Goal: Information Seeking & Learning: Learn about a topic

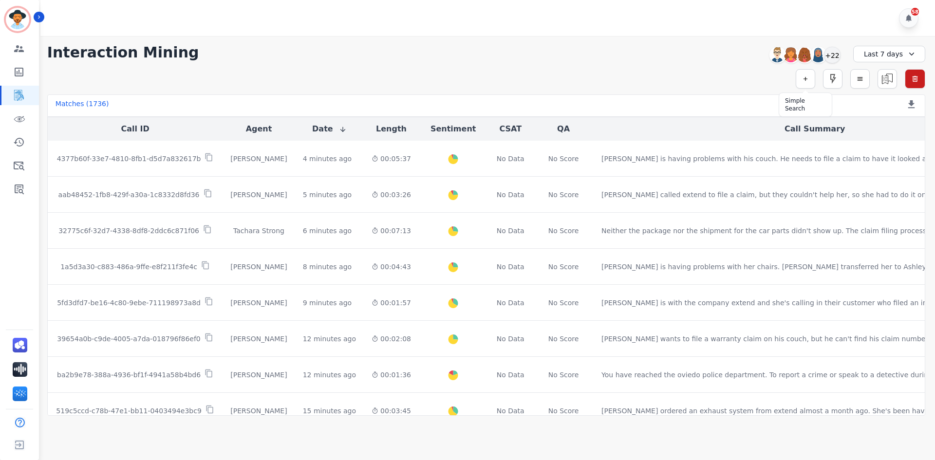
drag, startPoint x: 804, startPoint y: 80, endPoint x: 791, endPoint y: 81, distance: 12.7
click at [804, 80] on icon "button" at bounding box center [805, 78] width 7 height 7
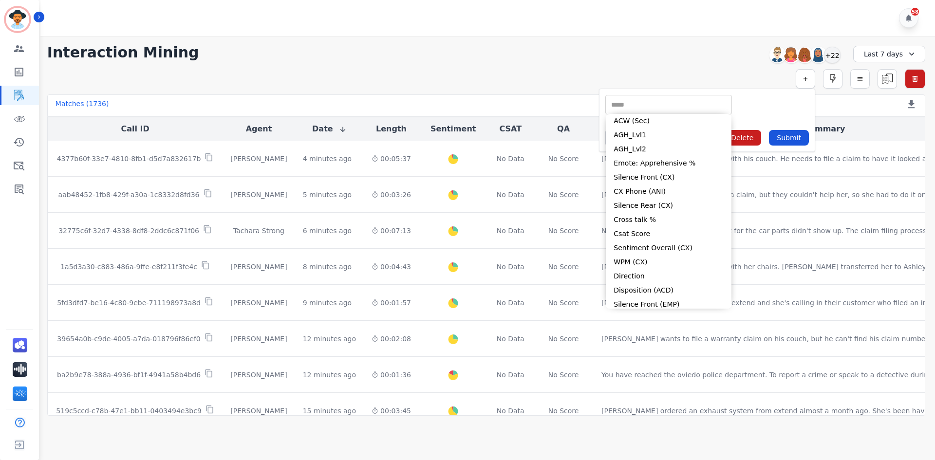
click at [649, 110] on input "selected options" at bounding box center [669, 105] width 122 height 10
click at [665, 97] on div "** ACW (Sec) AGH_Lvl1 AGH_Lvl2 Emote: Apprehensive % Silence Front (CX) CX Phon…" at bounding box center [668, 104] width 127 height 19
click at [763, 95] on div "** ACW (Sec) AGH_Lvl1 AGH_Lvl2 Emote: Apprehensive % Silence Front (CX) CX Phon…" at bounding box center [707, 104] width 204 height 19
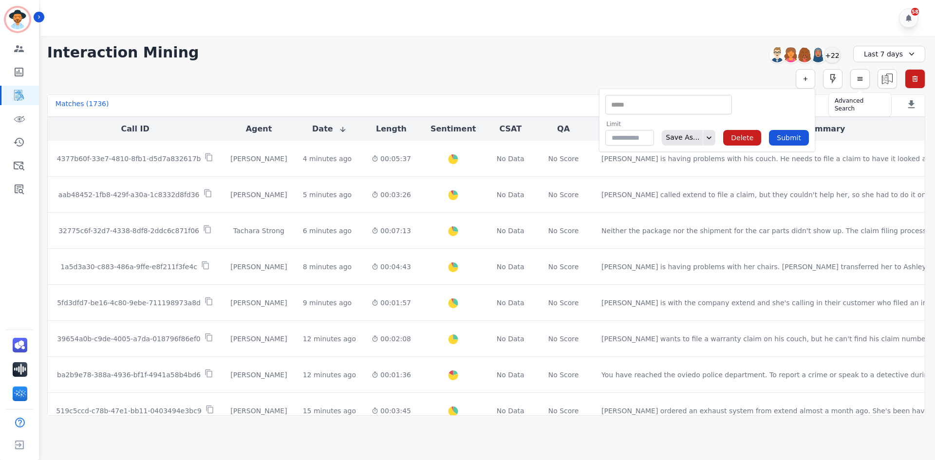
click at [858, 77] on icon "button" at bounding box center [860, 78] width 7 height 7
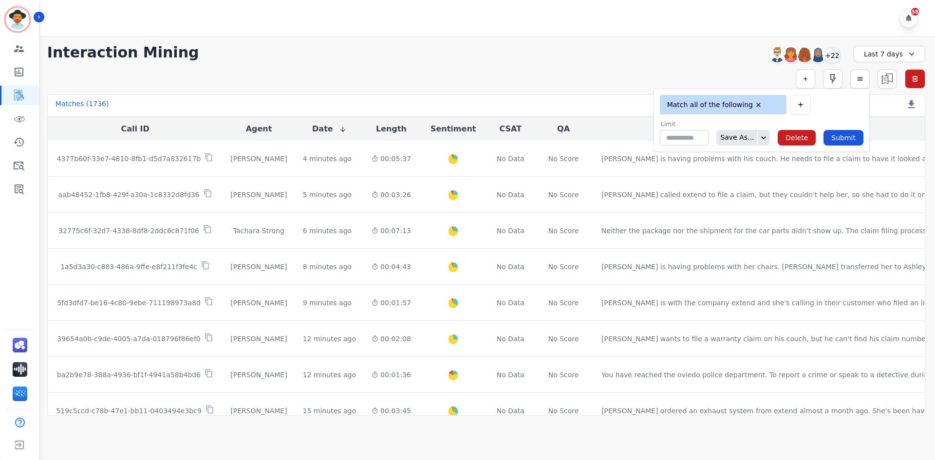
click at [780, 101] on input "selected options" at bounding box center [773, 105] width 14 height 10
click at [811, 107] on button "button" at bounding box center [800, 104] width 20 height 19
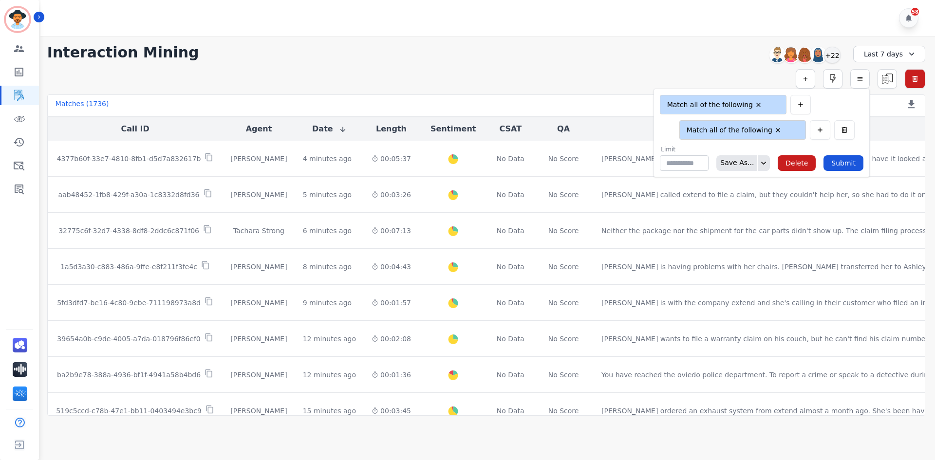
type input "**"
click at [721, 129] on input "selected options" at bounding box center [743, 130] width 122 height 10
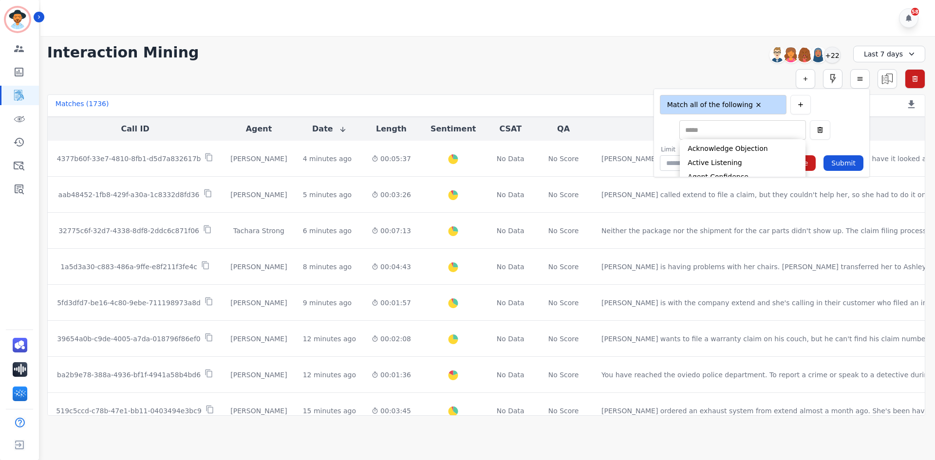
scroll to position [89, 0]
click at [588, 59] on div "**********" at bounding box center [486, 53] width 878 height 18
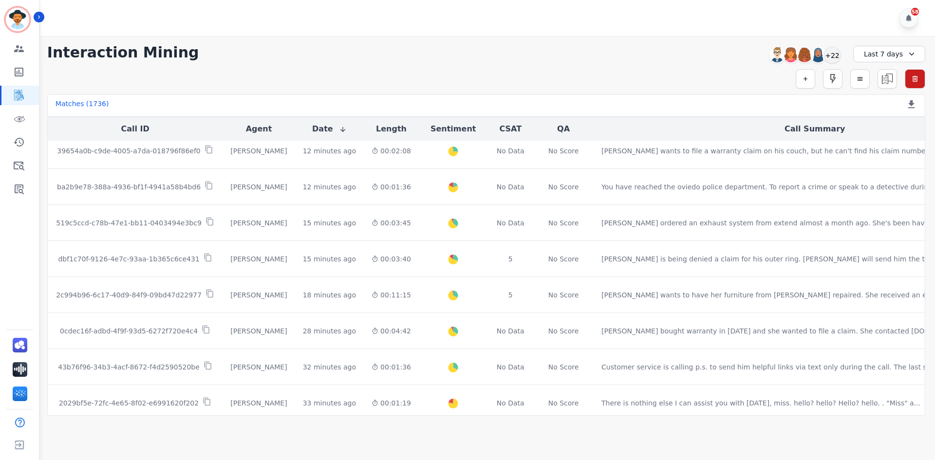
scroll to position [0, 0]
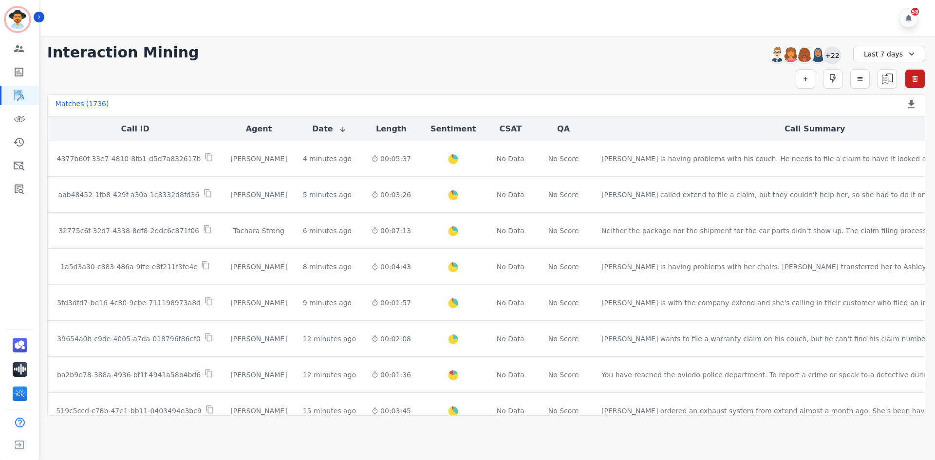
click at [835, 55] on div "+22" at bounding box center [832, 55] width 17 height 17
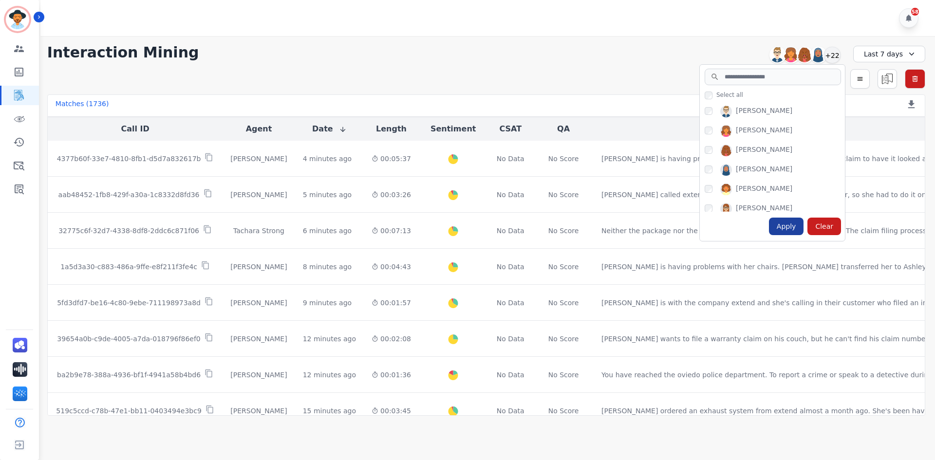
click at [787, 227] on div "Apply" at bounding box center [786, 227] width 35 height 18
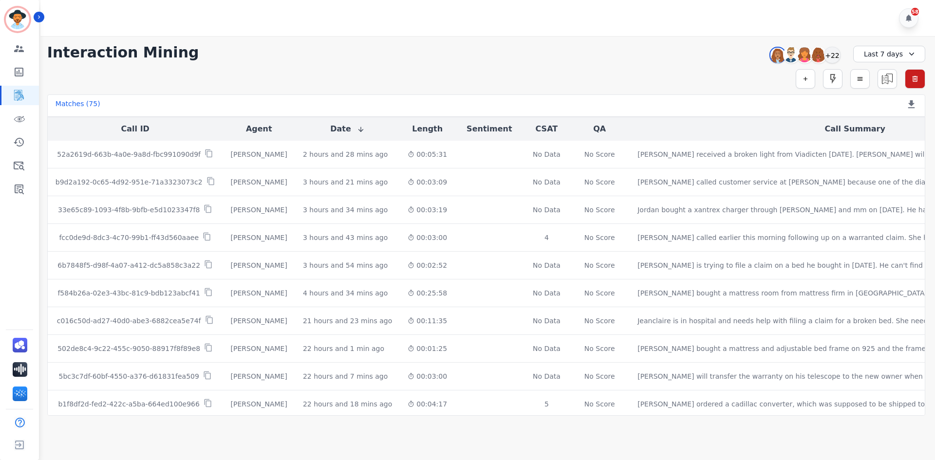
click at [879, 52] on div "Last 7 days" at bounding box center [889, 54] width 72 height 17
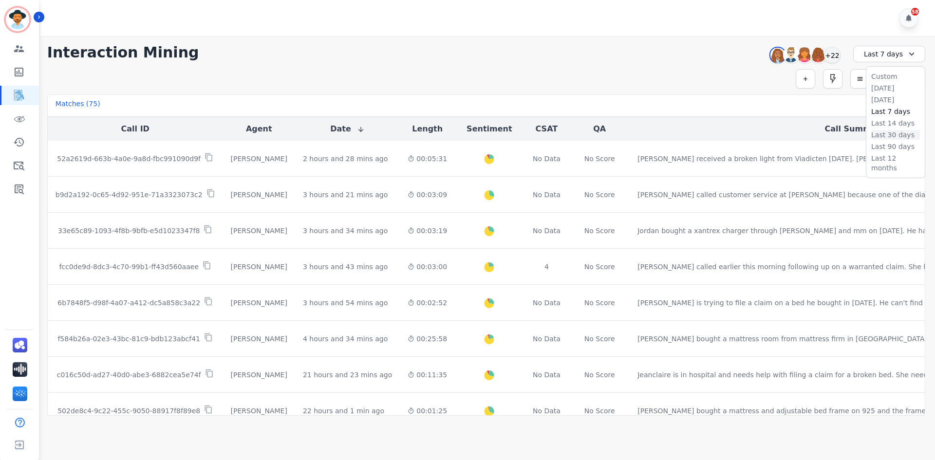
click at [895, 136] on li "Last 30 days" at bounding box center [895, 135] width 49 height 10
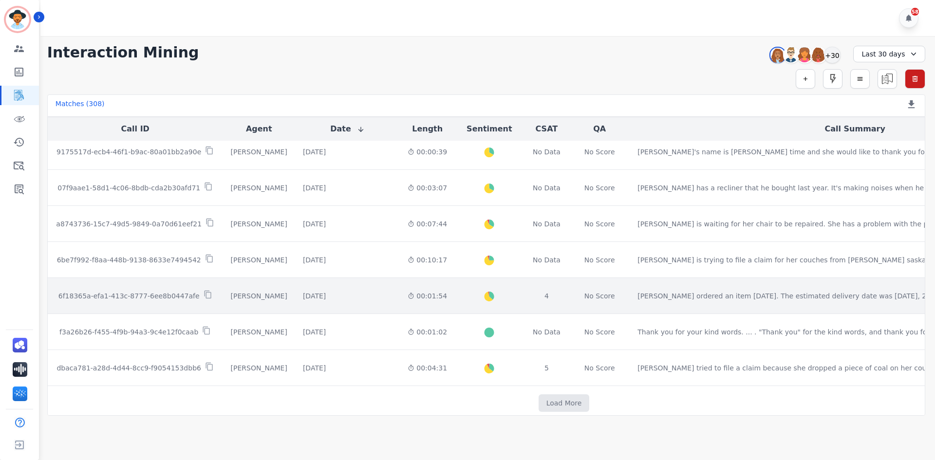
scroll to position [482, 0]
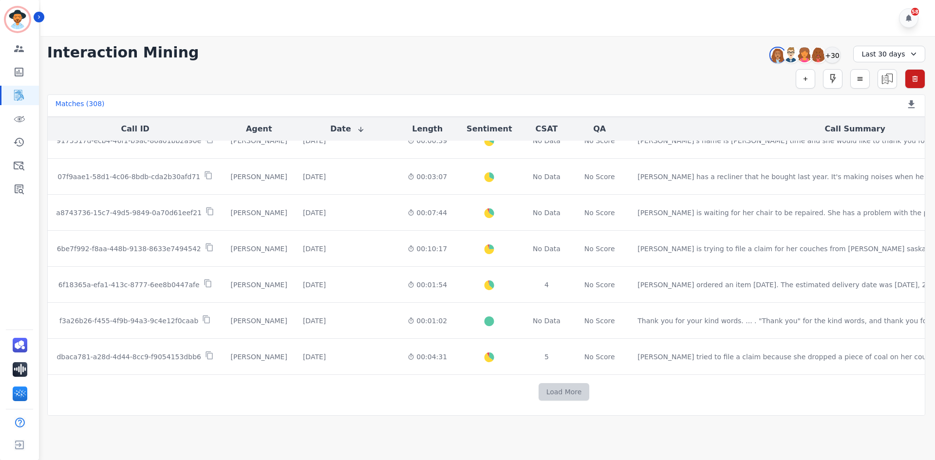
click at [539, 389] on button "Load More" at bounding box center [564, 392] width 51 height 18
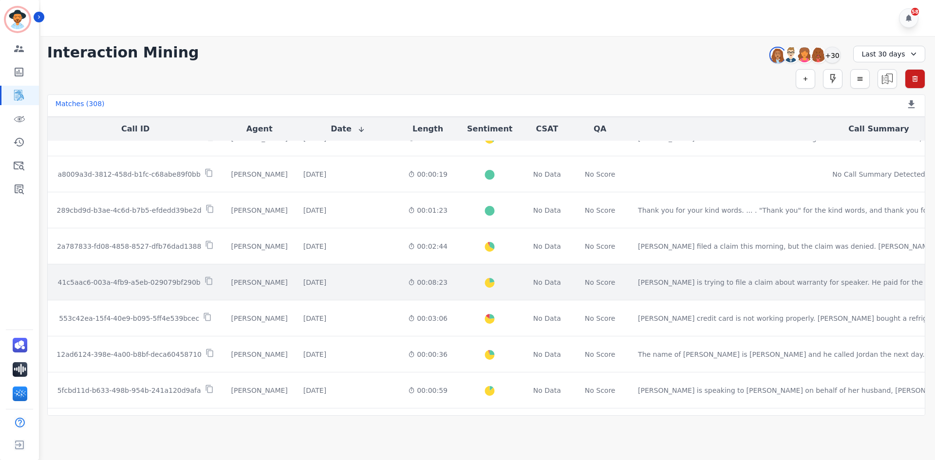
scroll to position [1203, 0]
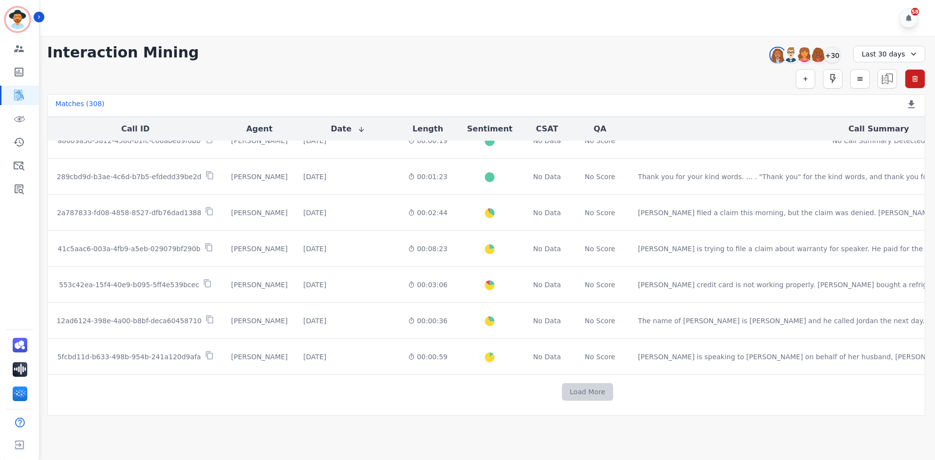
click at [562, 392] on button "Load More" at bounding box center [587, 392] width 51 height 18
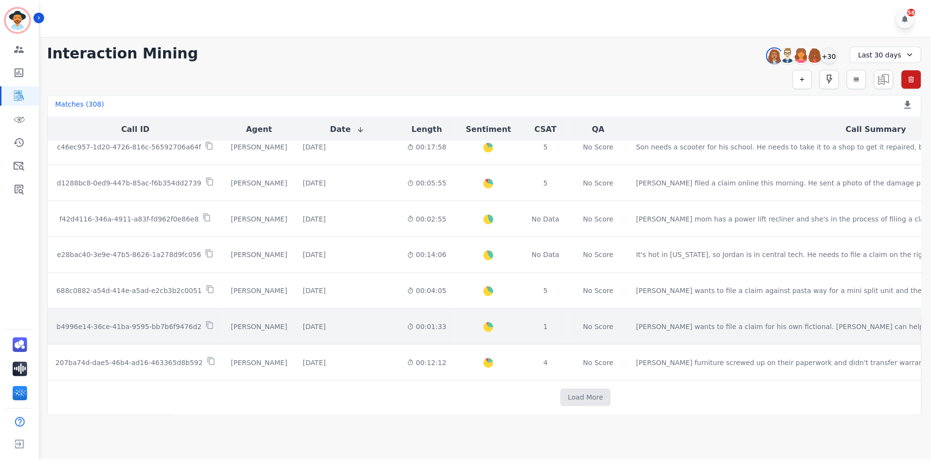
scroll to position [1917, 0]
click at [97, 330] on td "b4996e14-36ce-41ba-9595-bb7b6f9476d2" at bounding box center [136, 327] width 176 height 36
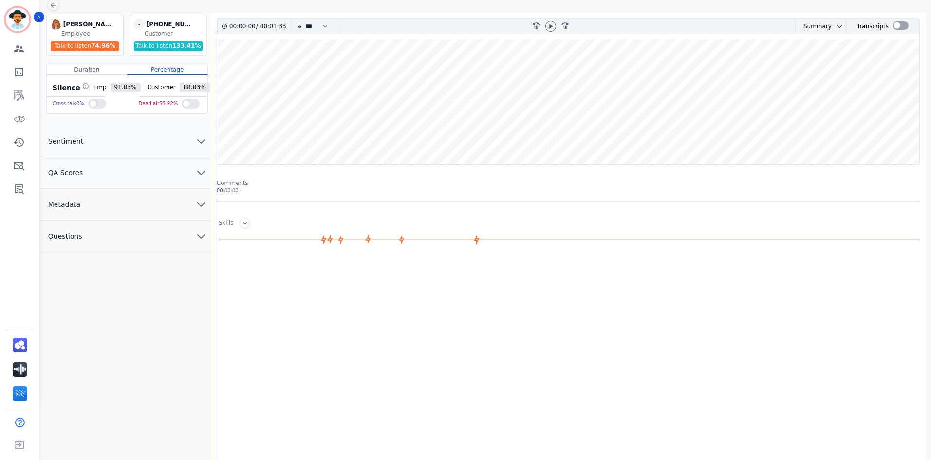
scroll to position [64, 0]
click at [125, 238] on button "Questions" at bounding box center [125, 235] width 170 height 32
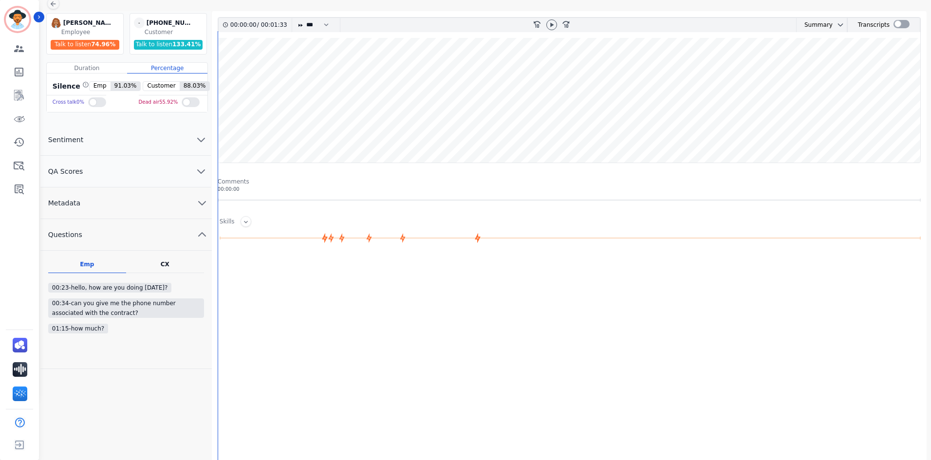
click at [117, 203] on button "Metadata" at bounding box center [125, 203] width 171 height 32
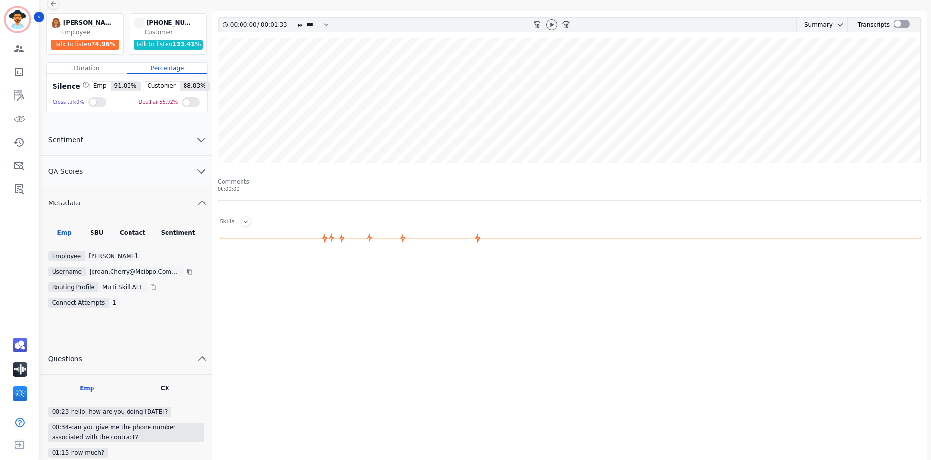
click at [119, 176] on button "QA Scores" at bounding box center [125, 172] width 170 height 32
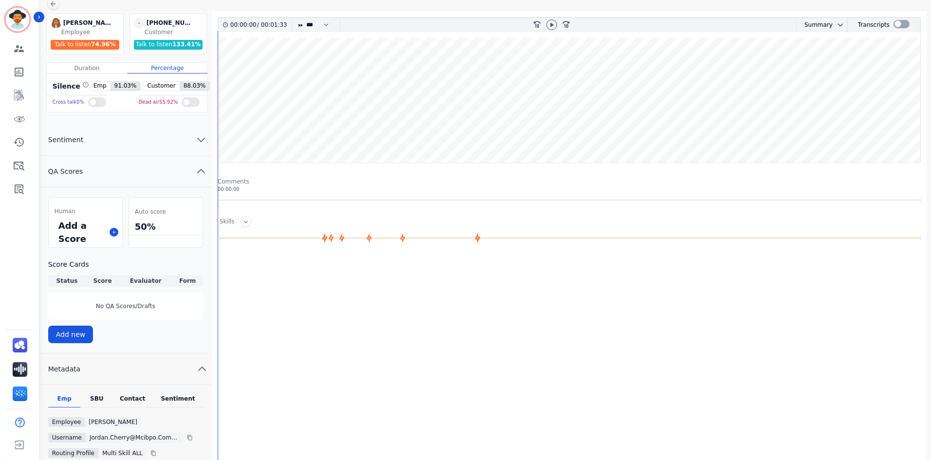
click at [86, 147] on button "Sentiment" at bounding box center [125, 140] width 170 height 32
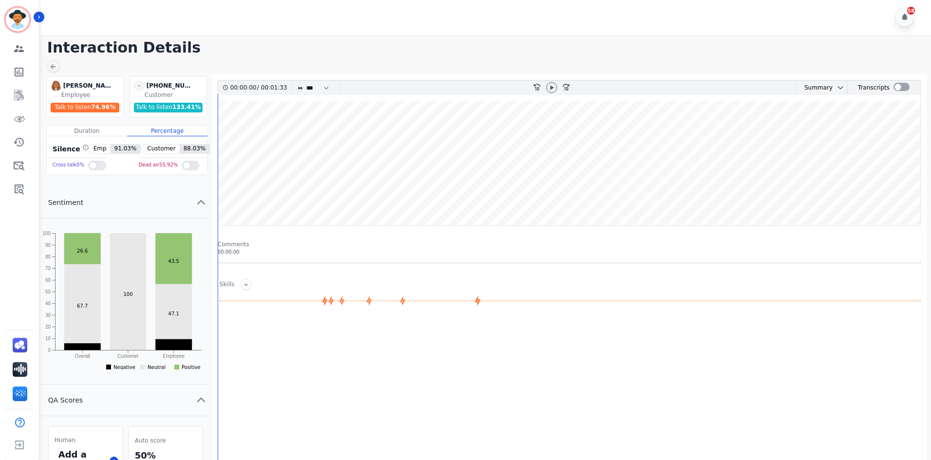
scroll to position [0, 0]
click at [885, 88] on div "Transcripts" at bounding box center [874, 89] width 32 height 14
click at [896, 86] on div at bounding box center [902, 88] width 16 height 8
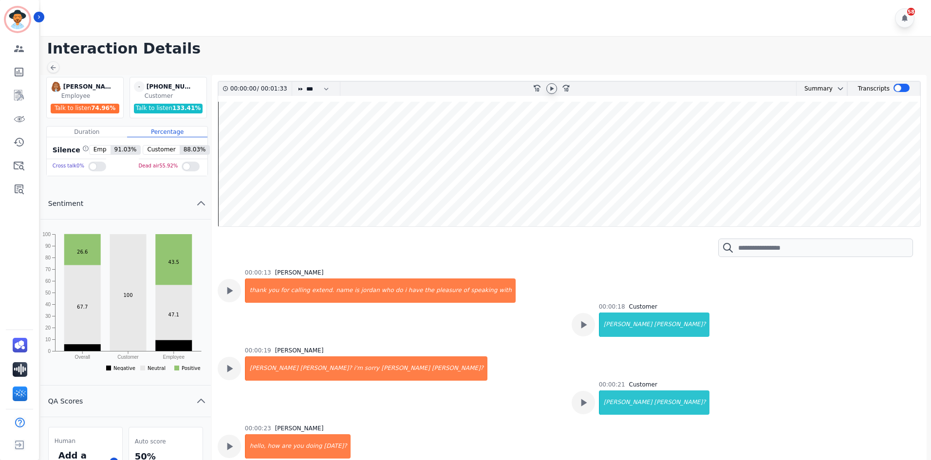
click at [549, 89] on icon at bounding box center [552, 89] width 8 height 8
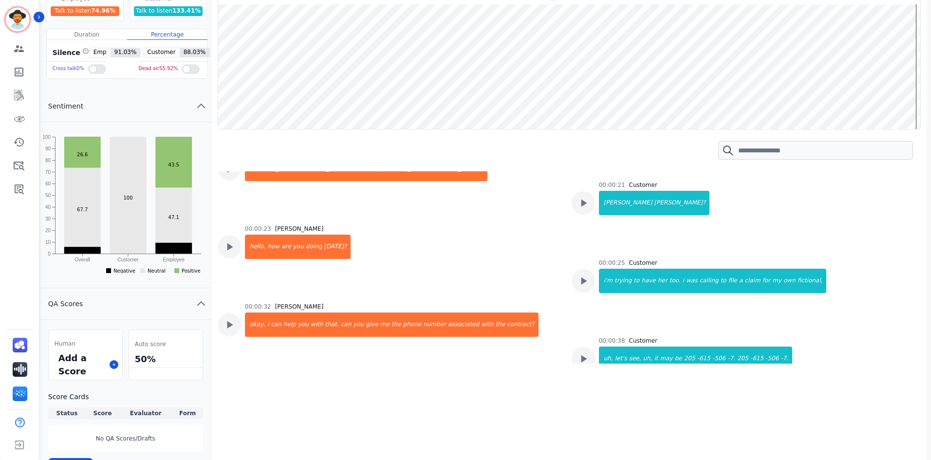
scroll to position [93, 0]
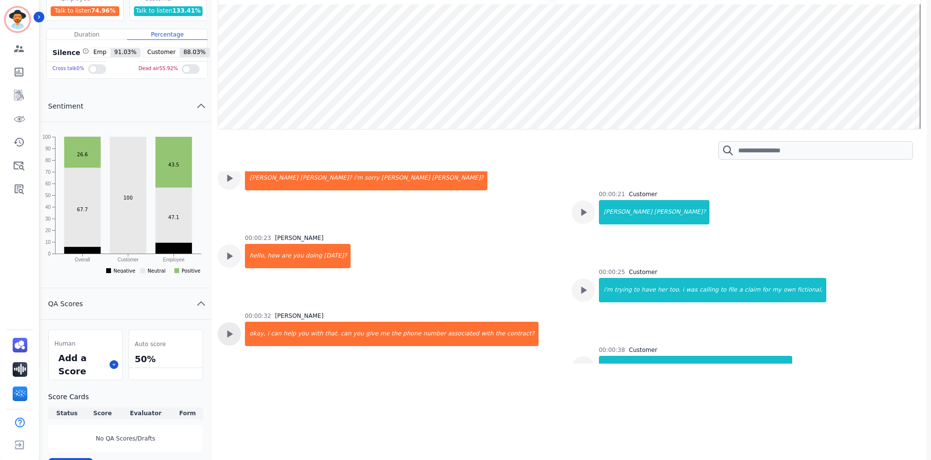
click at [225, 333] on icon at bounding box center [229, 334] width 13 height 13
click at [236, 258] on div at bounding box center [229, 255] width 23 height 23
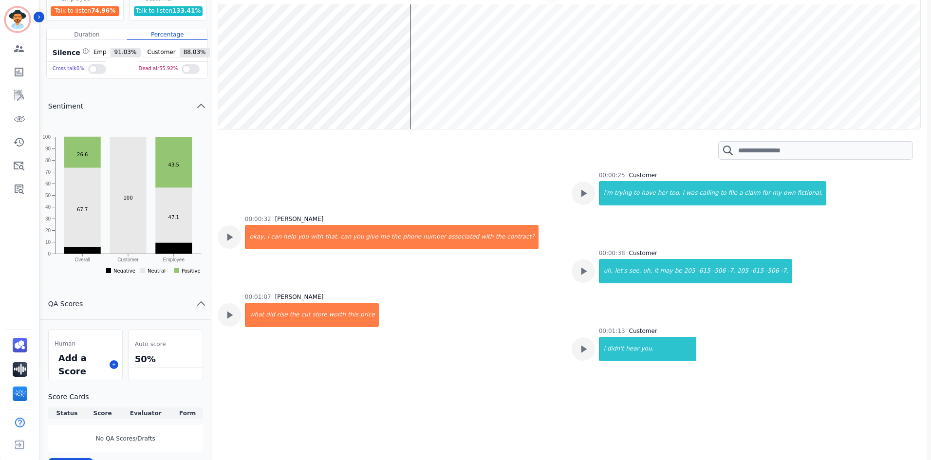
scroll to position [190, 0]
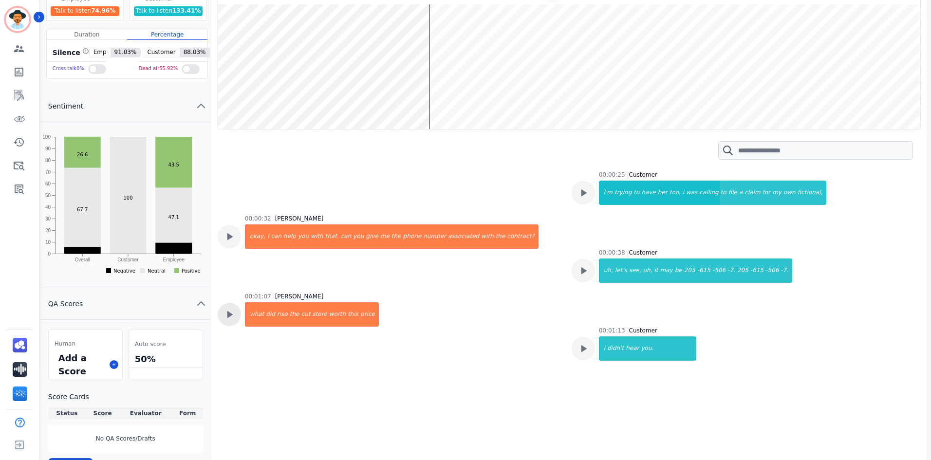
click at [239, 313] on div at bounding box center [229, 314] width 23 height 23
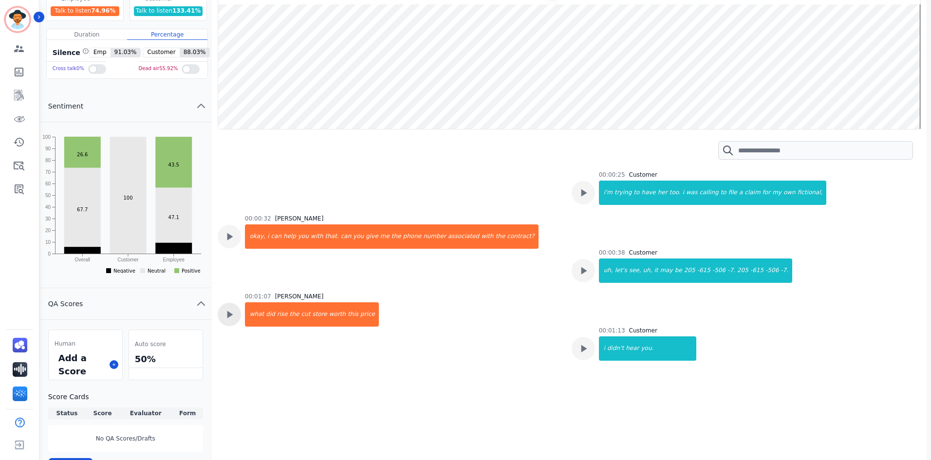
click at [225, 315] on icon at bounding box center [229, 314] width 13 height 13
click at [223, 314] on icon at bounding box center [229, 314] width 13 height 13
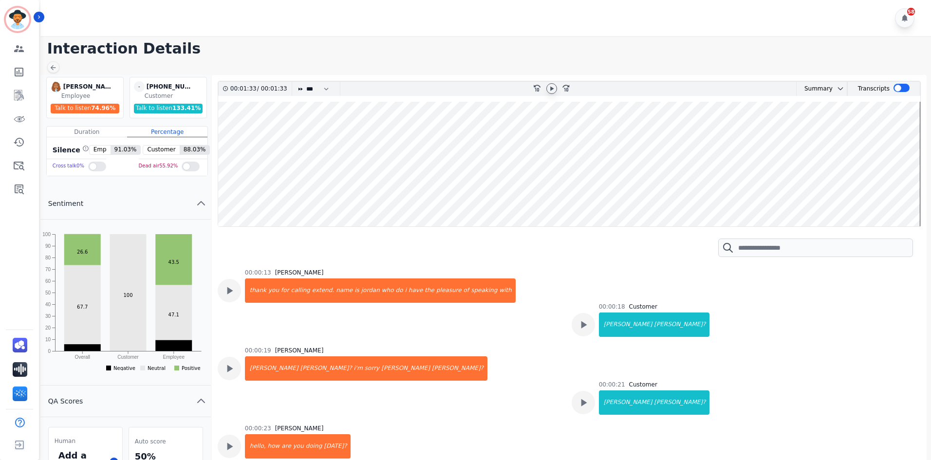
scroll to position [49, 0]
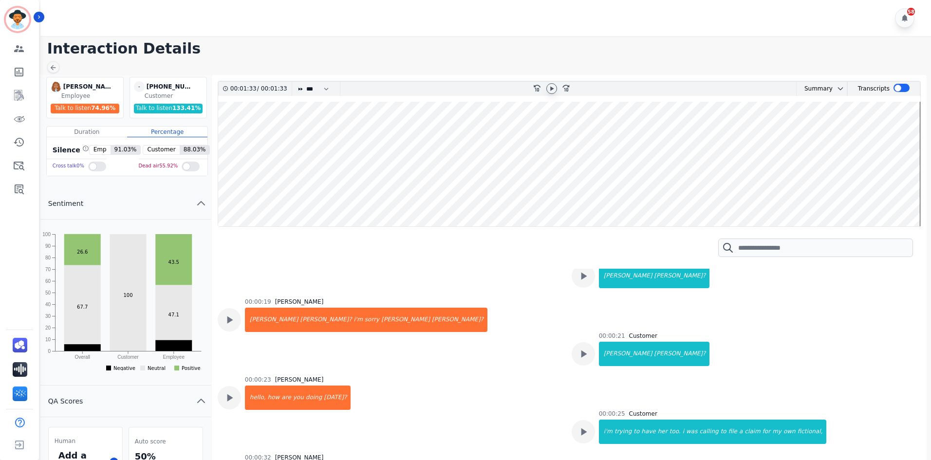
click at [553, 88] on icon at bounding box center [551, 89] width 3 height 4
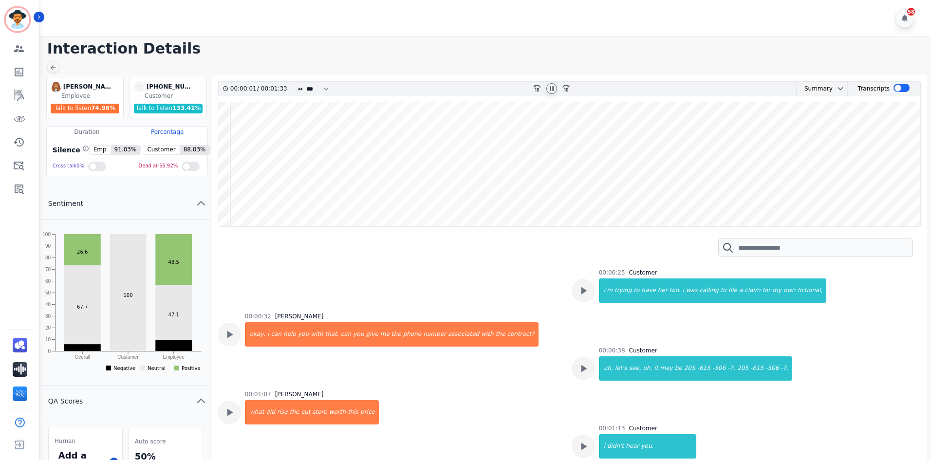
scroll to position [195, 0]
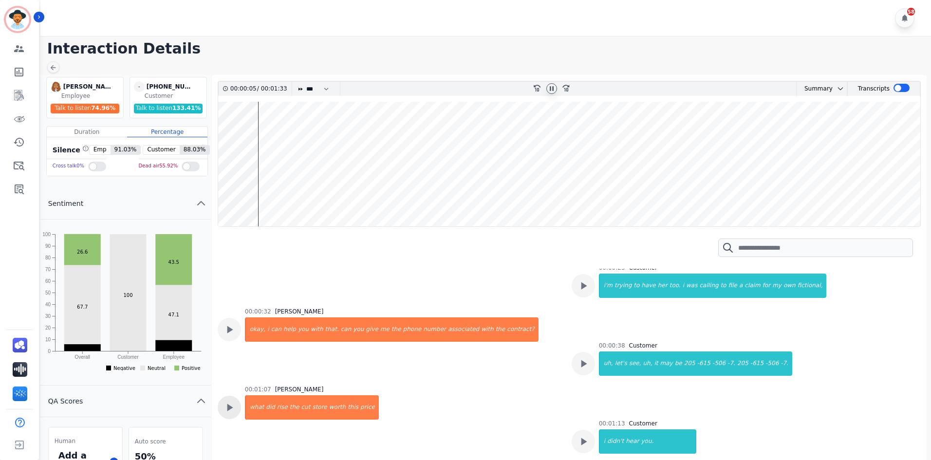
click at [231, 406] on icon at bounding box center [229, 407] width 13 height 13
click at [254, 407] on div "what" at bounding box center [255, 407] width 19 height 24
drag, startPoint x: 377, startPoint y: 176, endPoint x: 506, endPoint y: 174, distance: 129.1
click at [440, 176] on wave at bounding box center [569, 164] width 702 height 125
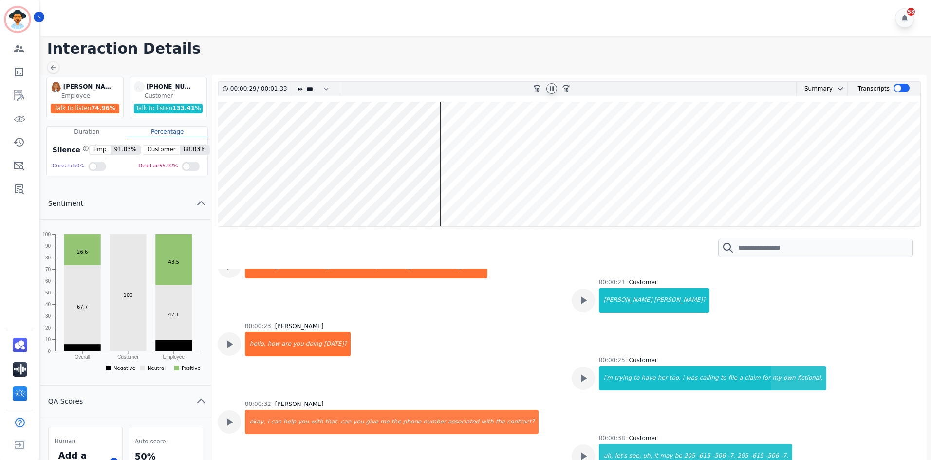
drag, startPoint x: 507, startPoint y: 174, endPoint x: 514, endPoint y: 174, distance: 6.8
click at [508, 174] on wave at bounding box center [569, 164] width 702 height 125
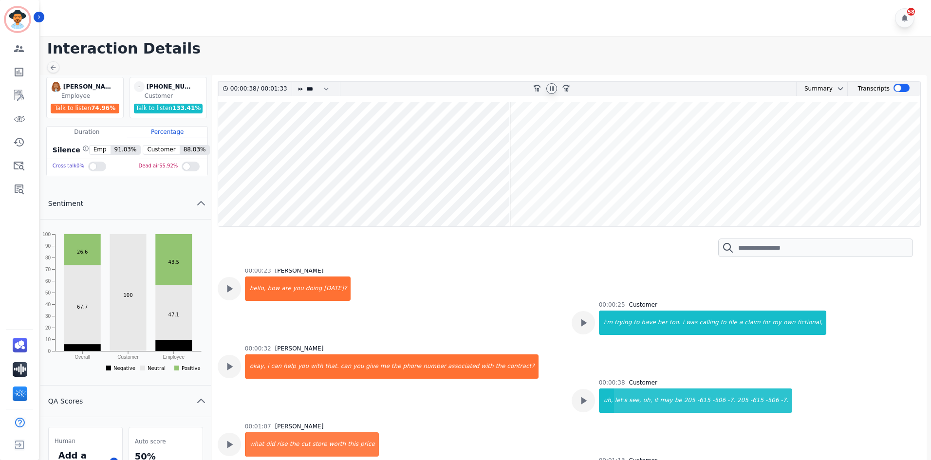
scroll to position [168, 0]
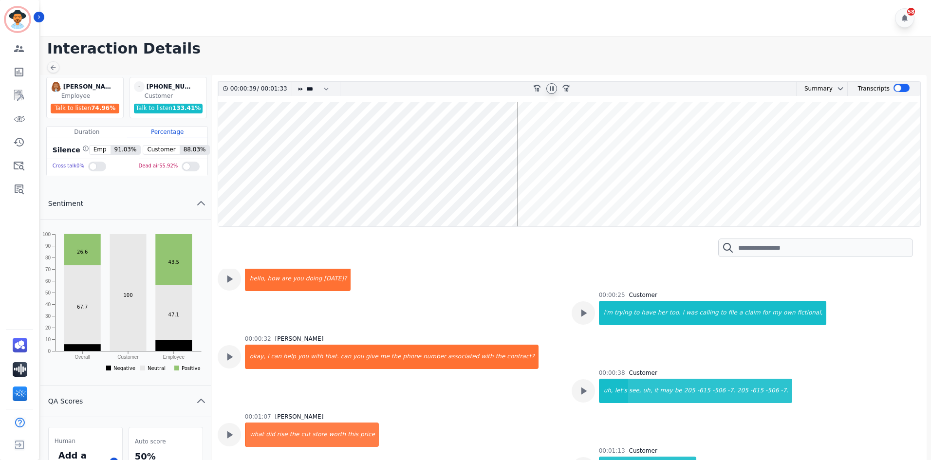
click at [717, 181] on wave at bounding box center [569, 164] width 702 height 125
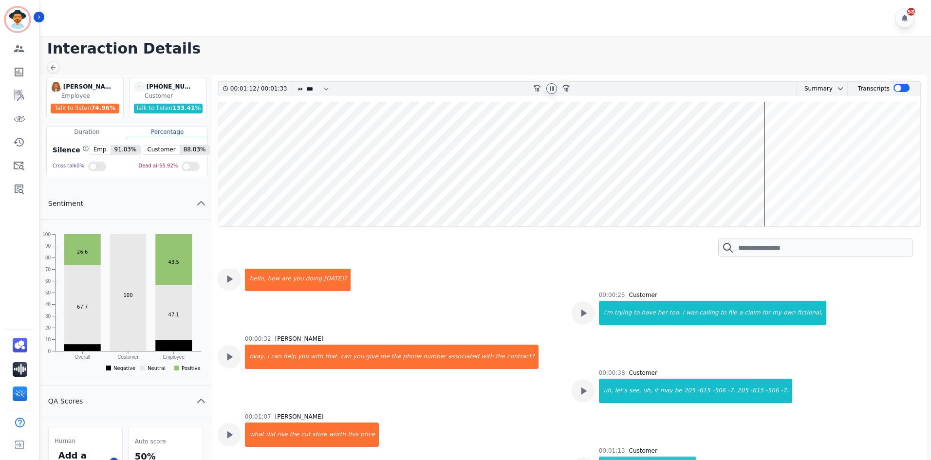
click at [733, 198] on wave at bounding box center [569, 164] width 702 height 125
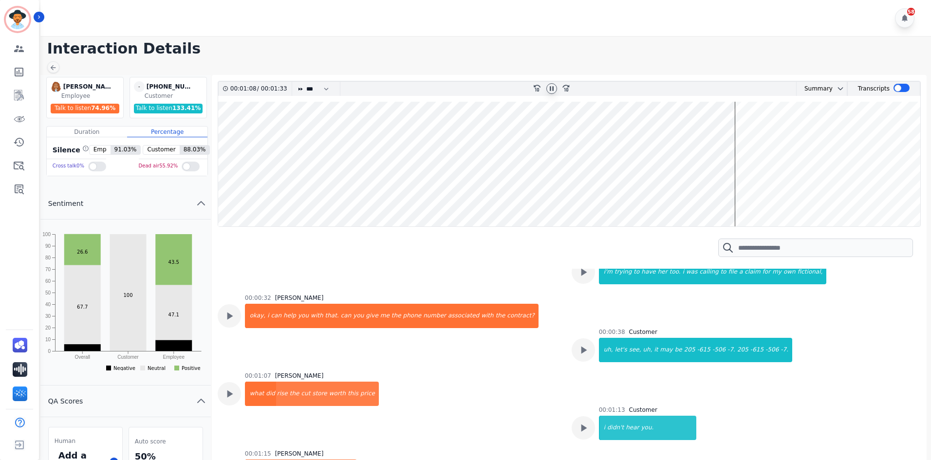
scroll to position [209, 0]
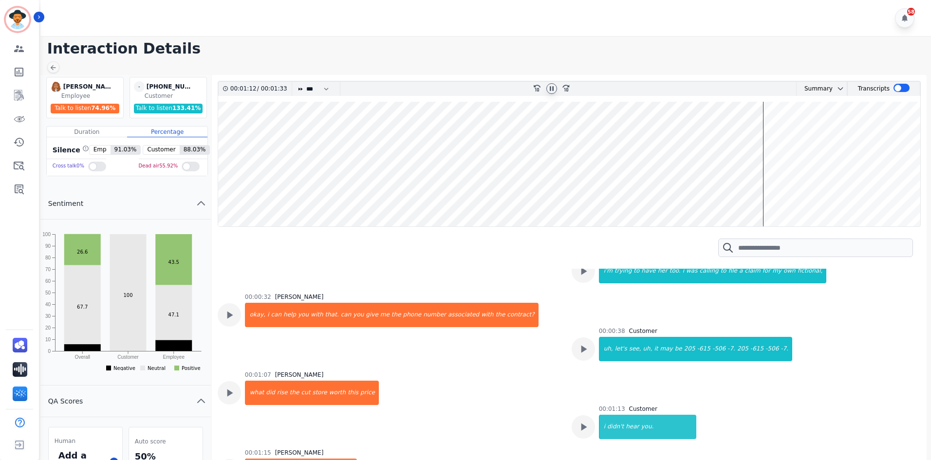
click at [733, 205] on wave at bounding box center [569, 164] width 702 height 125
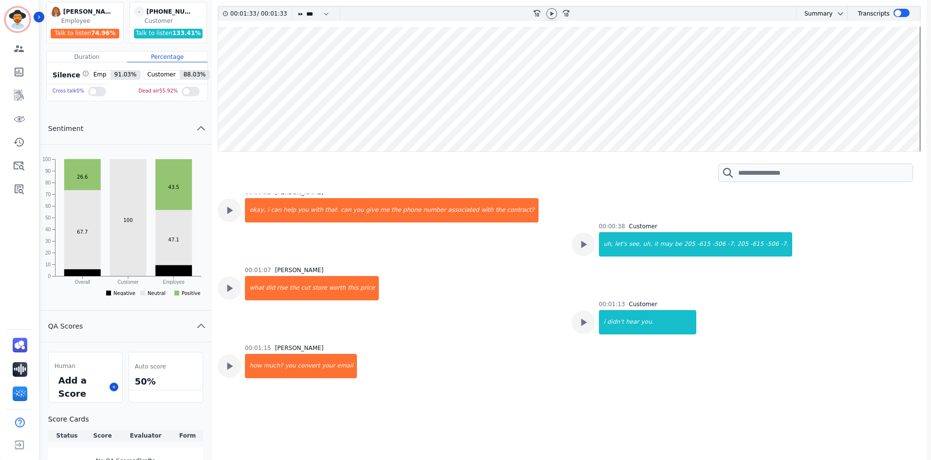
scroll to position [97, 0]
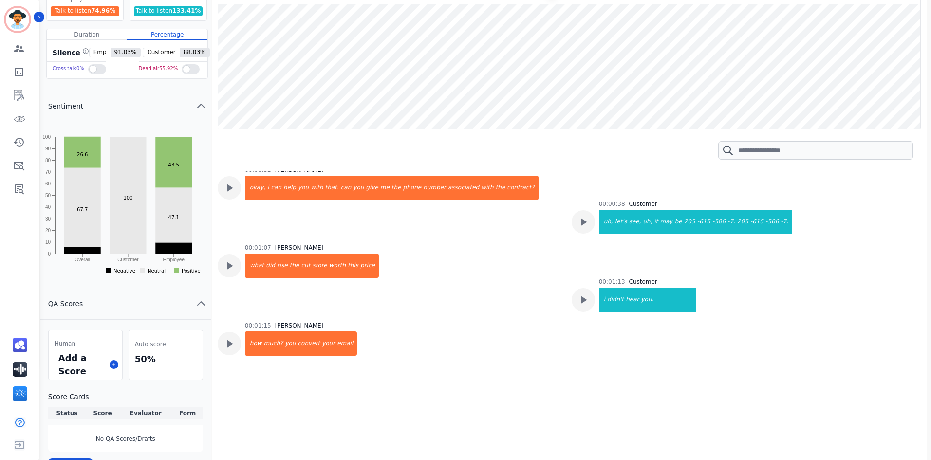
click at [758, 93] on wave at bounding box center [569, 66] width 702 height 125
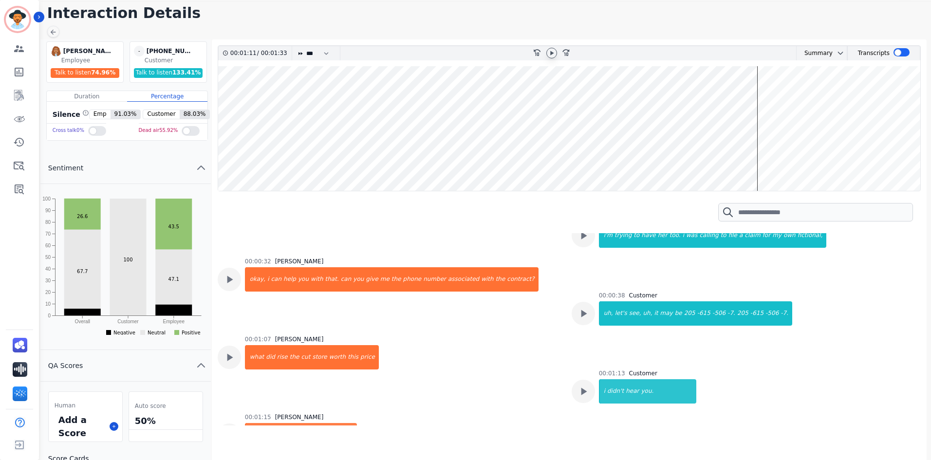
scroll to position [0, 0]
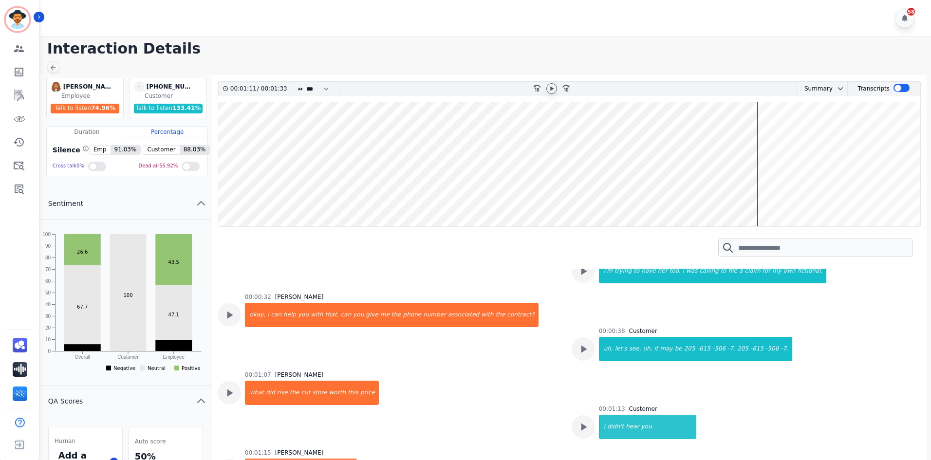
click at [554, 90] on icon at bounding box center [552, 89] width 8 height 8
click at [549, 88] on icon at bounding box center [552, 89] width 8 height 8
click at [553, 93] on icon at bounding box center [552, 89] width 8 height 8
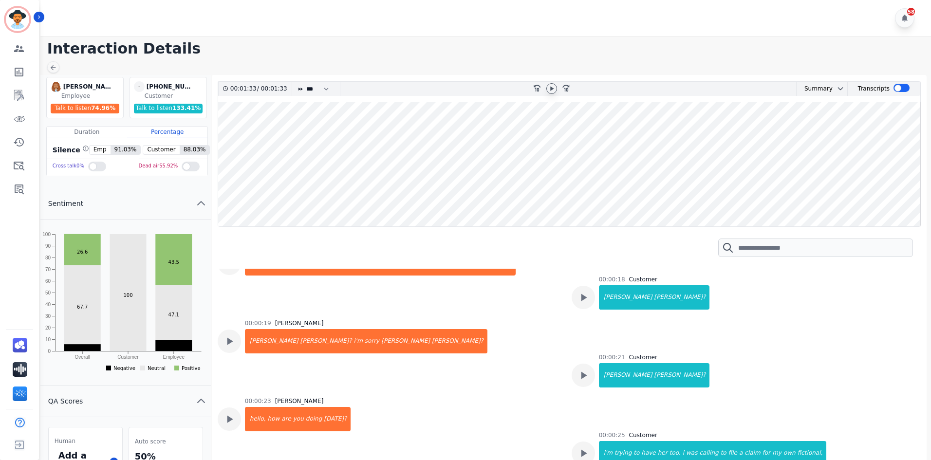
scroll to position [97, 0]
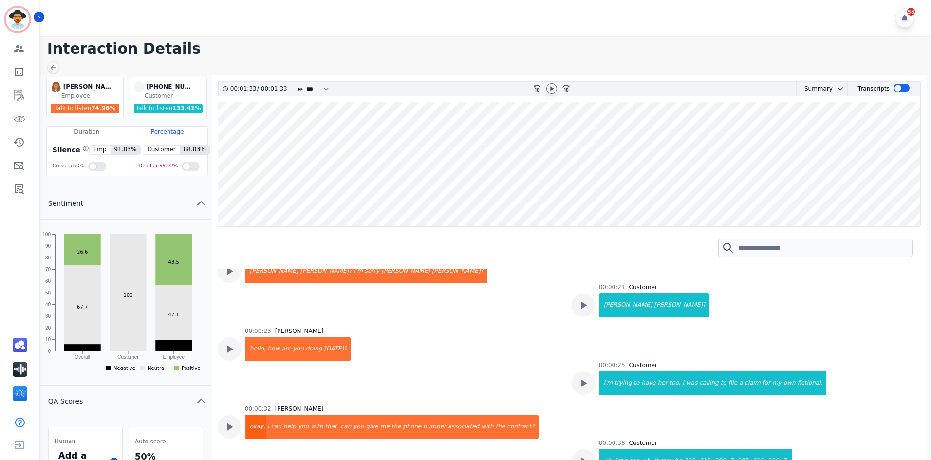
click at [252, 430] on div "okay," at bounding box center [256, 427] width 20 height 24
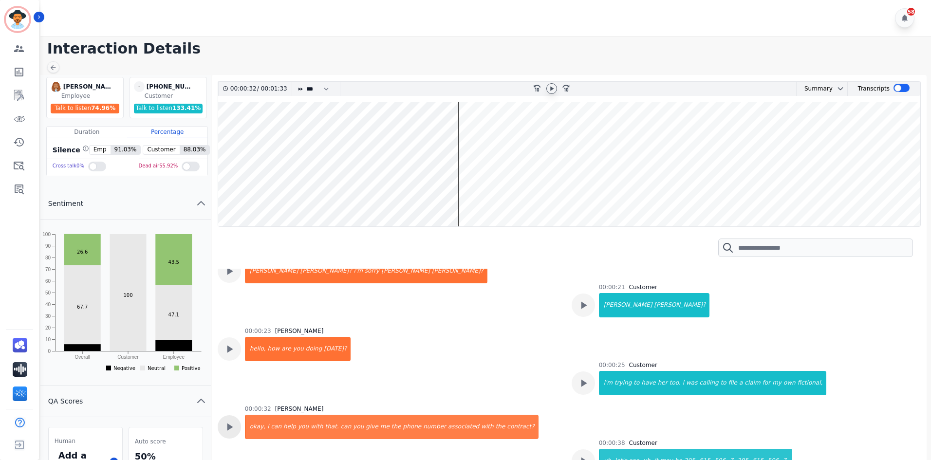
click at [230, 428] on icon at bounding box center [230, 427] width 6 height 7
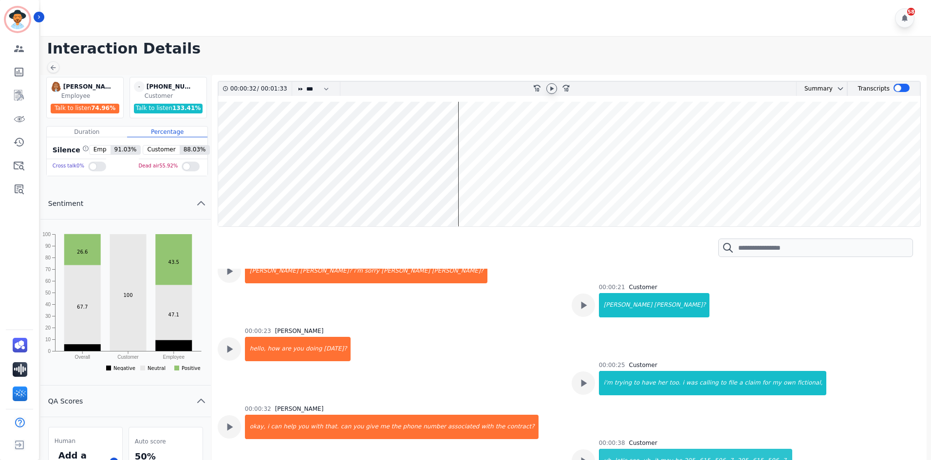
click at [551, 91] on icon at bounding box center [551, 89] width 3 height 4
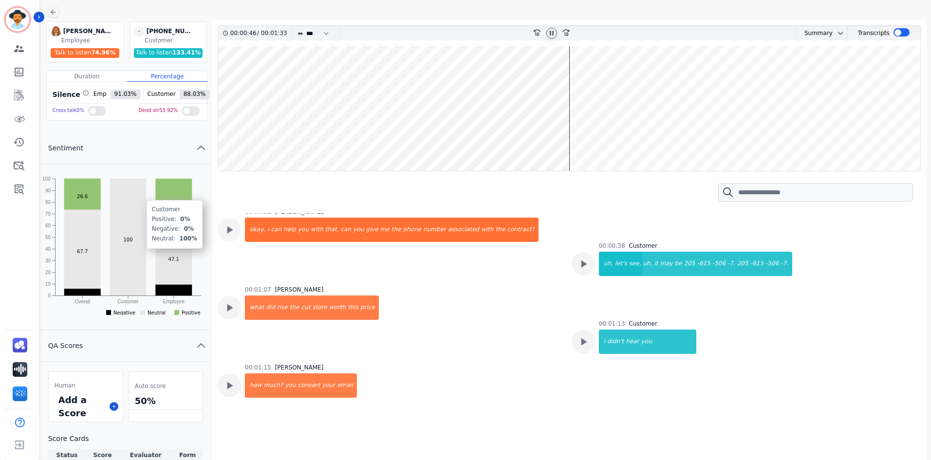
scroll to position [0, 0]
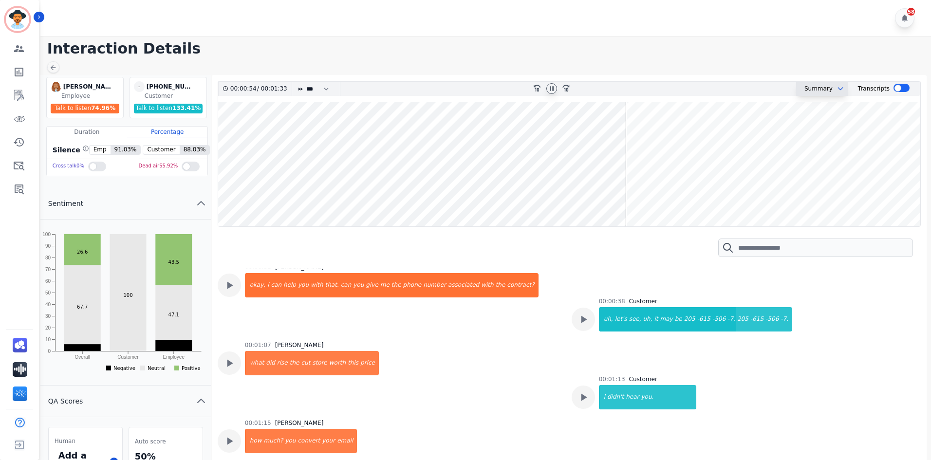
click at [837, 87] on icon "chevron down" at bounding box center [841, 89] width 8 height 8
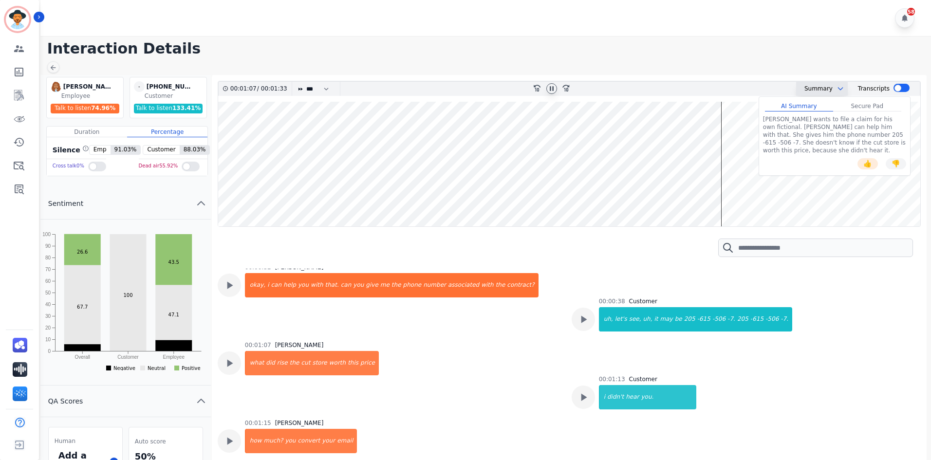
click at [837, 87] on icon "chevron down" at bounding box center [841, 89] width 8 height 8
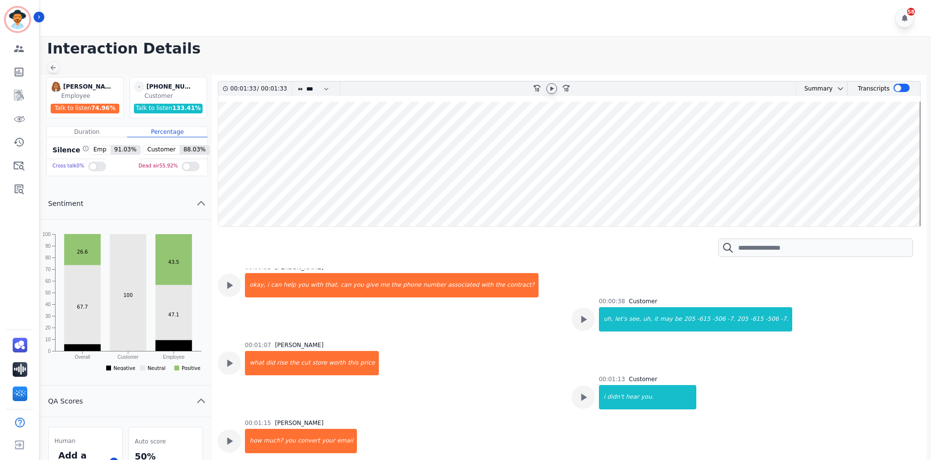
click at [56, 64] on icon at bounding box center [53, 68] width 8 height 8
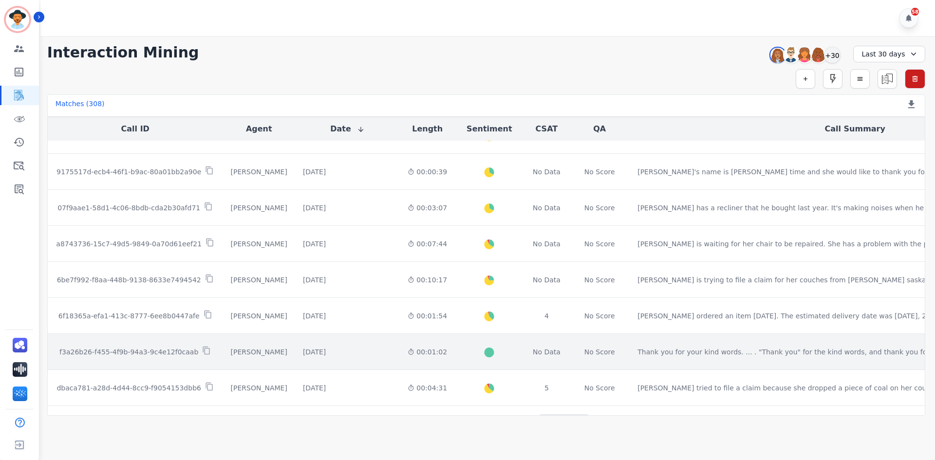
scroll to position [482, 0]
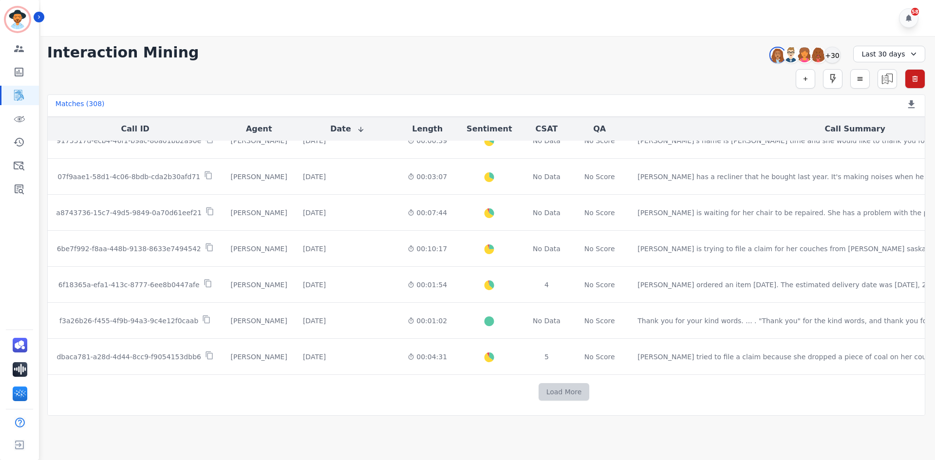
click at [539, 388] on button "Load More" at bounding box center [564, 392] width 51 height 18
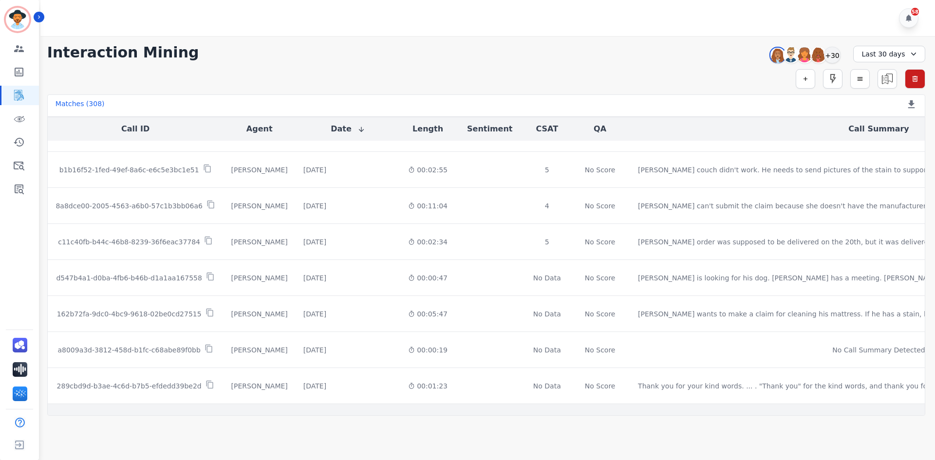
scroll to position [1203, 0]
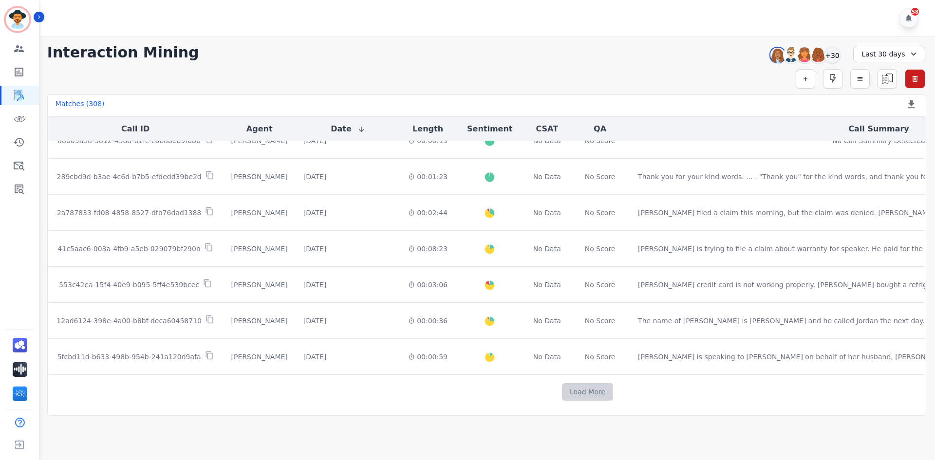
click at [562, 387] on button "Load More" at bounding box center [587, 392] width 51 height 18
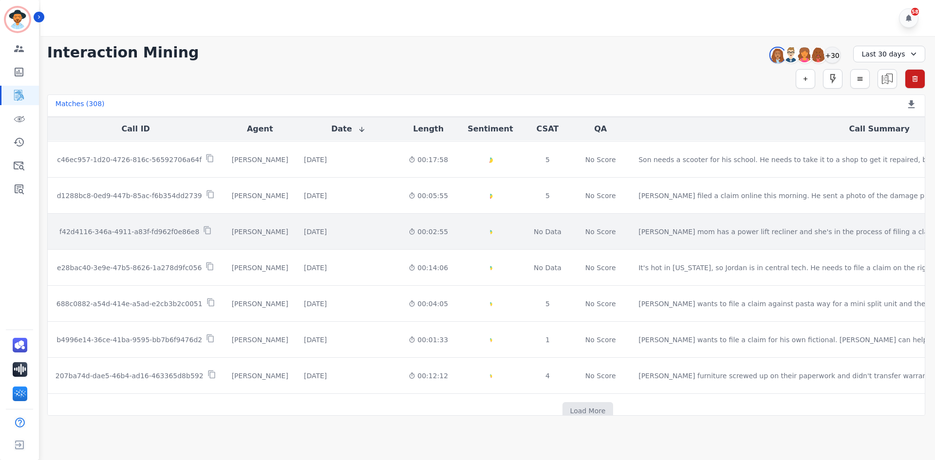
scroll to position [1924, 0]
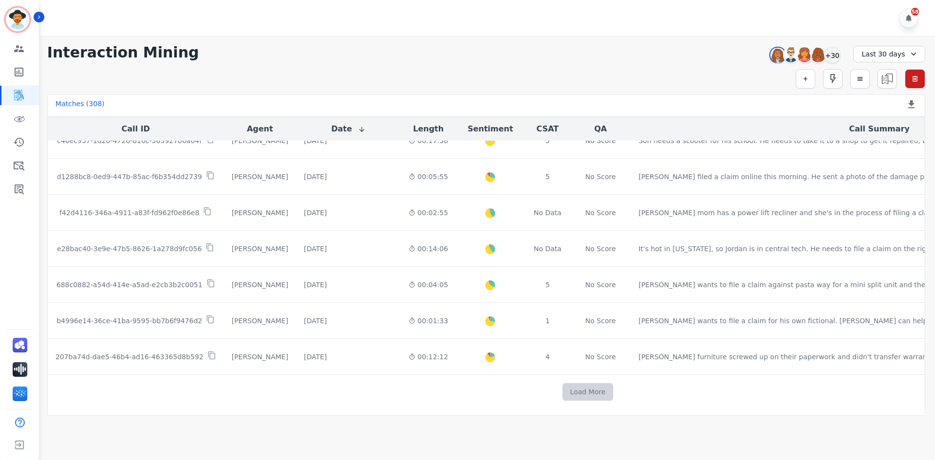
click at [562, 391] on button "Load More" at bounding box center [587, 392] width 51 height 18
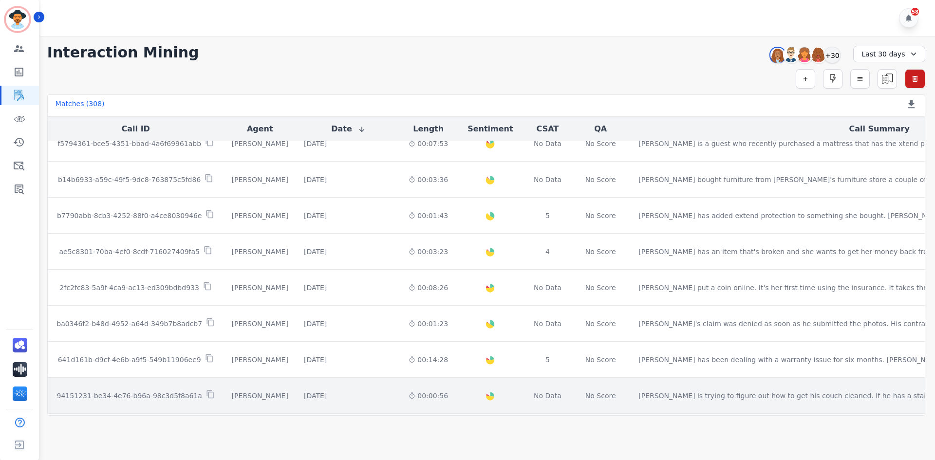
scroll to position [2636, 0]
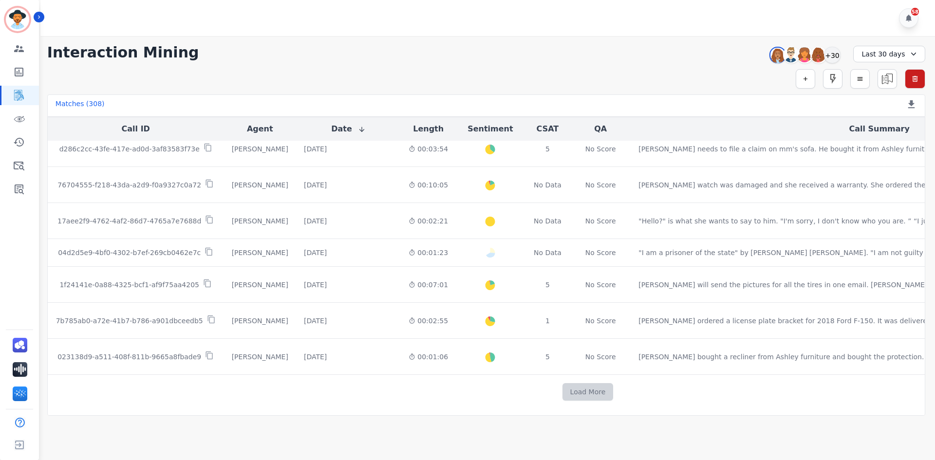
click at [562, 389] on button "Load More" at bounding box center [587, 392] width 51 height 18
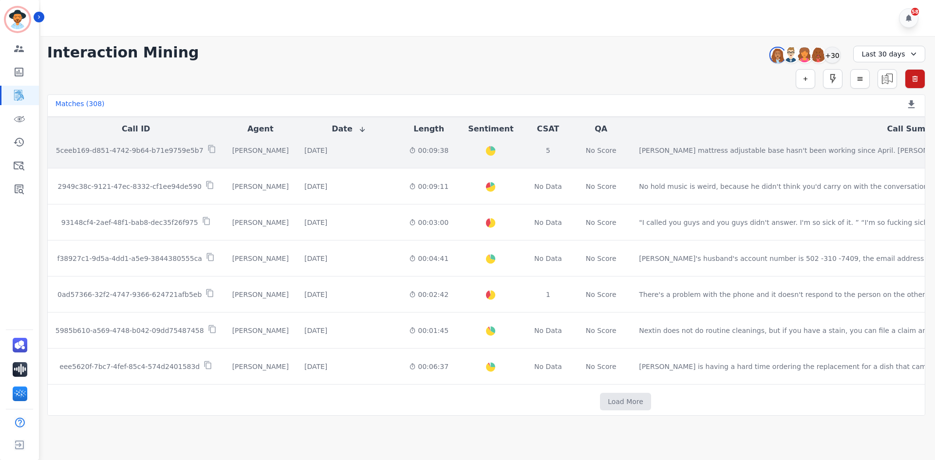
scroll to position [3357, 0]
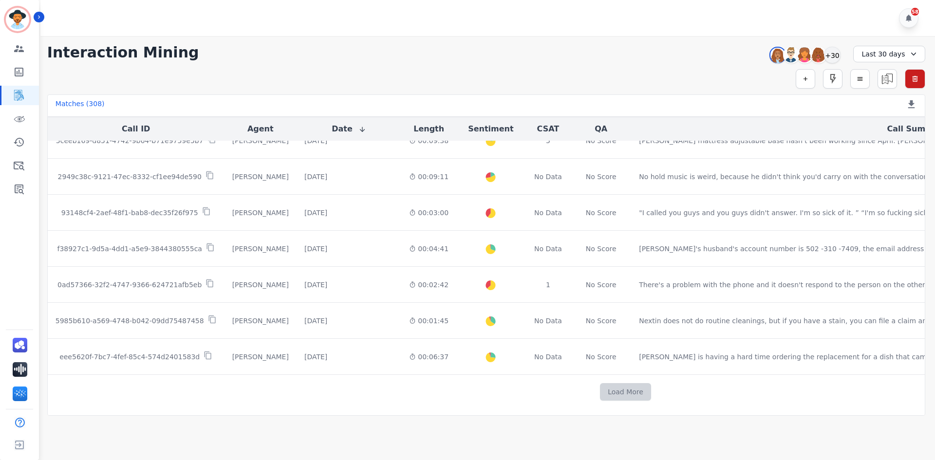
click at [600, 392] on button "Load More" at bounding box center [625, 392] width 51 height 18
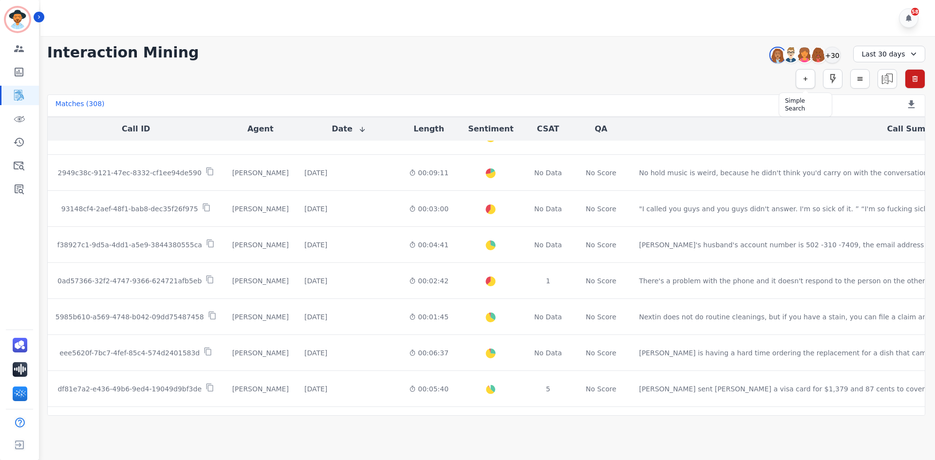
click at [802, 76] on icon "button" at bounding box center [805, 78] width 7 height 7
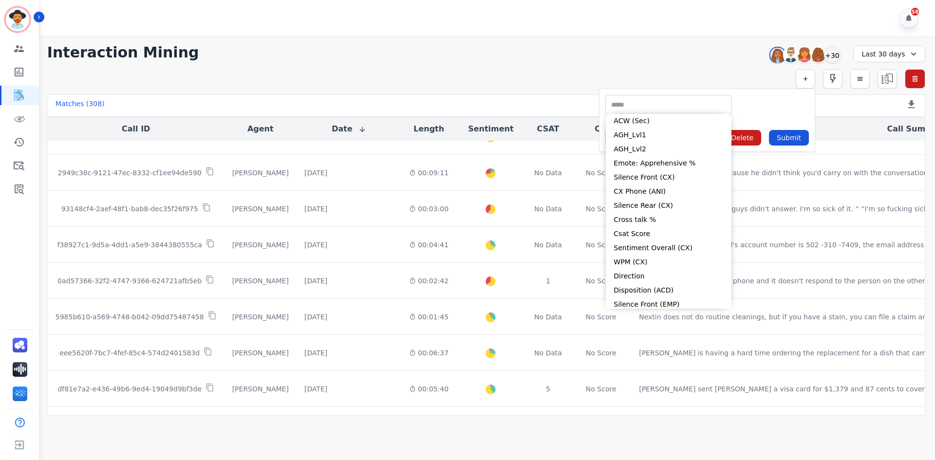
click at [660, 102] on input "selected options" at bounding box center [669, 105] width 122 height 10
click at [674, 232] on li "Csat Score" at bounding box center [669, 234] width 126 height 14
type input "**********"
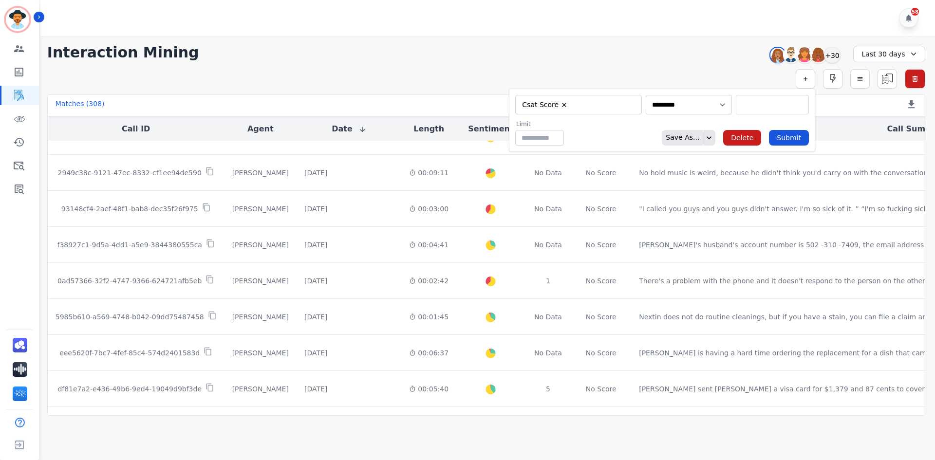
click at [747, 103] on input "selected options" at bounding box center [772, 105] width 68 height 10
click at [741, 124] on li "1" at bounding box center [772, 121] width 72 height 14
click at [762, 122] on li "2" at bounding box center [772, 121] width 72 height 14
type input "**********"
click at [595, 131] on div "Limit ** Save As... Delete Submit" at bounding box center [656, 132] width 305 height 25
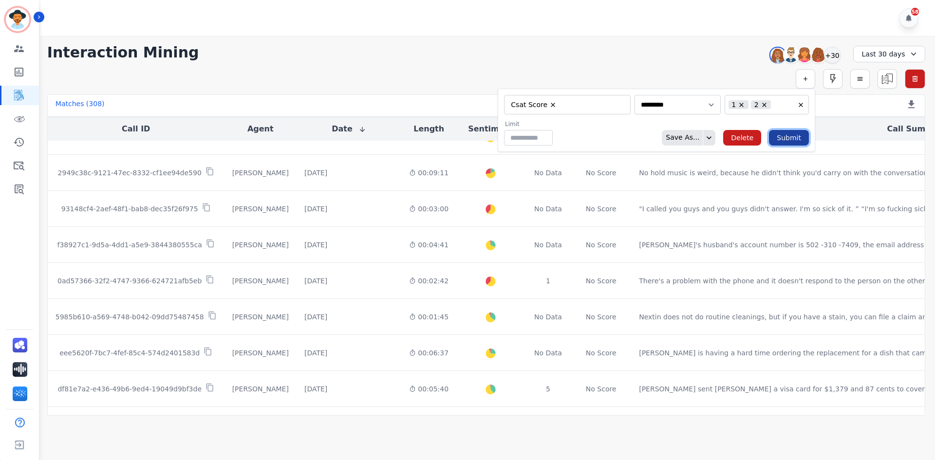
click at [785, 134] on button "Submit" at bounding box center [789, 138] width 40 height 16
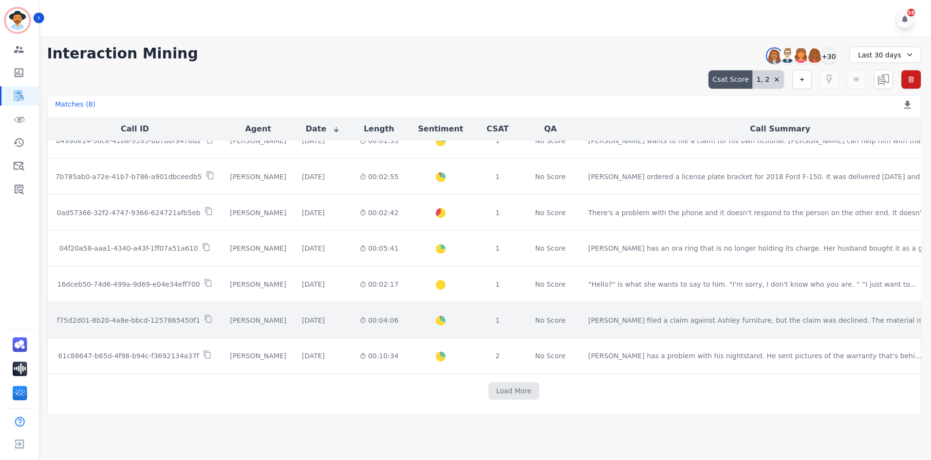
scroll to position [48, 0]
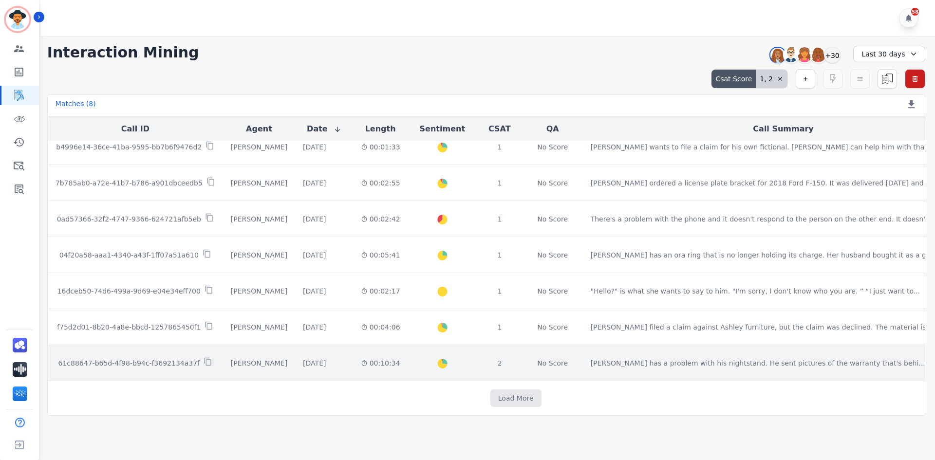
click at [252, 366] on div "Jordan Cherry" at bounding box center [259, 363] width 56 height 10
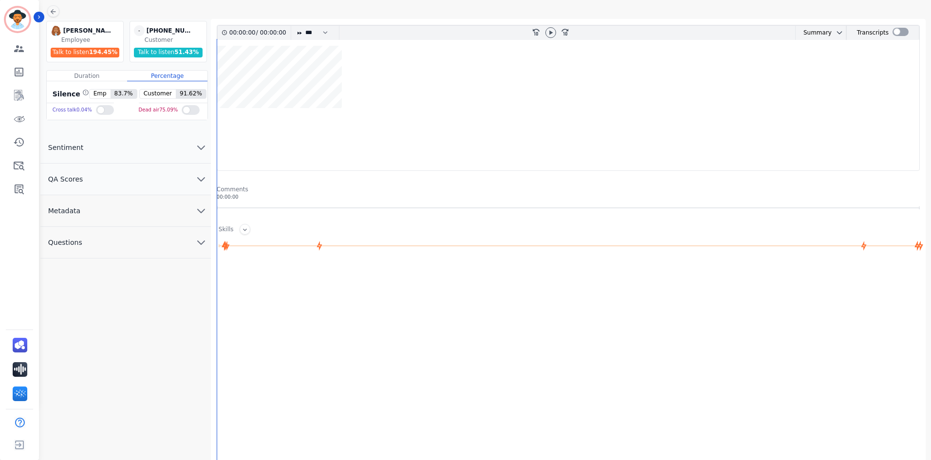
scroll to position [64, 0]
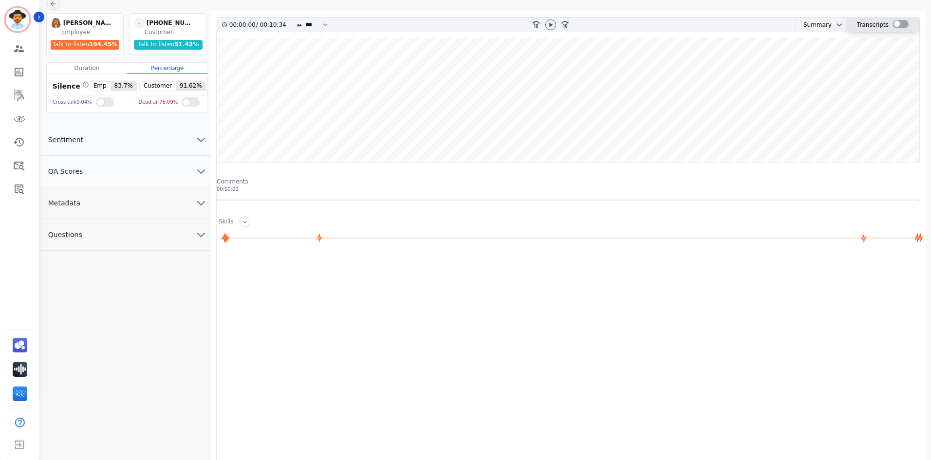
click at [897, 23] on div at bounding box center [901, 24] width 16 height 8
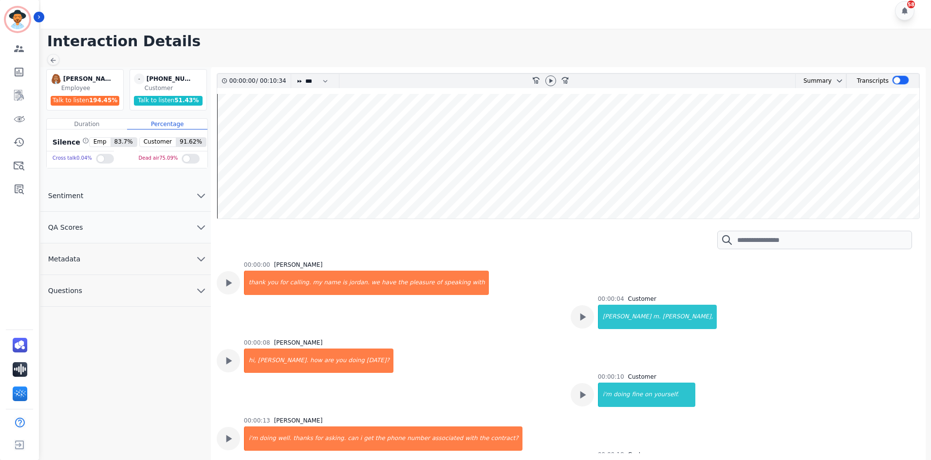
scroll to position [7, 0]
click at [548, 82] on icon at bounding box center [551, 81] width 8 height 8
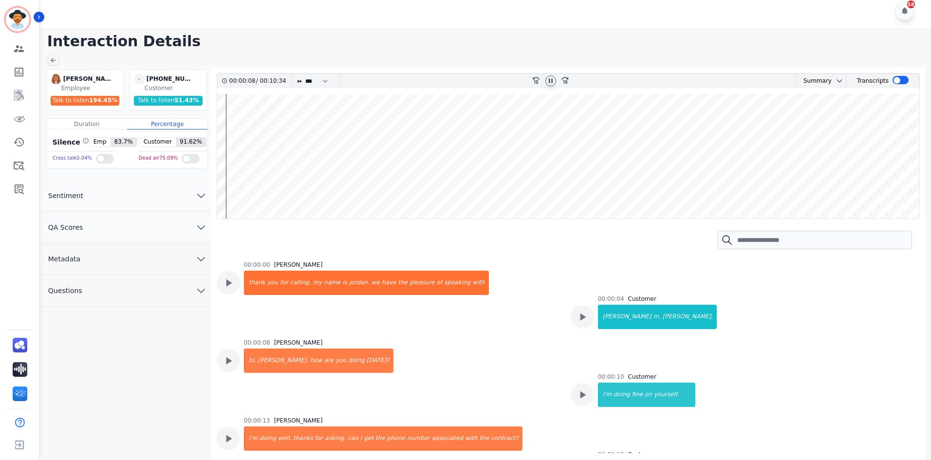
scroll to position [42, 0]
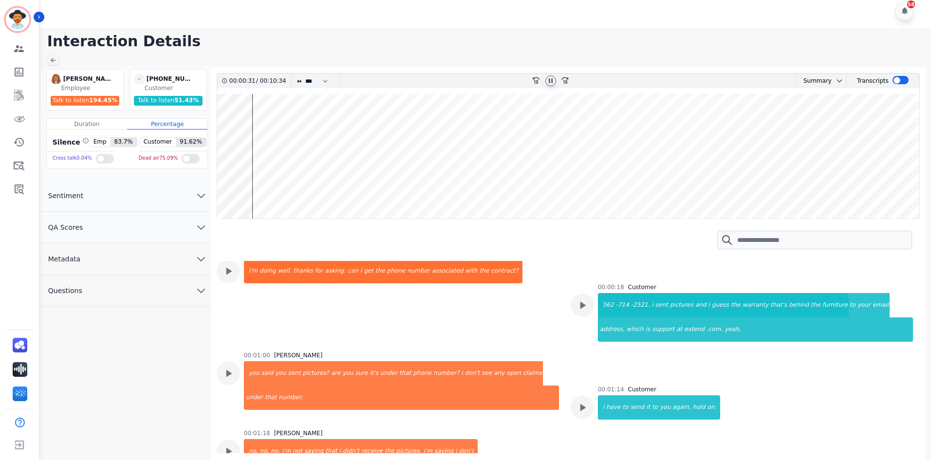
click at [185, 228] on button "QA Scores" at bounding box center [125, 228] width 170 height 32
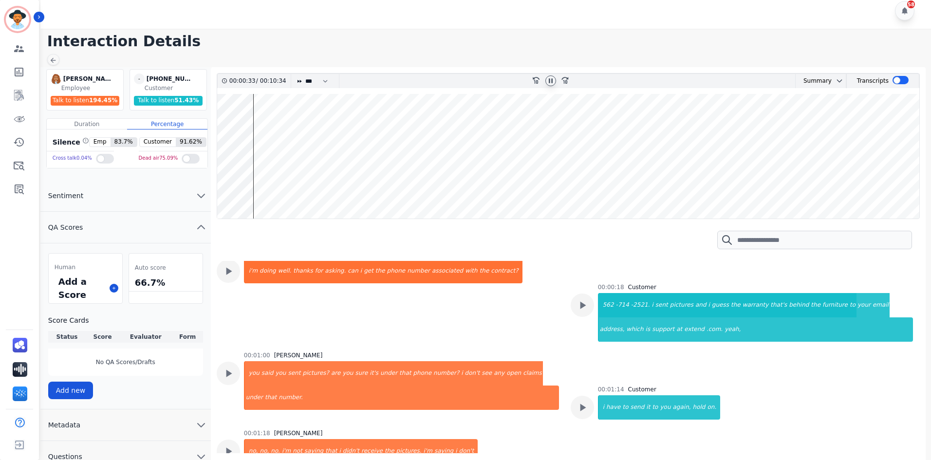
click at [185, 228] on button "QA Scores" at bounding box center [125, 228] width 170 height 32
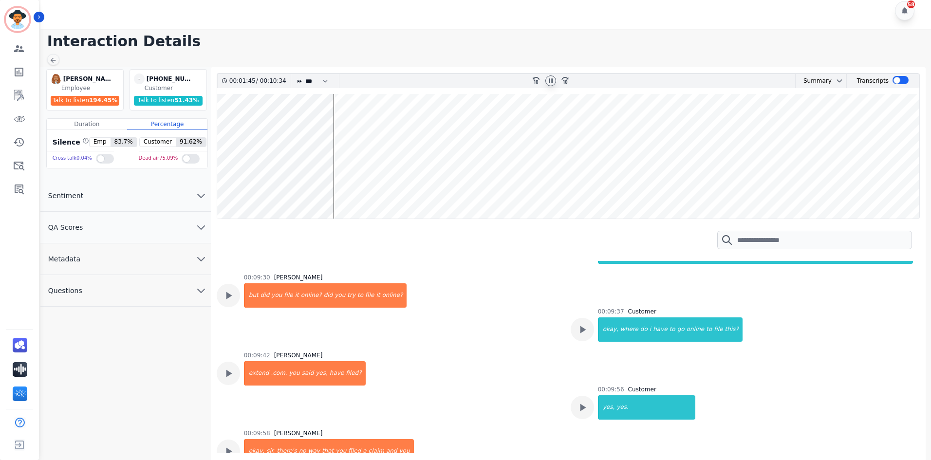
scroll to position [1726, 0]
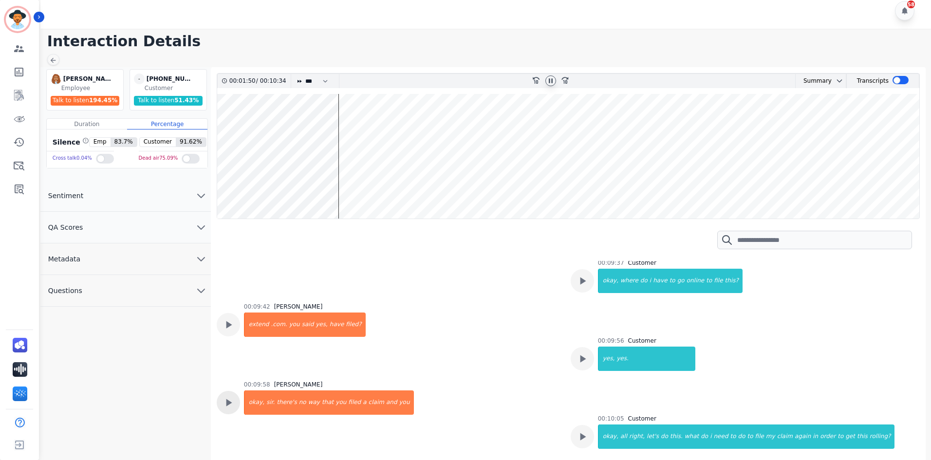
click at [229, 399] on icon at bounding box center [229, 402] width 6 height 7
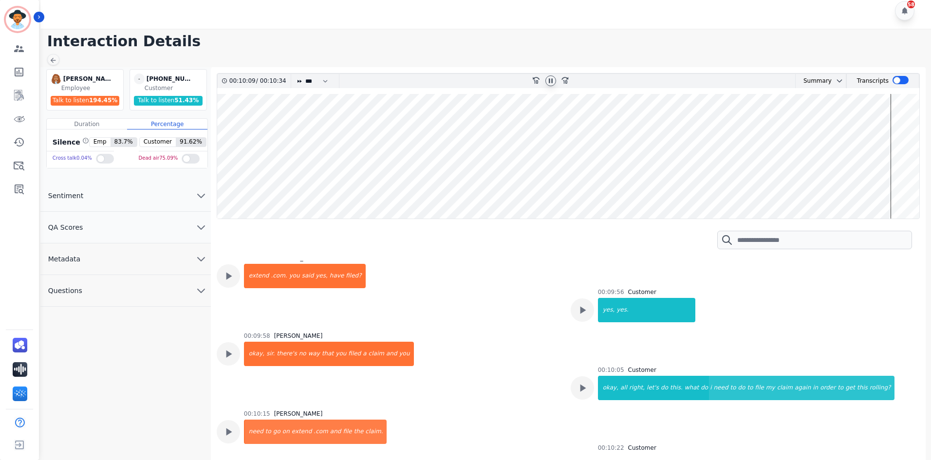
scroll to position [1823, 0]
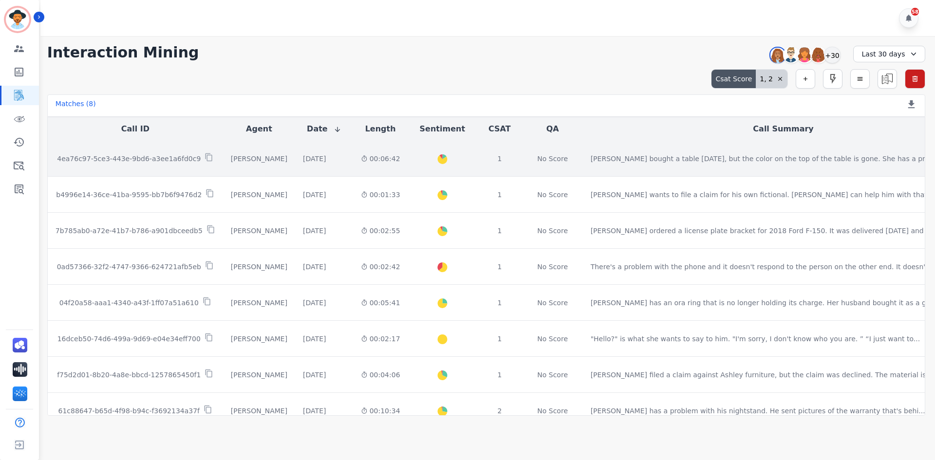
click at [345, 158] on div "[DATE] Start at: [DATE] 12:34pm" at bounding box center [324, 159] width 42 height 10
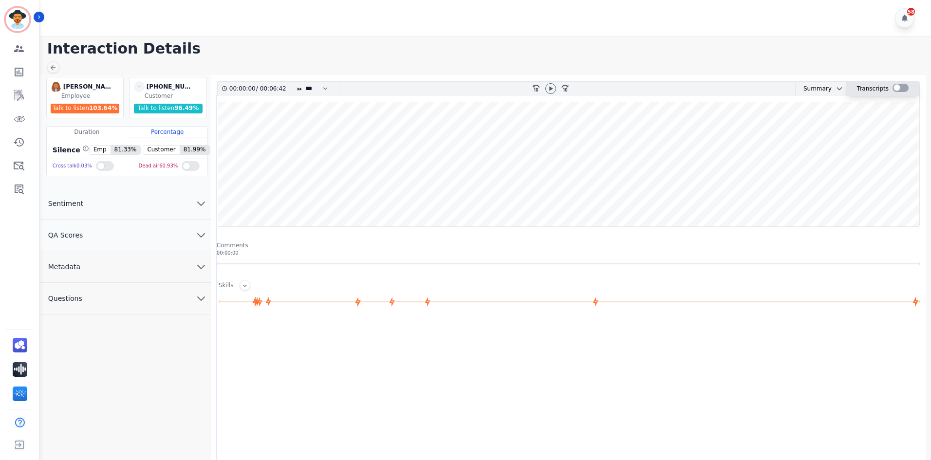
click at [901, 86] on div at bounding box center [901, 88] width 16 height 8
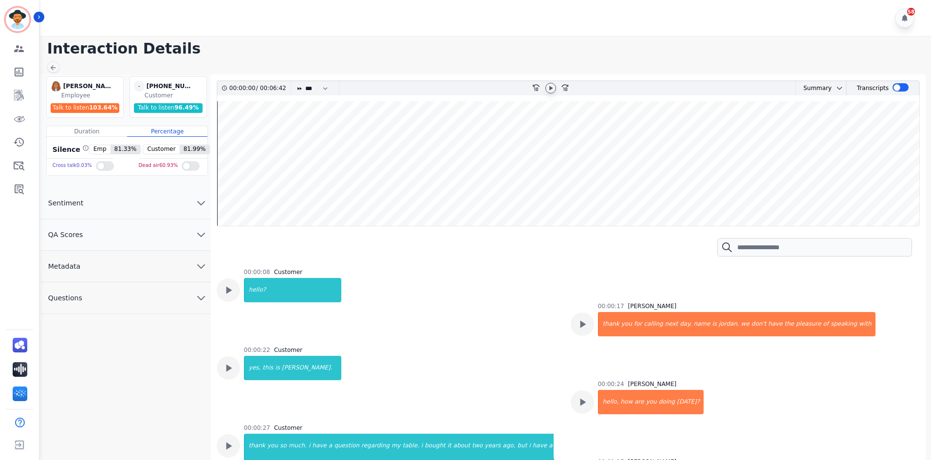
click at [548, 84] on div at bounding box center [550, 88] width 11 height 11
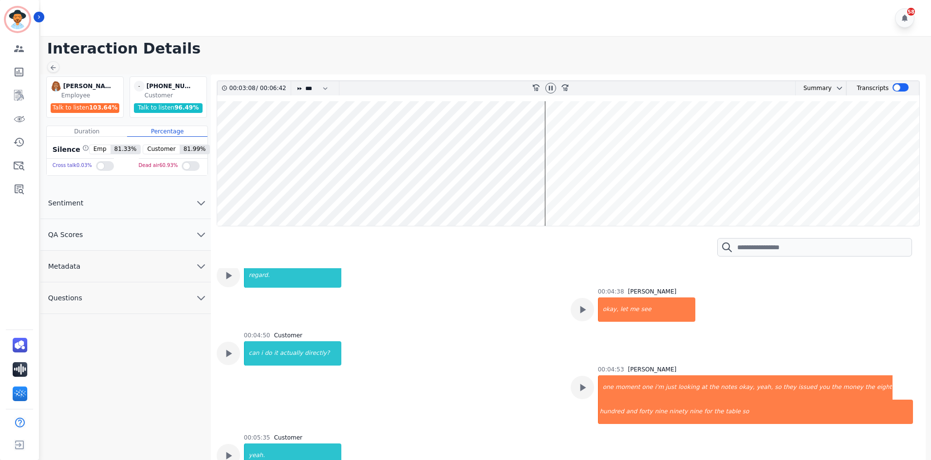
scroll to position [1948, 0]
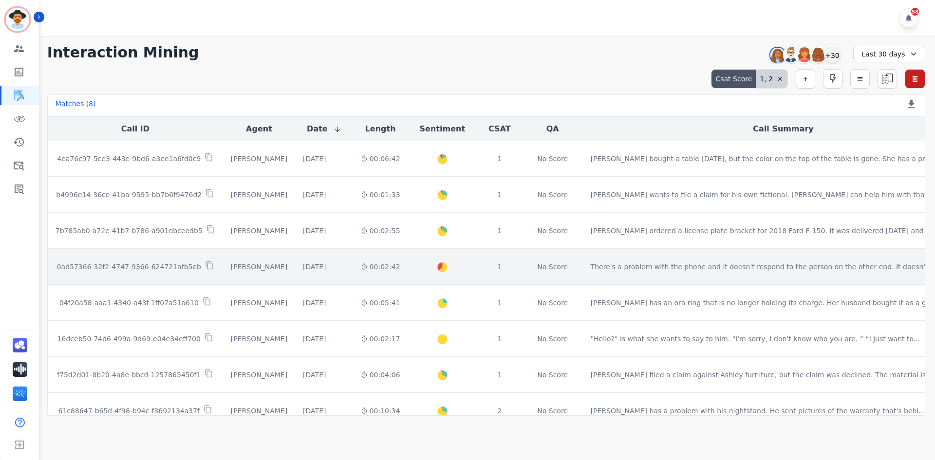
click at [253, 274] on td "[PERSON_NAME]" at bounding box center [259, 267] width 72 height 36
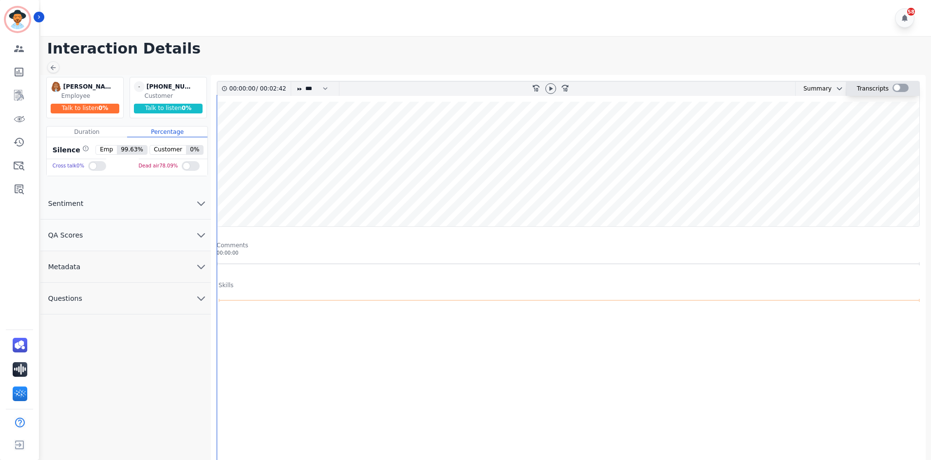
click at [897, 88] on div at bounding box center [901, 88] width 16 height 8
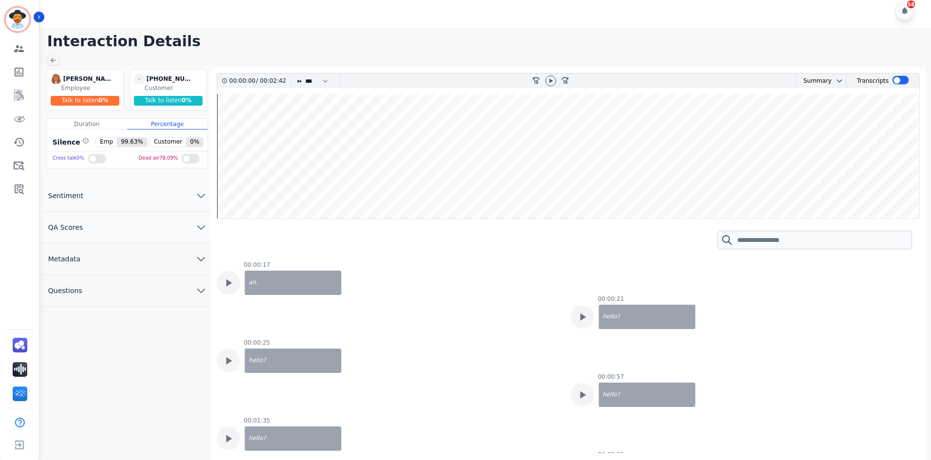
scroll to position [49, 0]
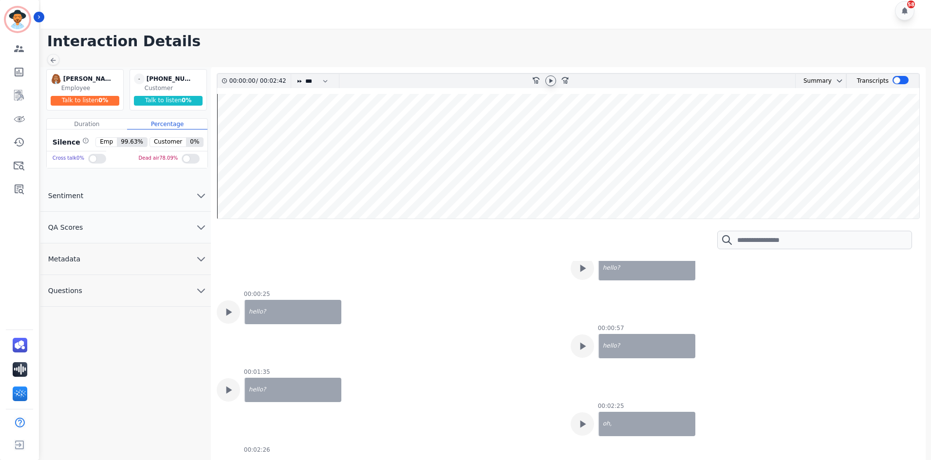
click at [551, 82] on icon at bounding box center [550, 81] width 3 height 4
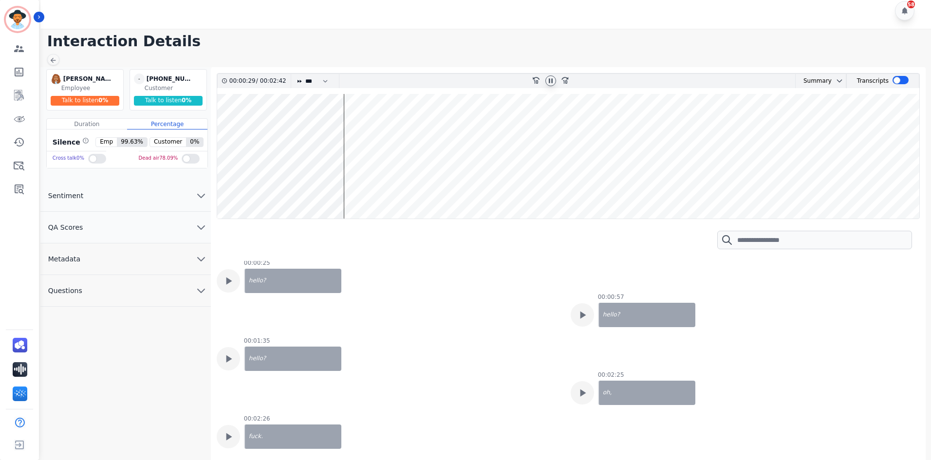
scroll to position [83, 0]
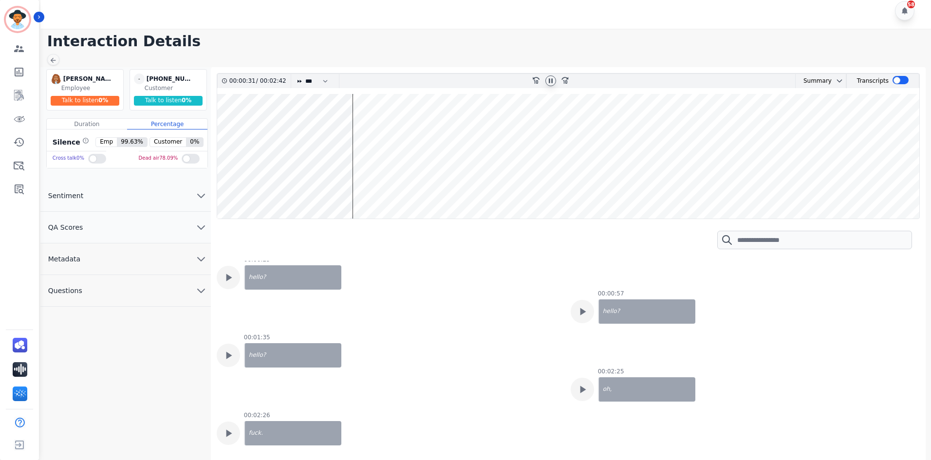
click at [699, 143] on wave at bounding box center [568, 156] width 702 height 125
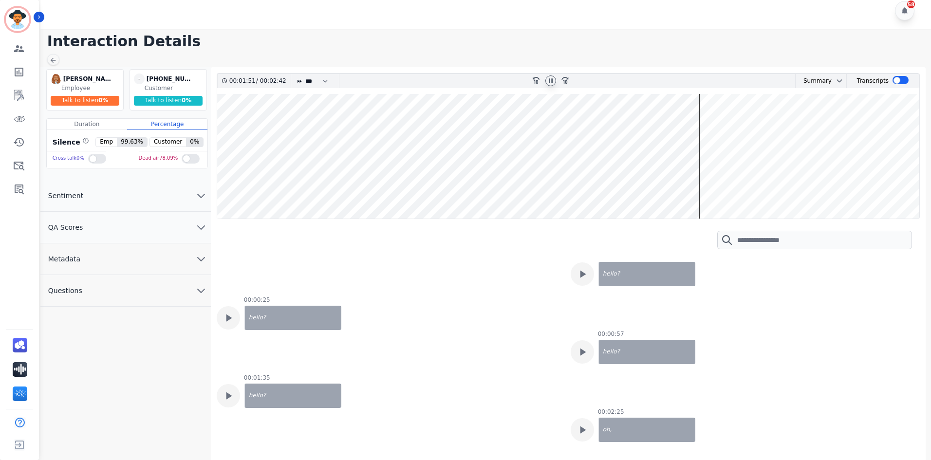
scroll to position [42, 0]
click at [849, 133] on wave at bounding box center [568, 156] width 702 height 125
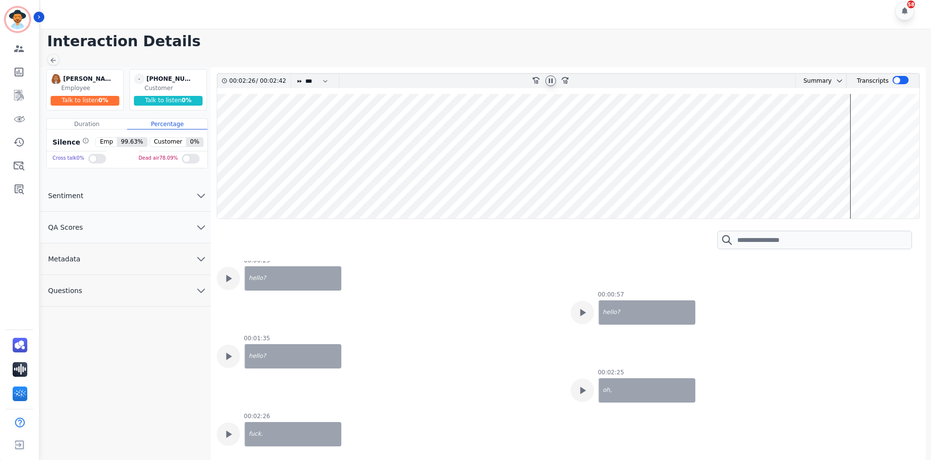
scroll to position [83, 0]
click at [54, 62] on icon at bounding box center [53, 60] width 8 height 8
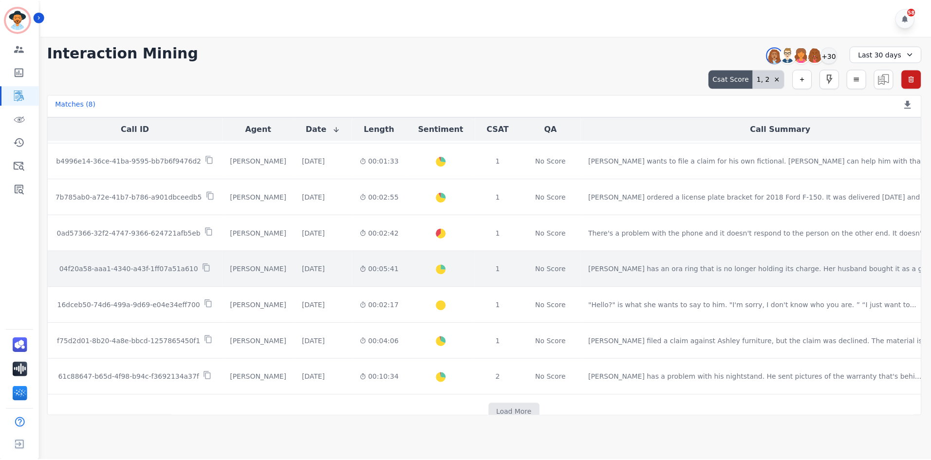
scroll to position [49, 0]
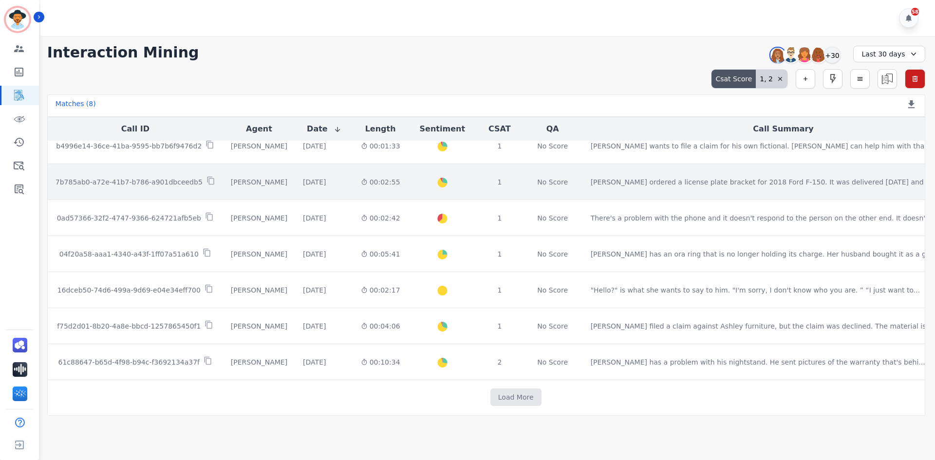
click at [340, 185] on div "[DATE] Start at: [GEOGRAPHIC_DATA][DATE] 4:52pm" at bounding box center [324, 182] width 42 height 10
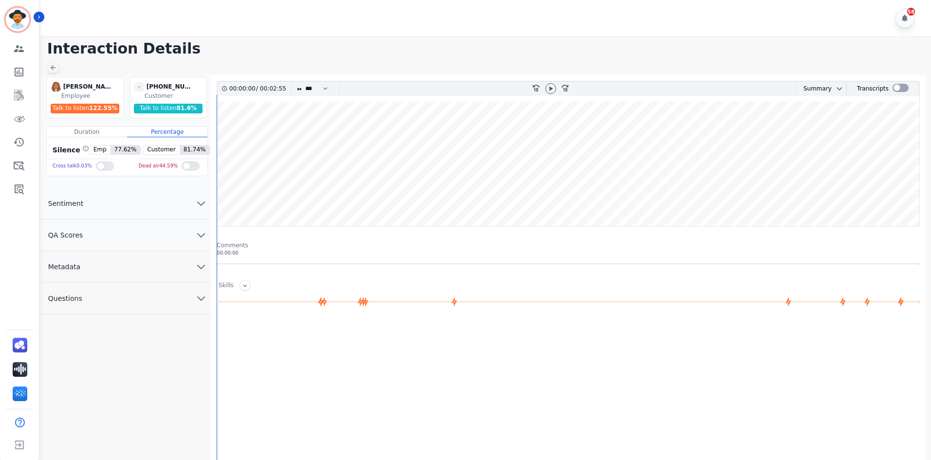
click at [53, 72] on div at bounding box center [53, 67] width 12 height 12
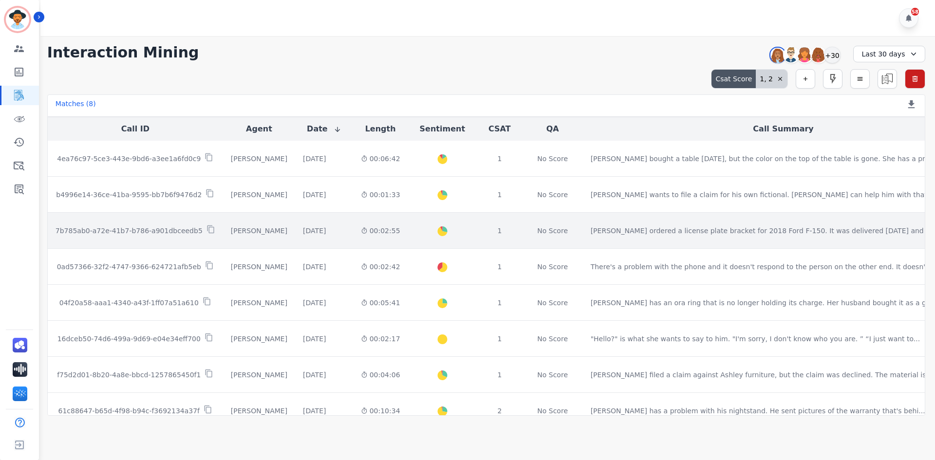
click at [353, 228] on td "[DATE] Start at: [GEOGRAPHIC_DATA][DATE] 4:52pm" at bounding box center [324, 231] width 58 height 36
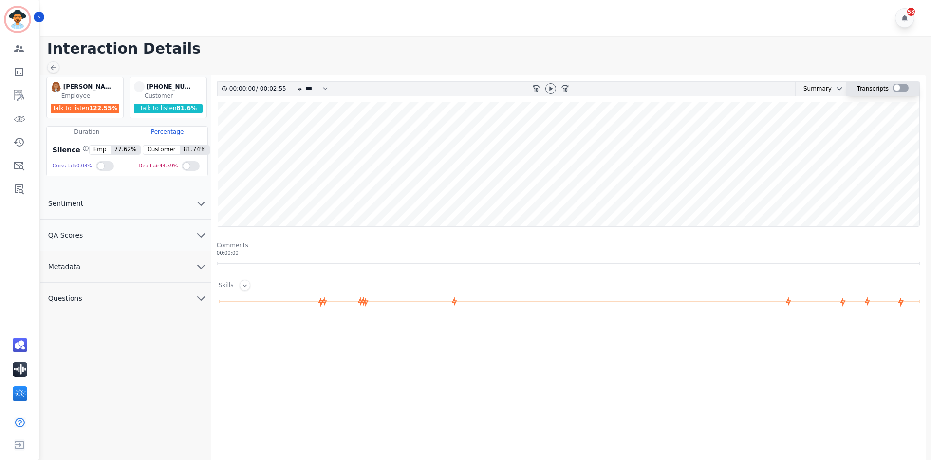
click at [893, 84] on div at bounding box center [901, 88] width 16 height 8
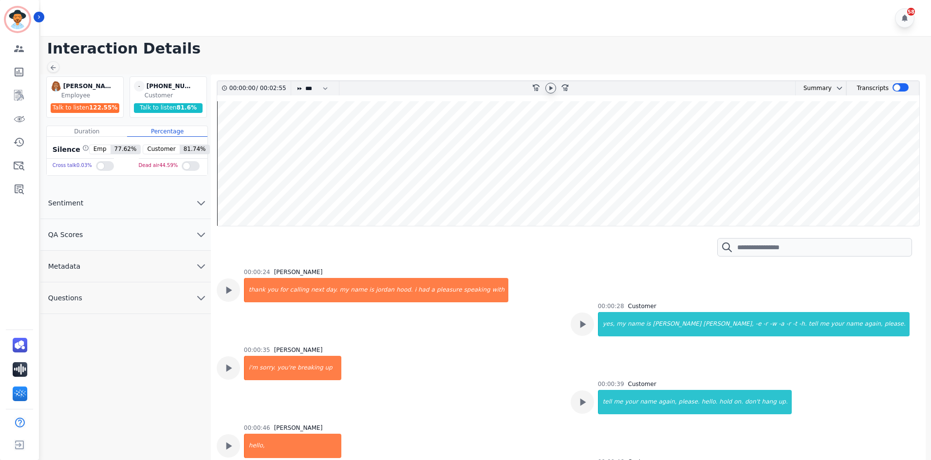
click at [552, 88] on icon at bounding box center [550, 88] width 3 height 4
click at [551, 87] on icon at bounding box center [551, 88] width 8 height 8
click at [551, 88] on icon at bounding box center [550, 88] width 3 height 4
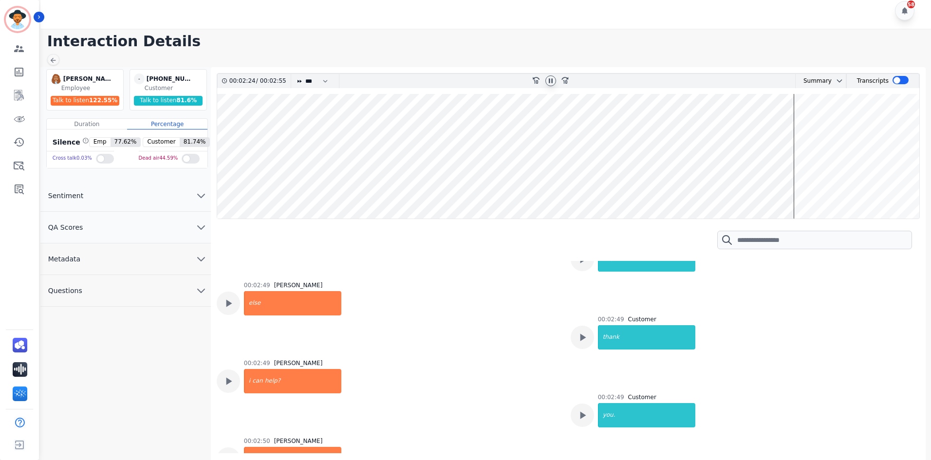
scroll to position [1286, 0]
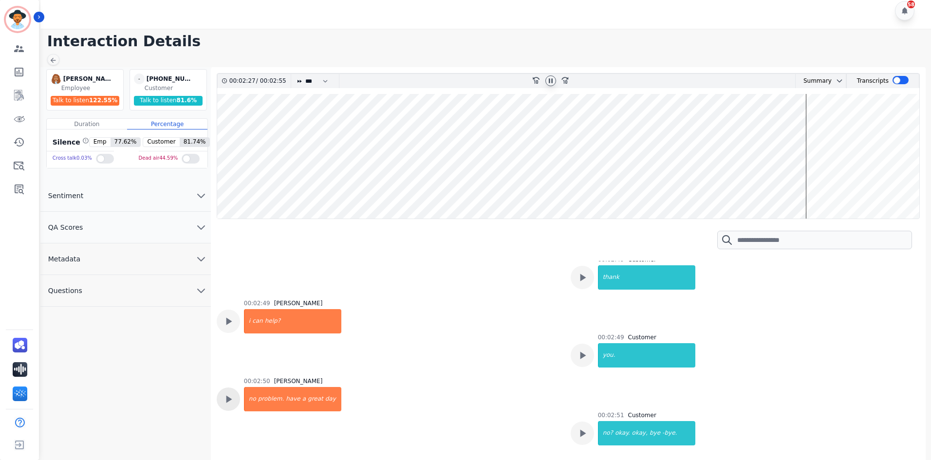
click at [230, 402] on icon at bounding box center [228, 399] width 13 height 13
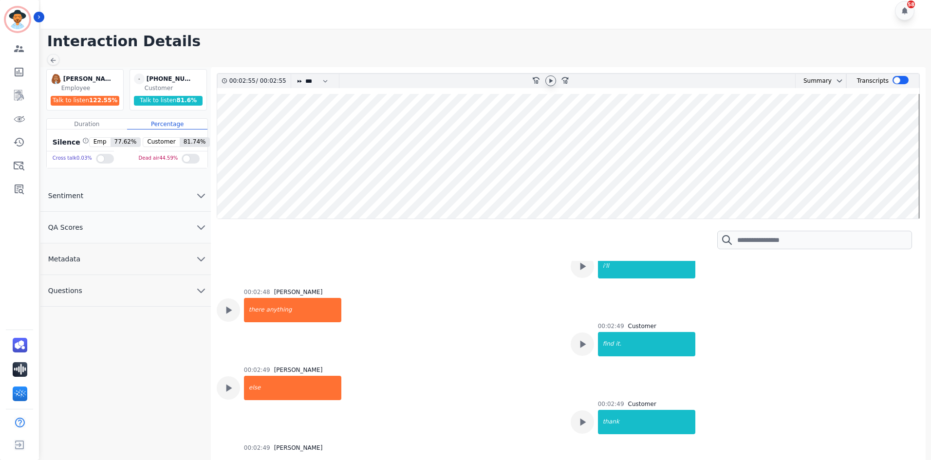
scroll to position [1140, 0]
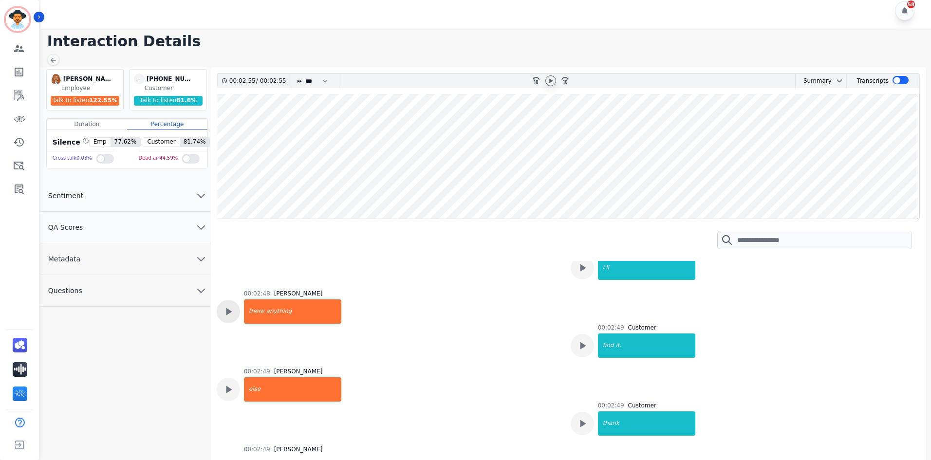
click at [231, 315] on icon at bounding box center [228, 311] width 13 height 13
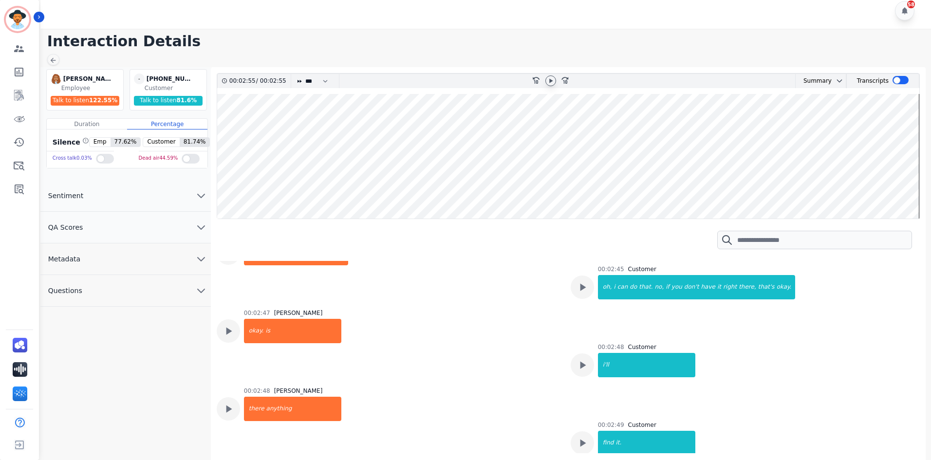
scroll to position [945, 0]
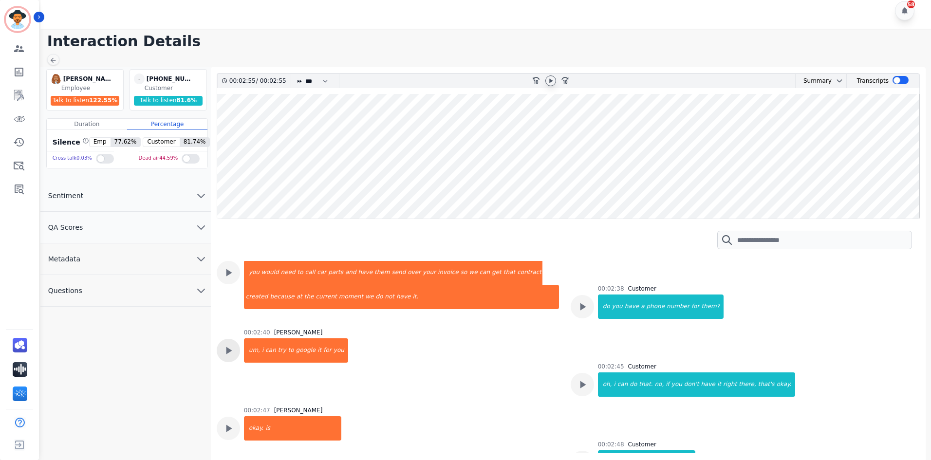
click at [228, 354] on icon at bounding box center [228, 350] width 13 height 13
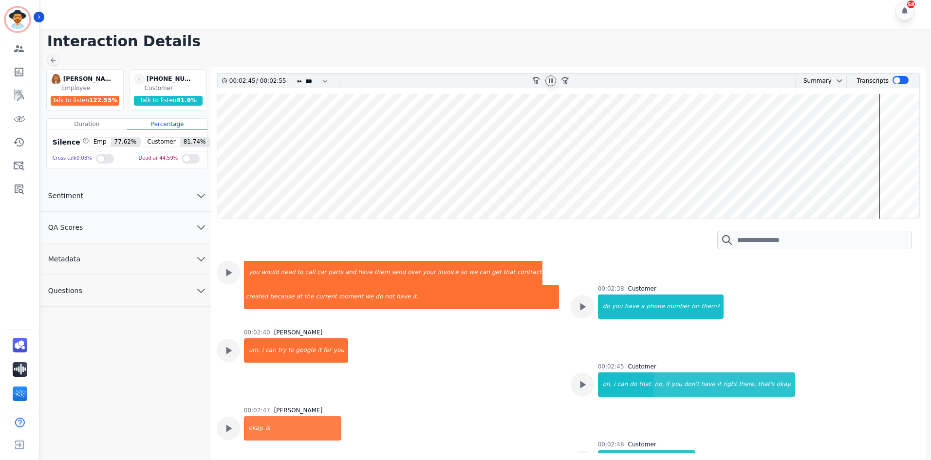
click at [851, 190] on wave at bounding box center [568, 156] width 702 height 125
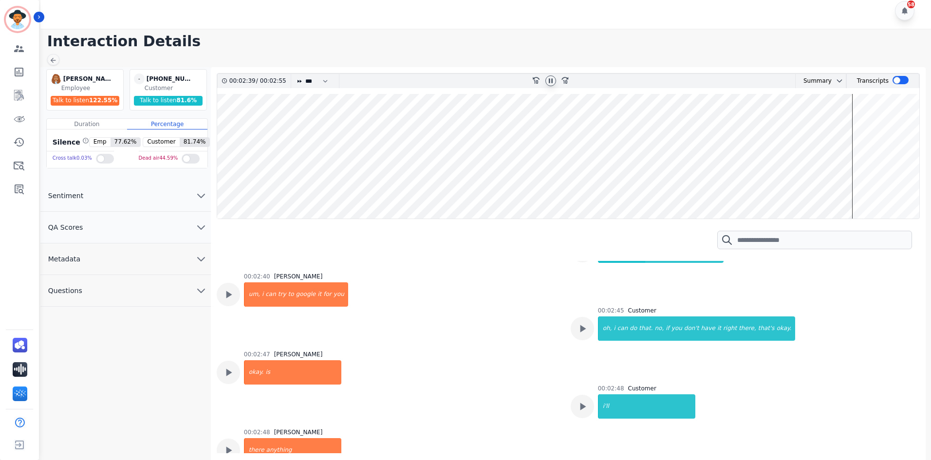
scroll to position [1005, 0]
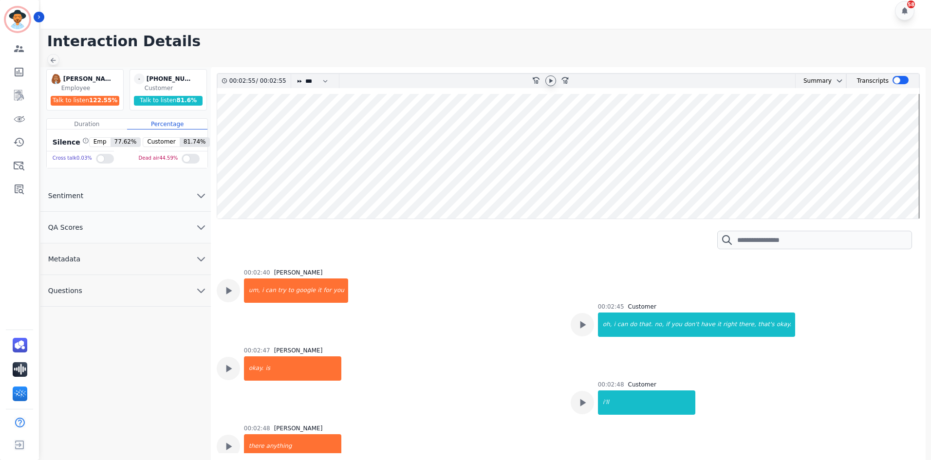
click at [53, 58] on icon at bounding box center [53, 60] width 5 height 5
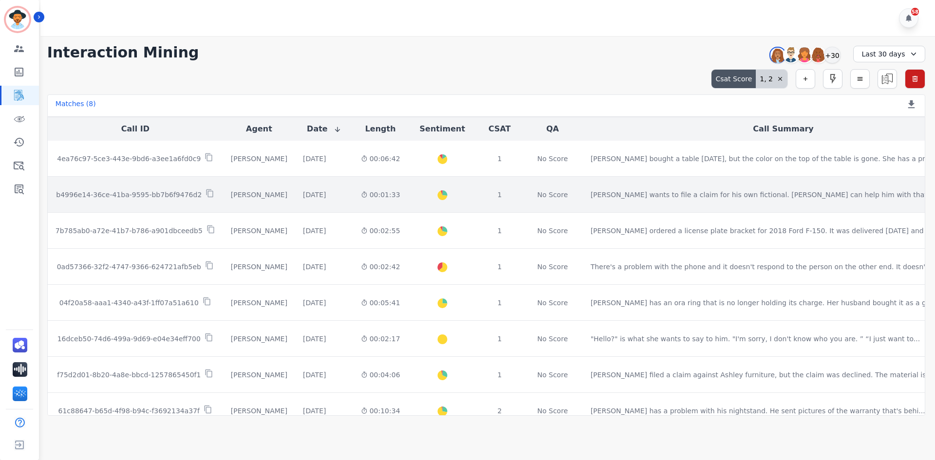
click at [175, 203] on td "b4996e14-36ce-41ba-9595-bb7b6f9476d2" at bounding box center [135, 195] width 175 height 36
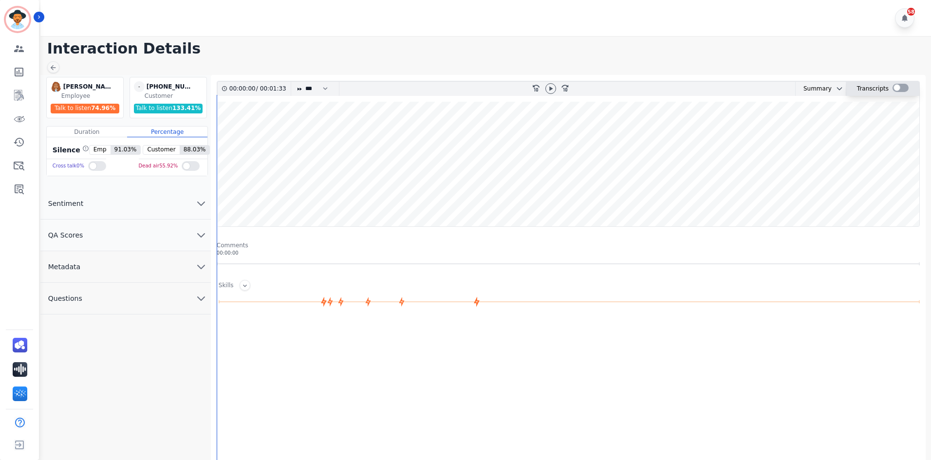
click at [897, 85] on div at bounding box center [901, 88] width 16 height 8
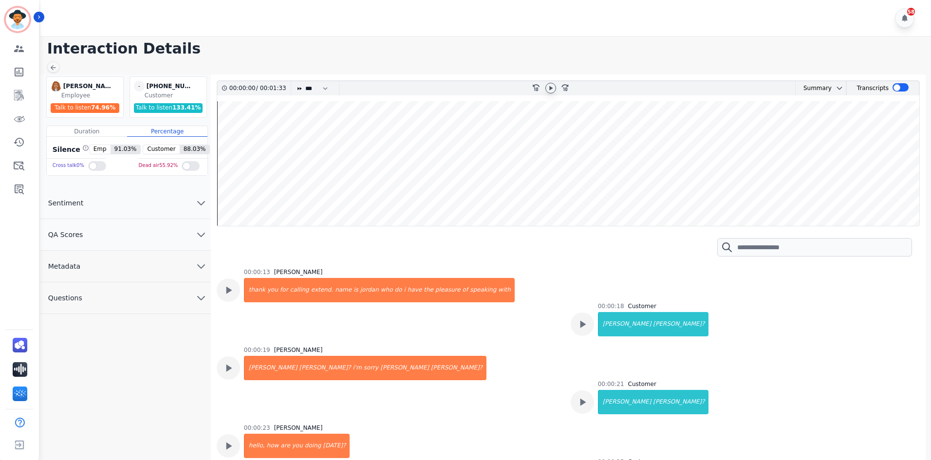
click at [547, 87] on icon at bounding box center [551, 88] width 8 height 8
click at [706, 182] on wave at bounding box center [568, 163] width 702 height 125
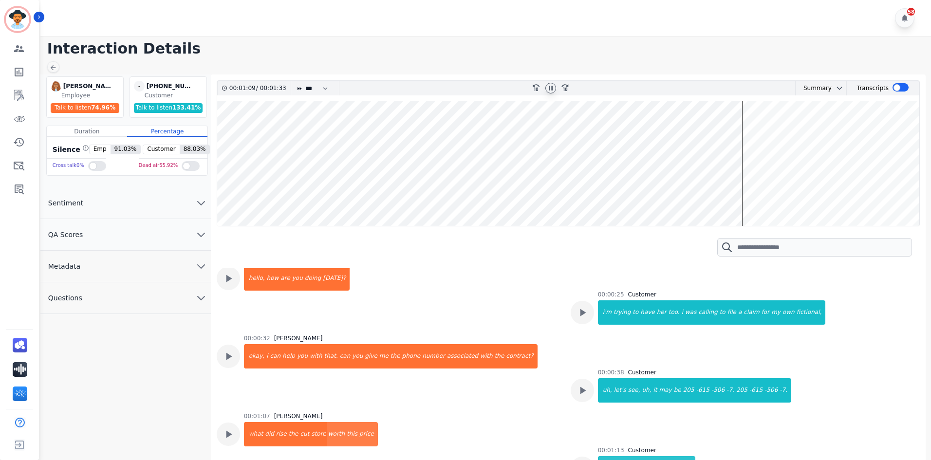
scroll to position [216, 0]
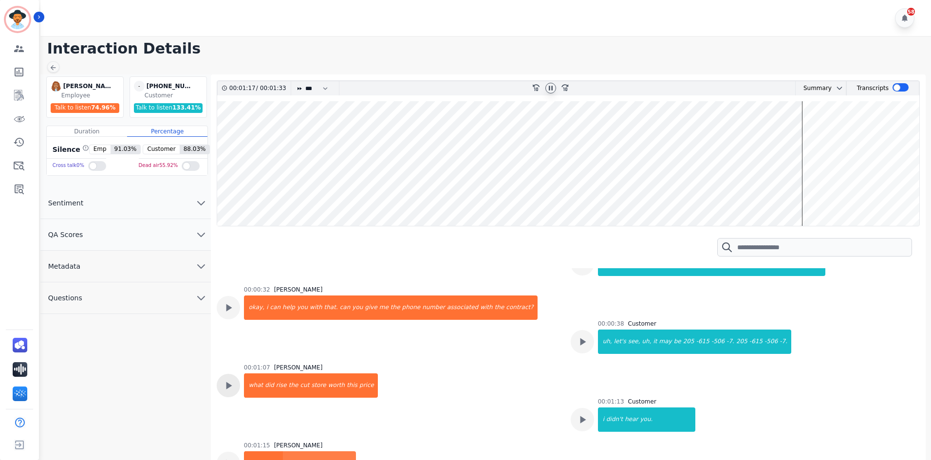
click at [234, 385] on icon at bounding box center [228, 385] width 13 height 13
click at [547, 89] on icon at bounding box center [551, 88] width 8 height 8
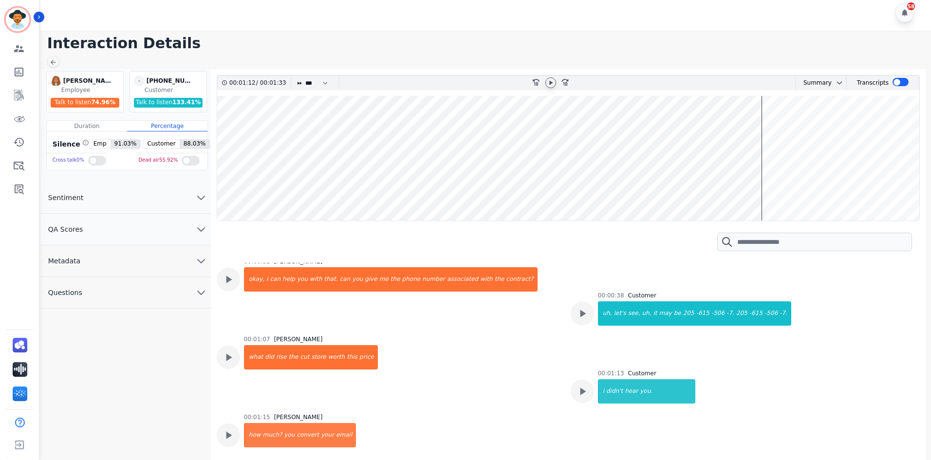
scroll to position [7, 0]
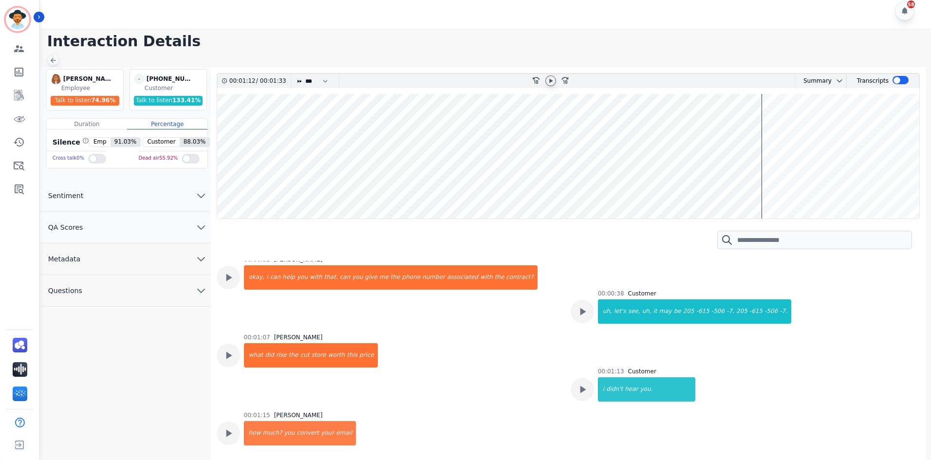
click at [52, 61] on icon at bounding box center [53, 60] width 8 height 8
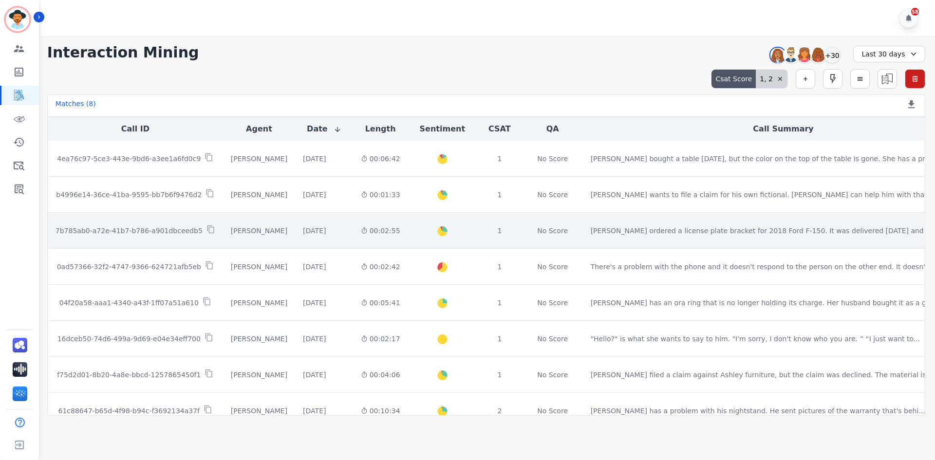
click at [155, 227] on p "7b785ab0-a72e-41b7-b786-a901dbceedb5" at bounding box center [129, 231] width 147 height 10
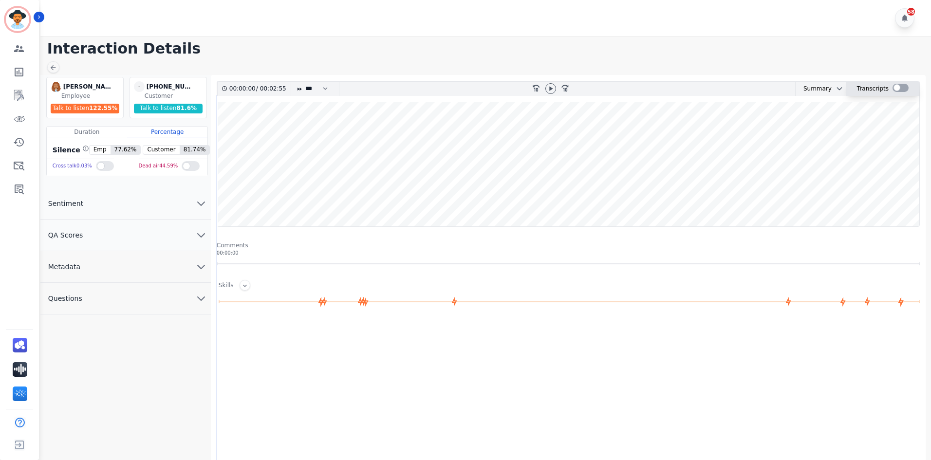
click at [898, 88] on div at bounding box center [901, 88] width 16 height 8
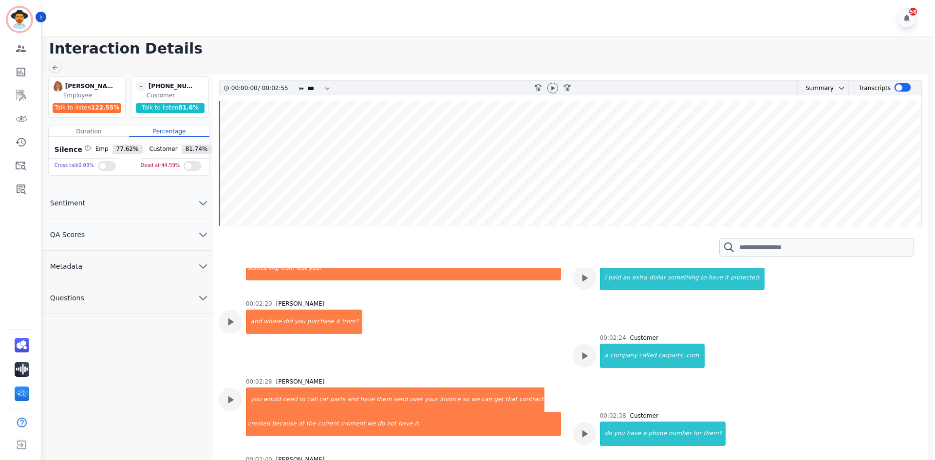
scroll to position [828, 0]
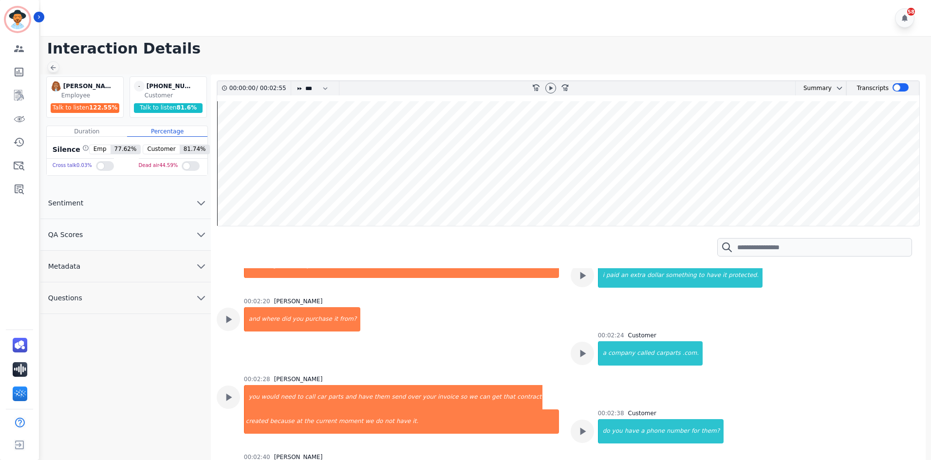
click at [49, 68] on icon at bounding box center [53, 68] width 8 height 8
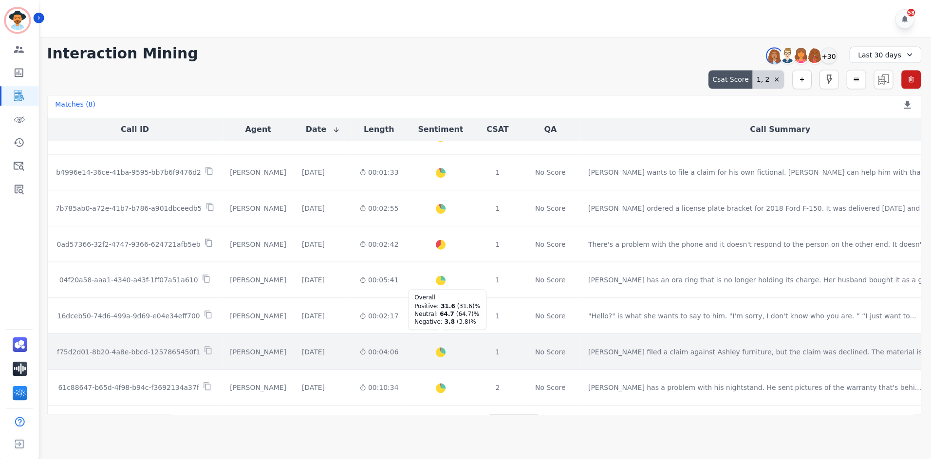
scroll to position [5, 0]
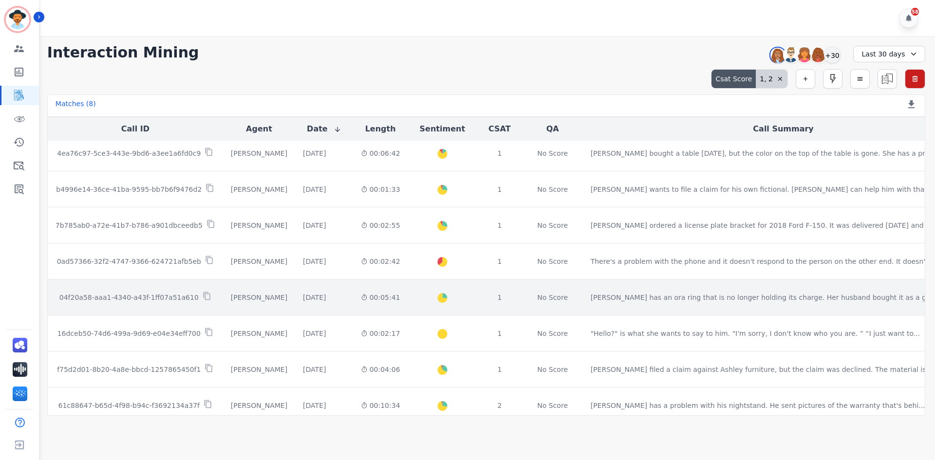
click at [149, 309] on td "04f20a58-aaa1-4340-a43f-1ff07a51a610" at bounding box center [135, 298] width 175 height 36
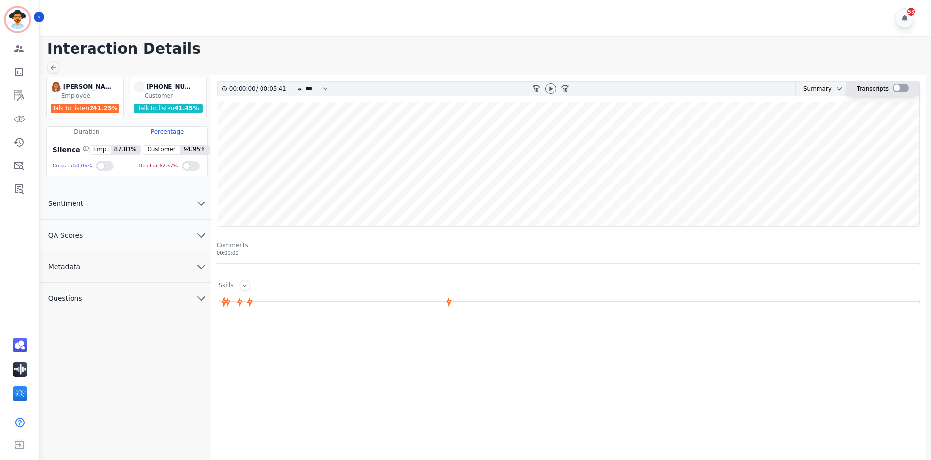
click at [894, 87] on div at bounding box center [901, 88] width 16 height 8
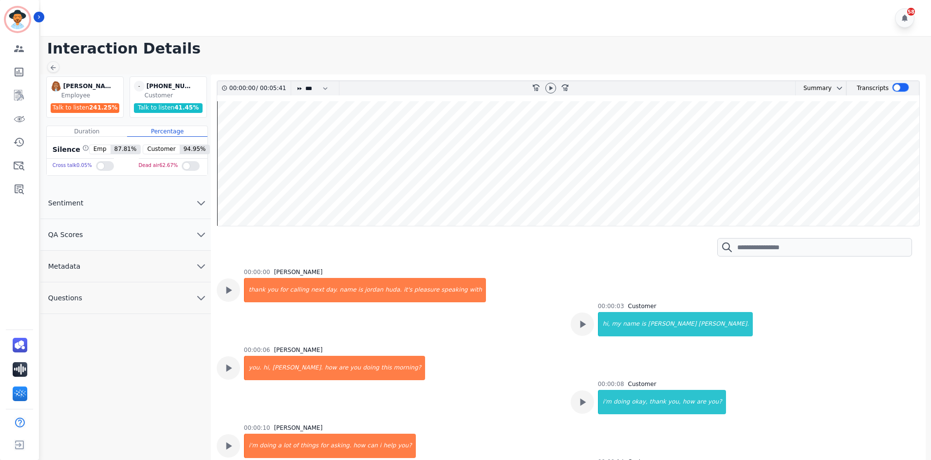
scroll to position [7, 0]
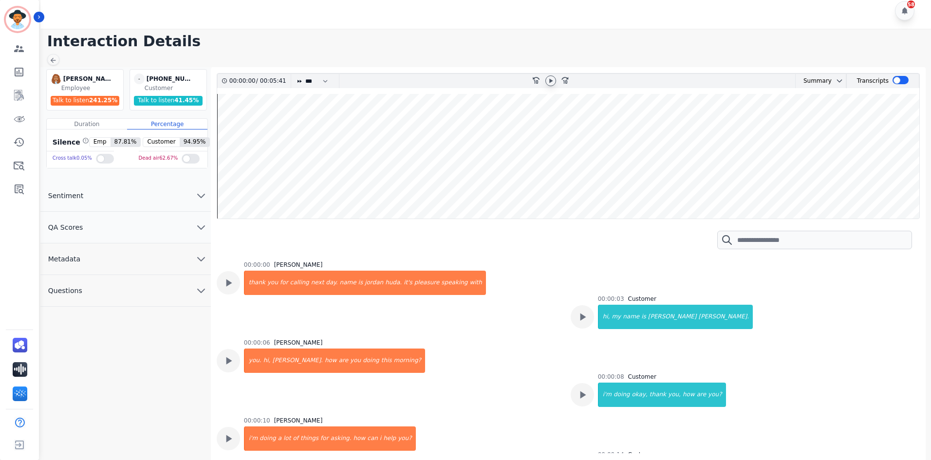
click at [550, 80] on icon at bounding box center [550, 81] width 3 height 4
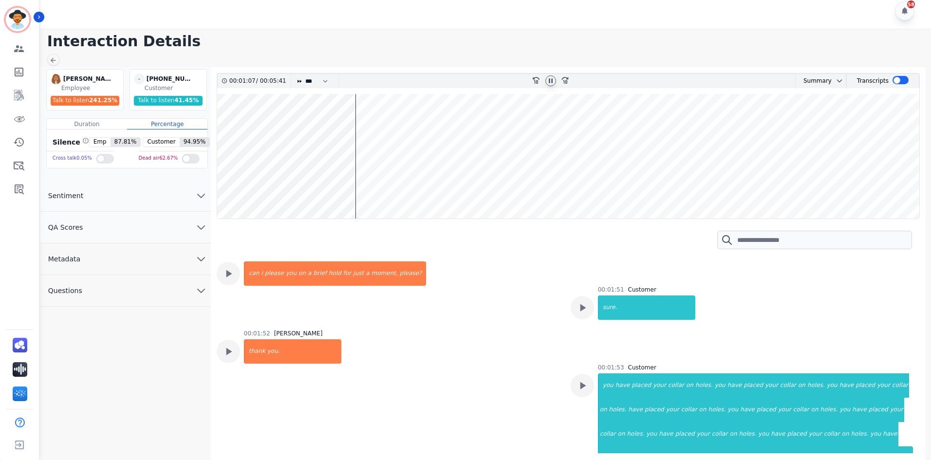
scroll to position [1335, 0]
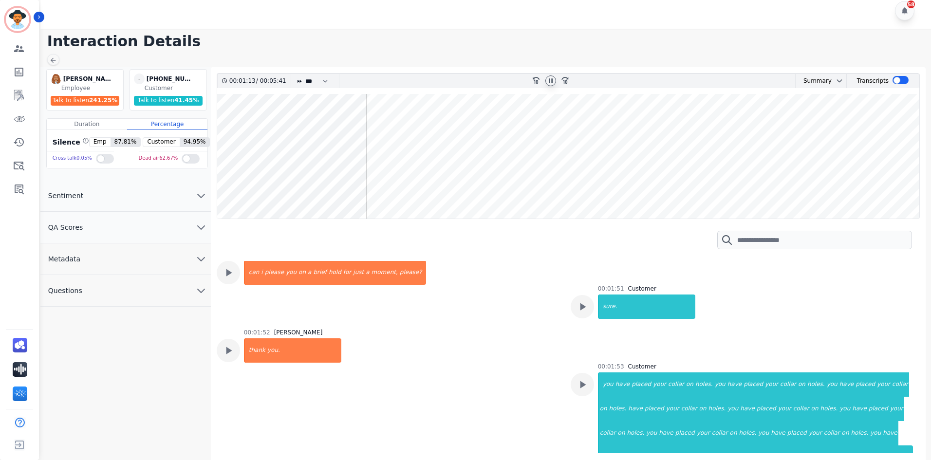
click at [444, 187] on wave at bounding box center [568, 156] width 702 height 125
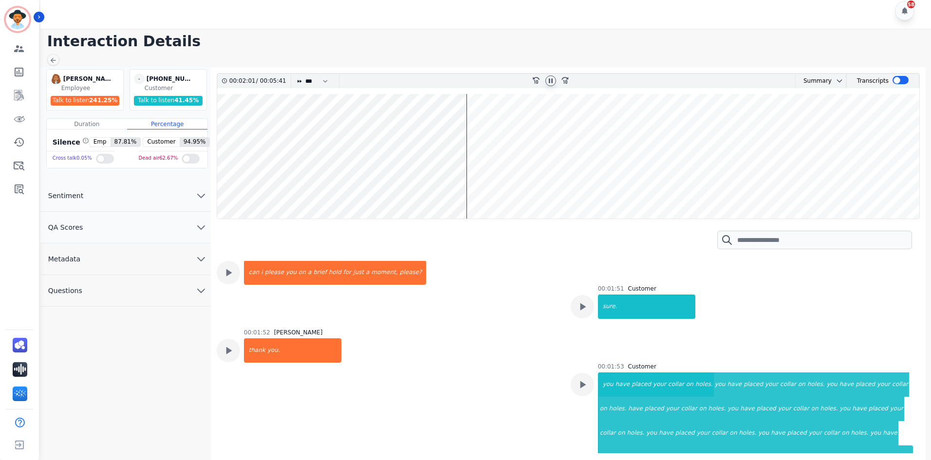
click at [783, 131] on wave at bounding box center [568, 156] width 702 height 125
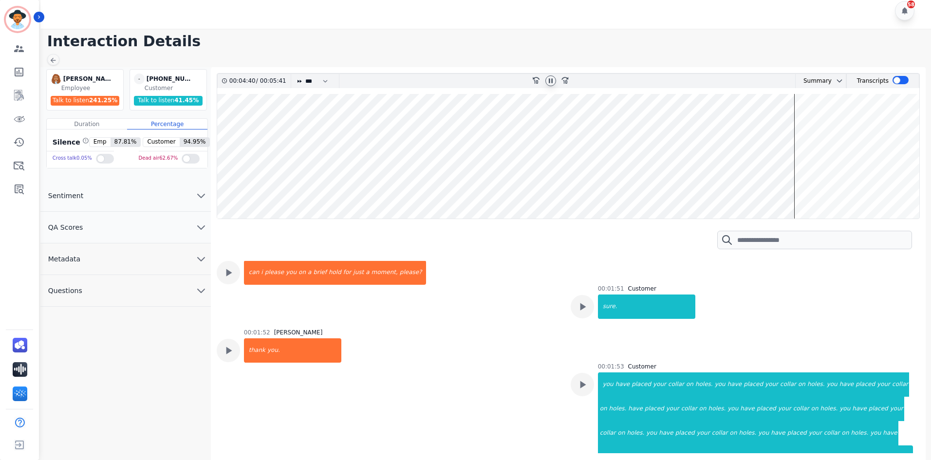
click at [783, 146] on wave at bounding box center [568, 156] width 702 height 125
click at [52, 60] on icon at bounding box center [53, 60] width 5 height 5
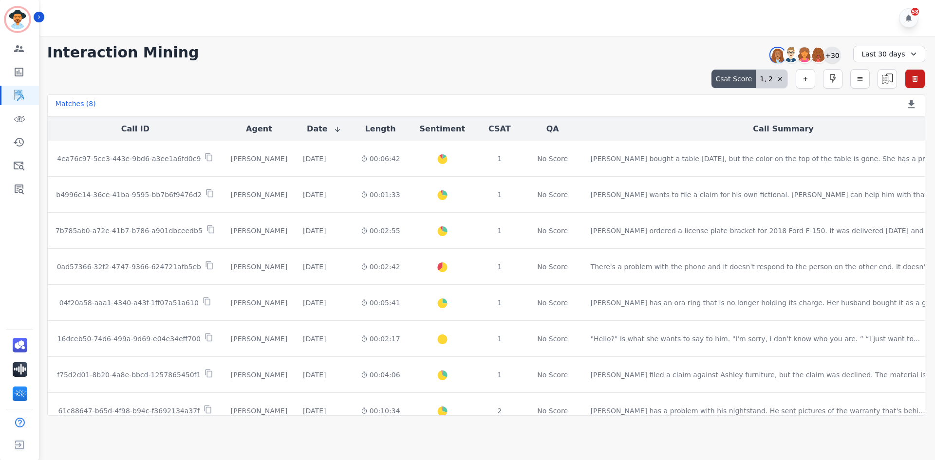
click at [832, 55] on div "+30" at bounding box center [832, 55] width 17 height 17
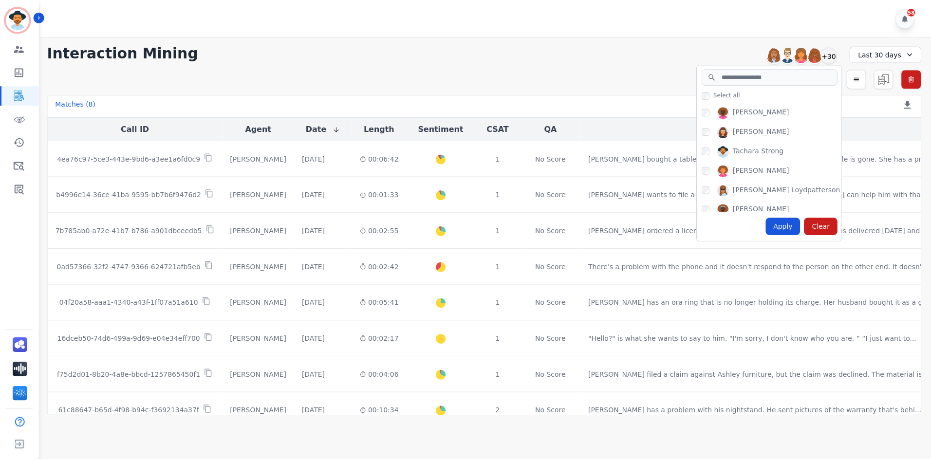
scroll to position [552, 0]
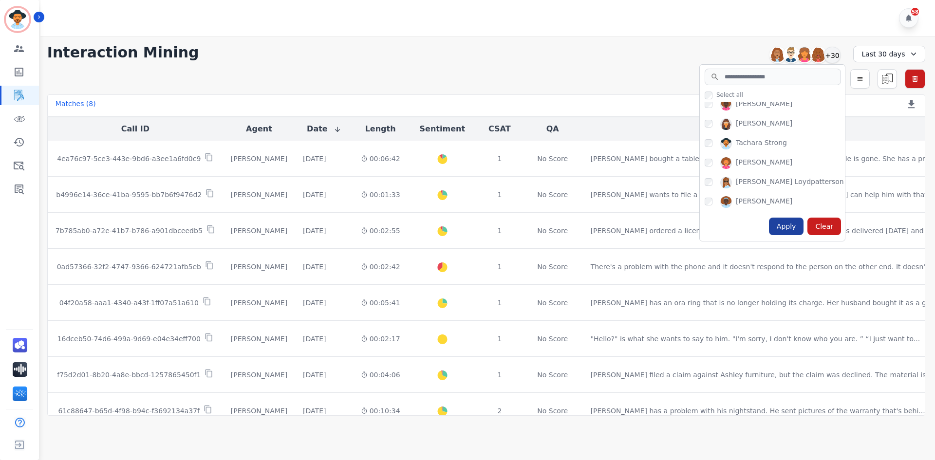
click at [787, 224] on div "Apply" at bounding box center [786, 227] width 35 height 18
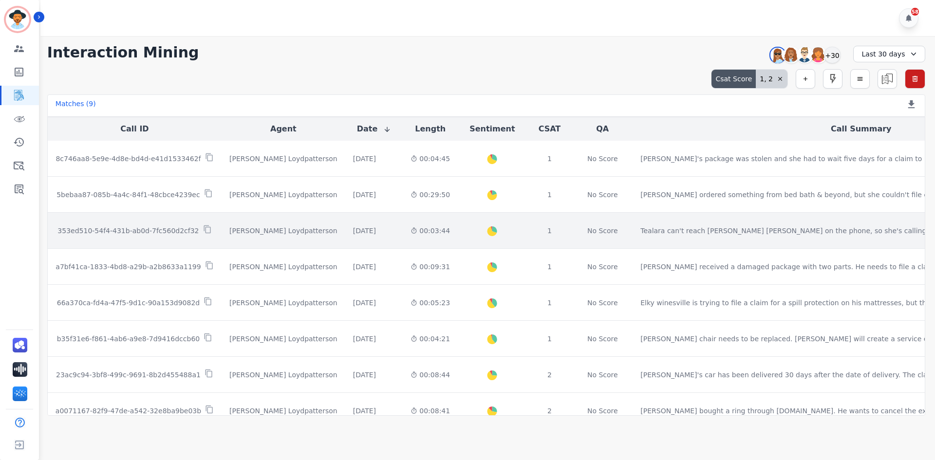
click at [403, 242] on td "00:03:44" at bounding box center [430, 231] width 55 height 36
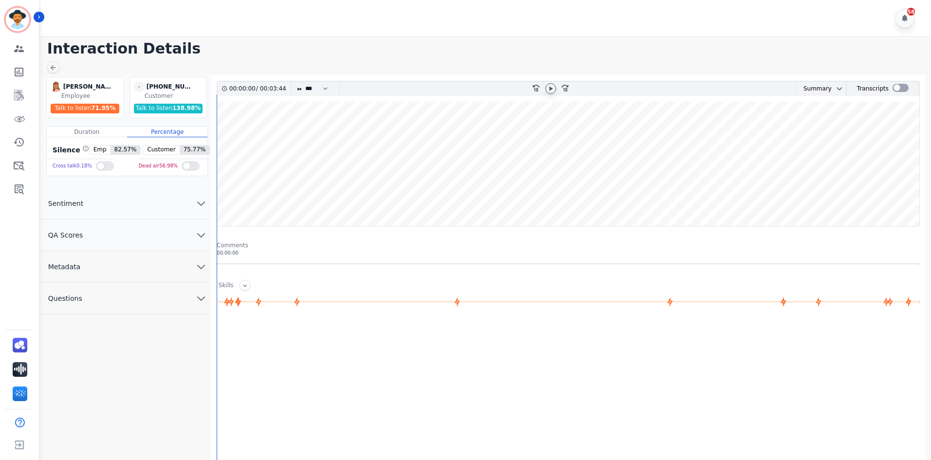
click at [550, 88] on icon at bounding box center [550, 88] width 3 height 4
click at [899, 87] on div at bounding box center [901, 88] width 16 height 8
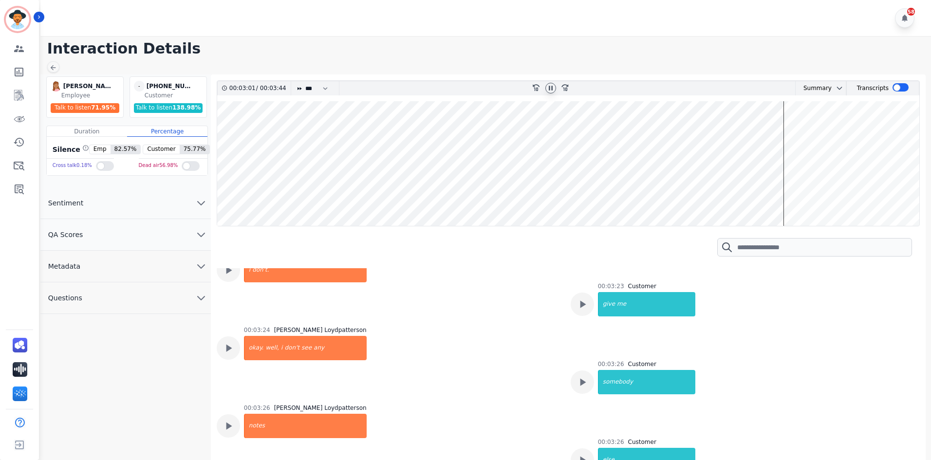
scroll to position [979, 0]
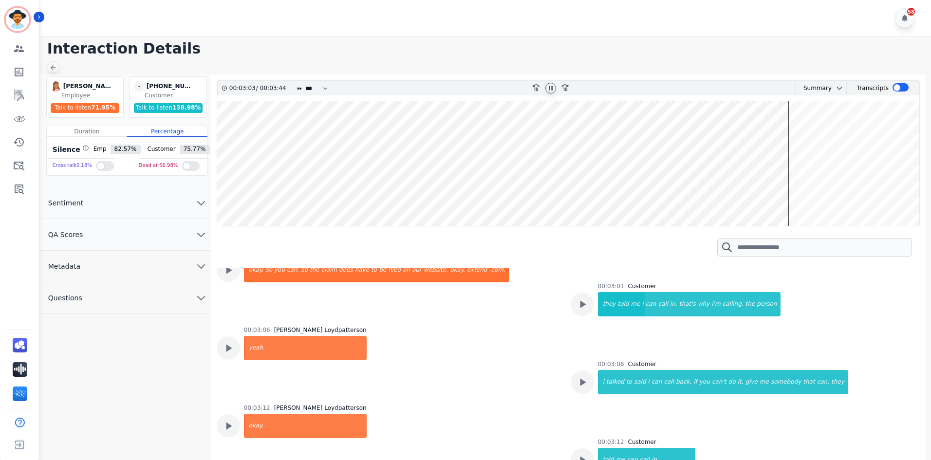
click at [51, 67] on icon at bounding box center [53, 68] width 8 height 8
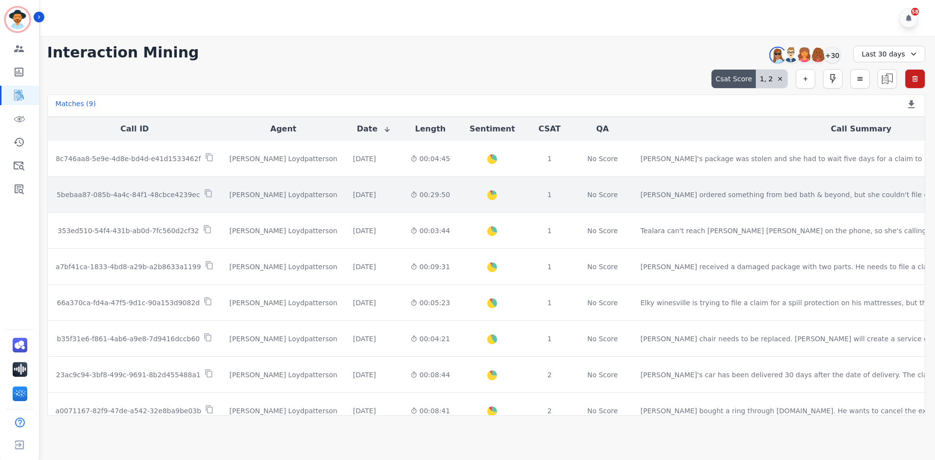
click at [224, 203] on td "Teala Loydpatterson" at bounding box center [284, 195] width 124 height 36
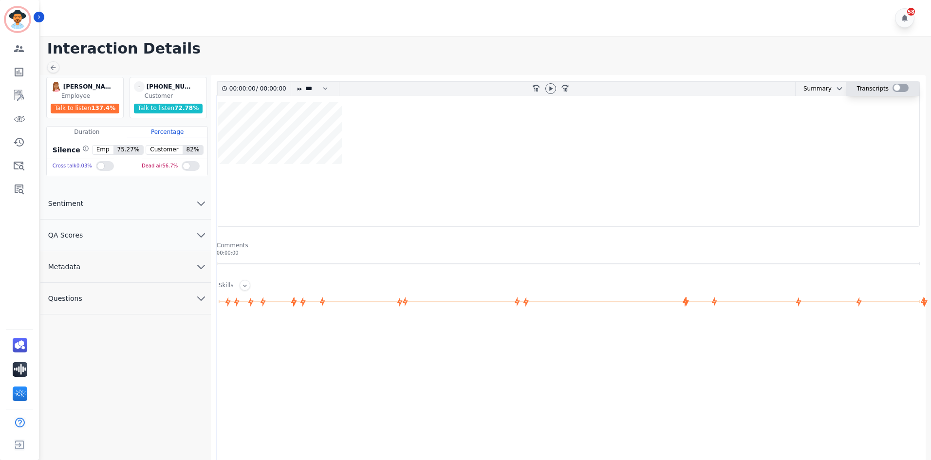
click at [897, 86] on div at bounding box center [901, 88] width 16 height 8
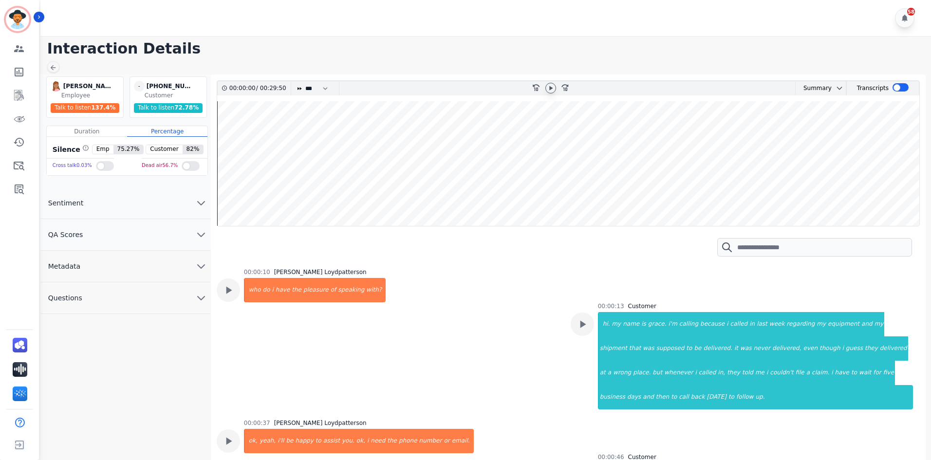
click at [548, 89] on icon at bounding box center [551, 88] width 8 height 8
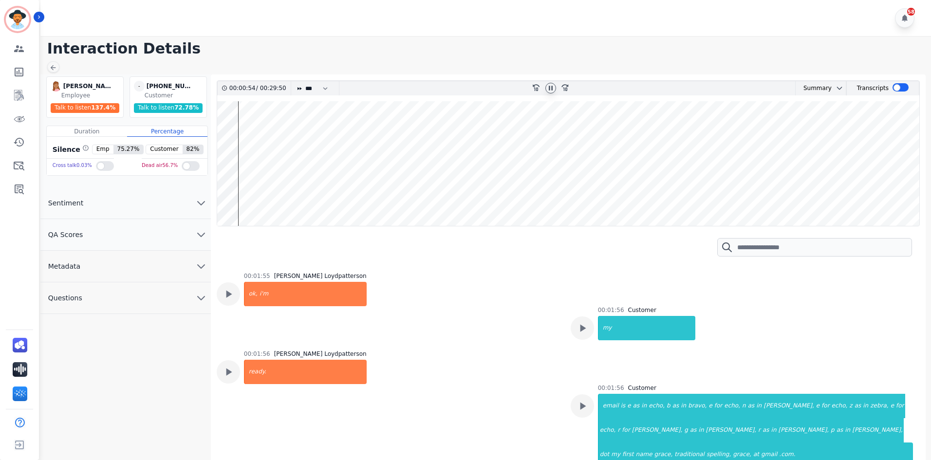
scroll to position [487, 0]
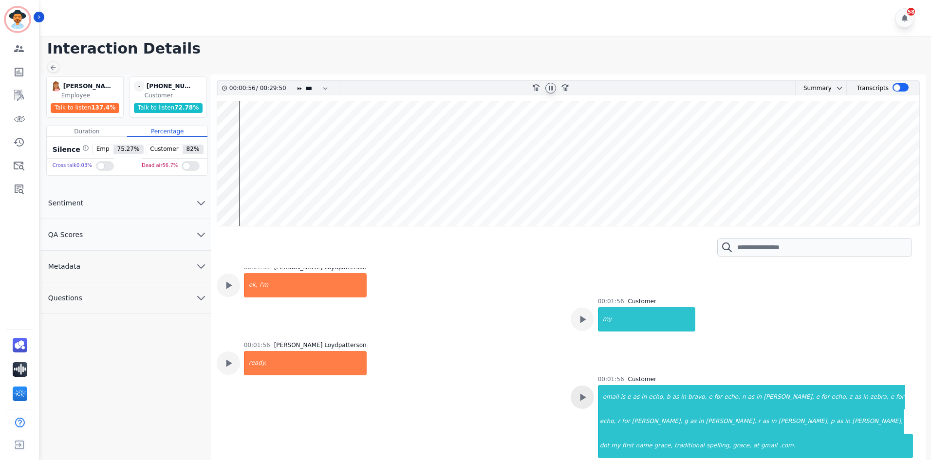
click at [584, 391] on icon at bounding box center [582, 397] width 13 height 13
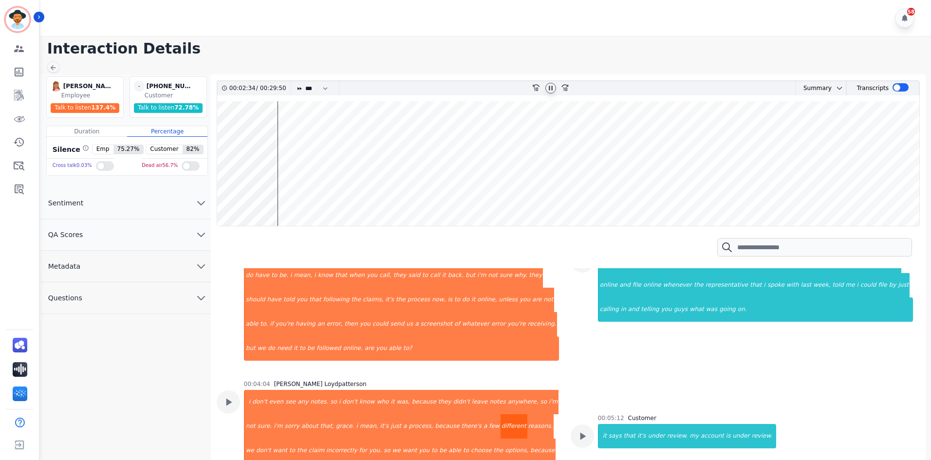
scroll to position [877, 0]
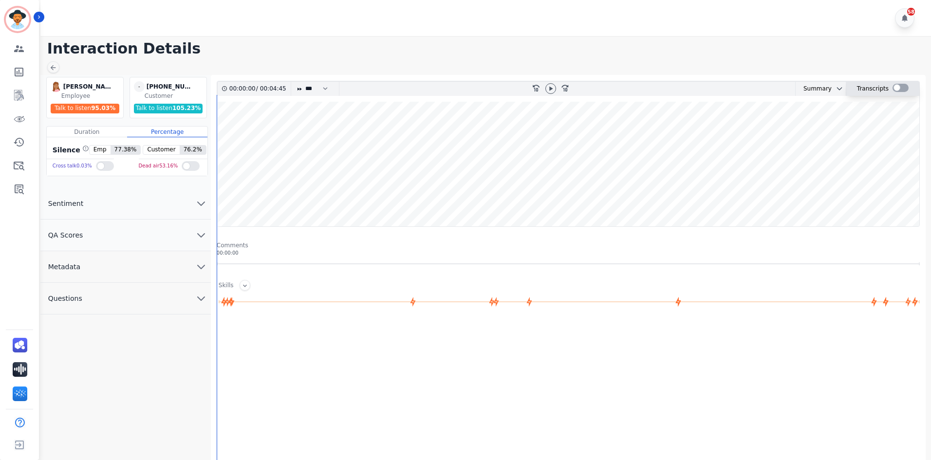
click at [900, 82] on div at bounding box center [901, 89] width 16 height 14
click at [900, 86] on div at bounding box center [901, 88] width 16 height 8
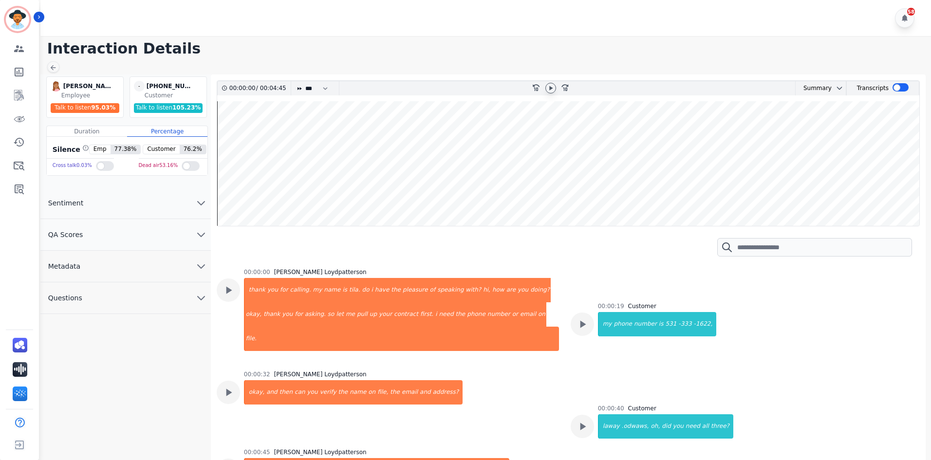
click at [548, 92] on icon at bounding box center [551, 88] width 8 height 8
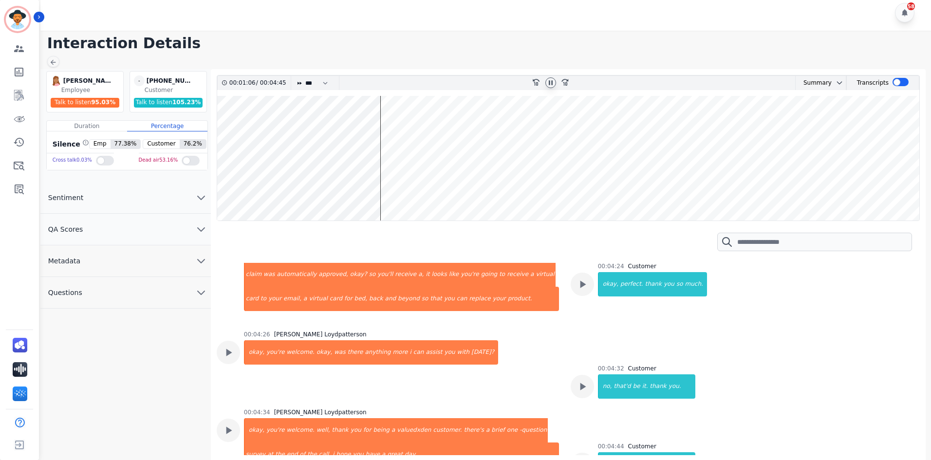
scroll to position [7, 0]
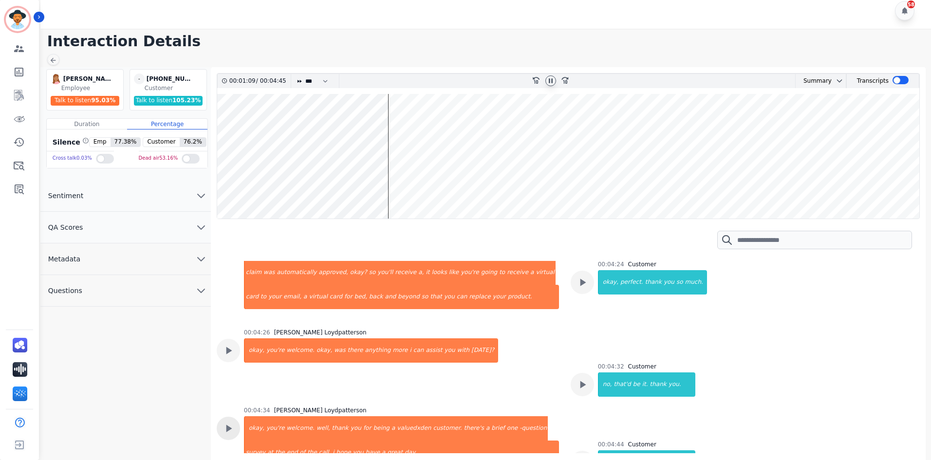
click at [222, 422] on icon at bounding box center [228, 428] width 13 height 13
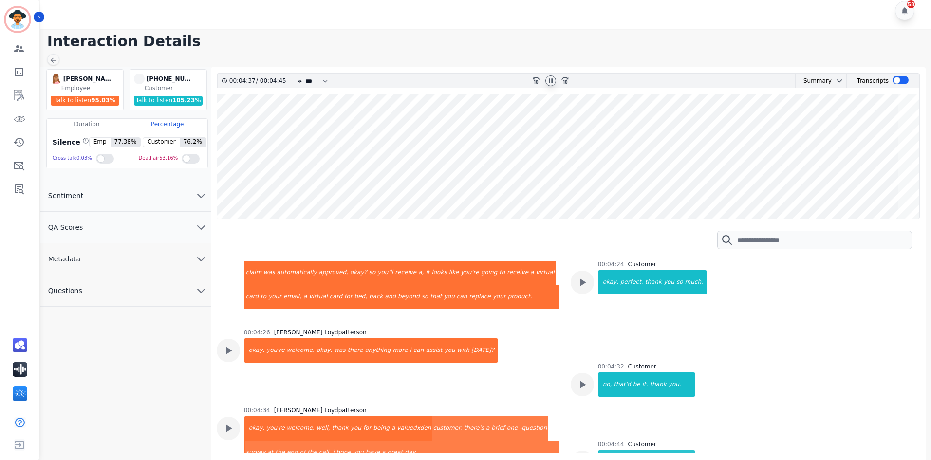
click at [135, 223] on button "QA Scores" at bounding box center [125, 228] width 170 height 32
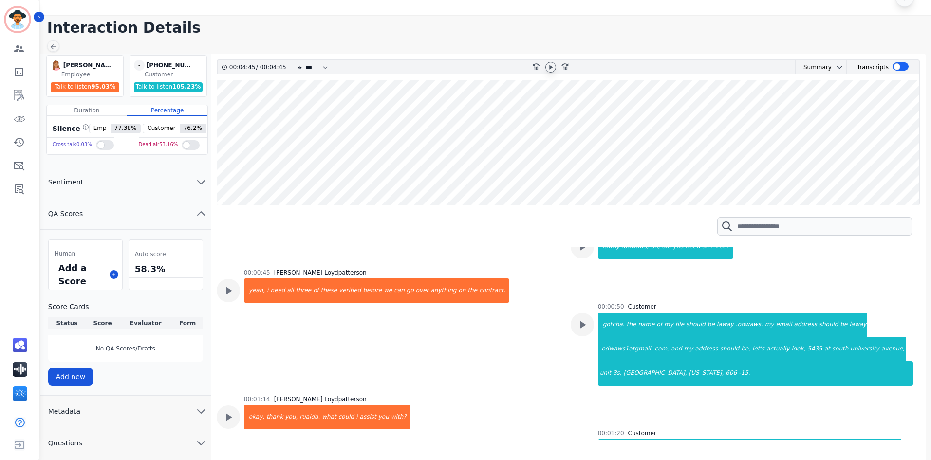
scroll to position [176, 0]
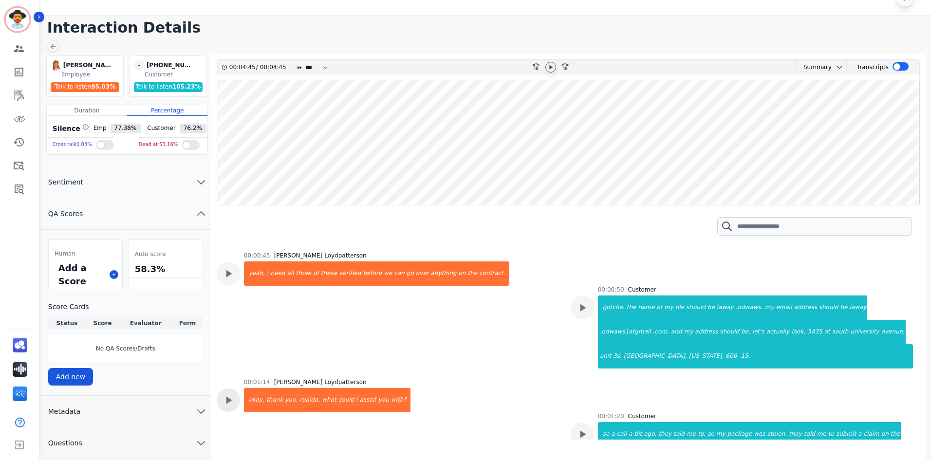
click at [233, 394] on icon at bounding box center [228, 400] width 13 height 13
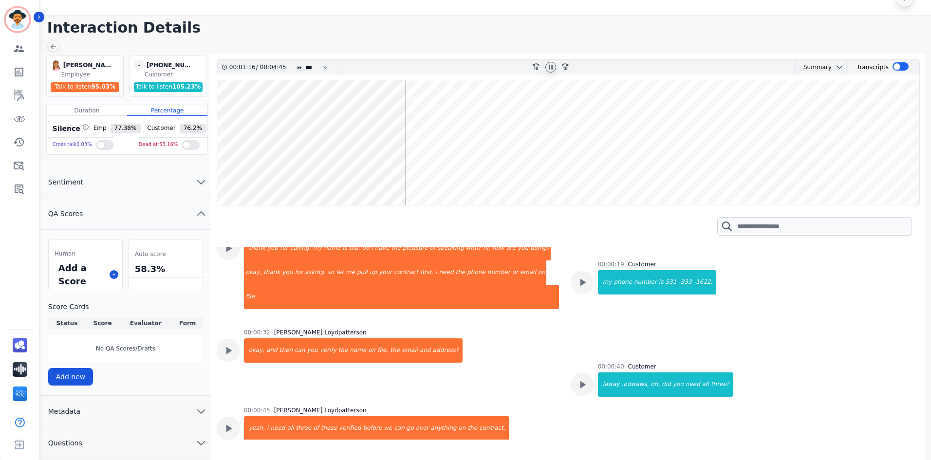
scroll to position [0, 0]
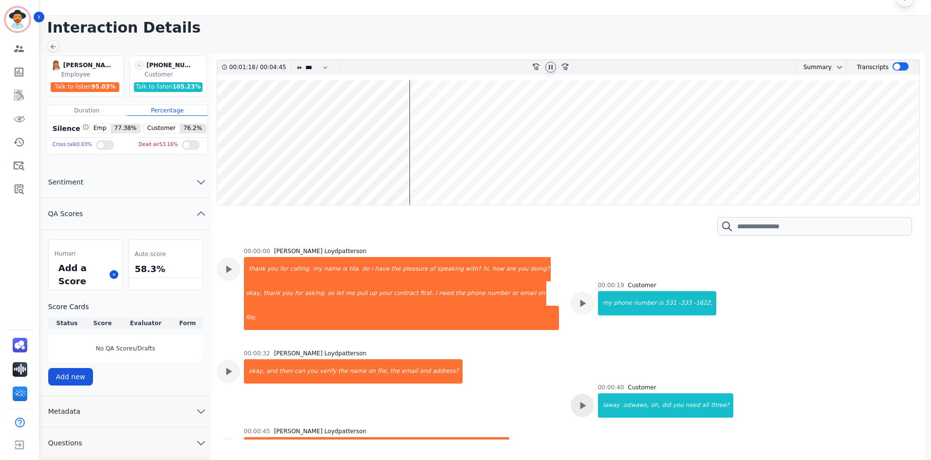
click at [582, 399] on icon at bounding box center [582, 405] width 13 height 13
click at [582, 306] on icon at bounding box center [582, 303] width 13 height 13
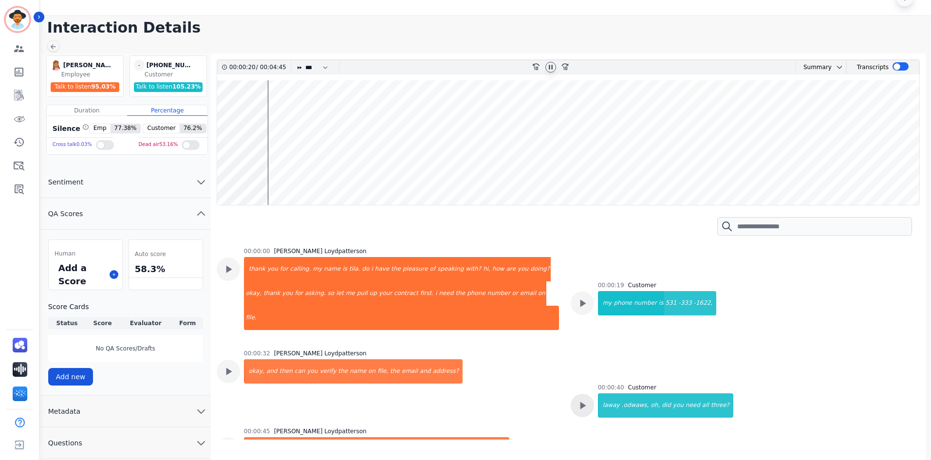
click at [583, 402] on icon at bounding box center [583, 405] width 6 height 7
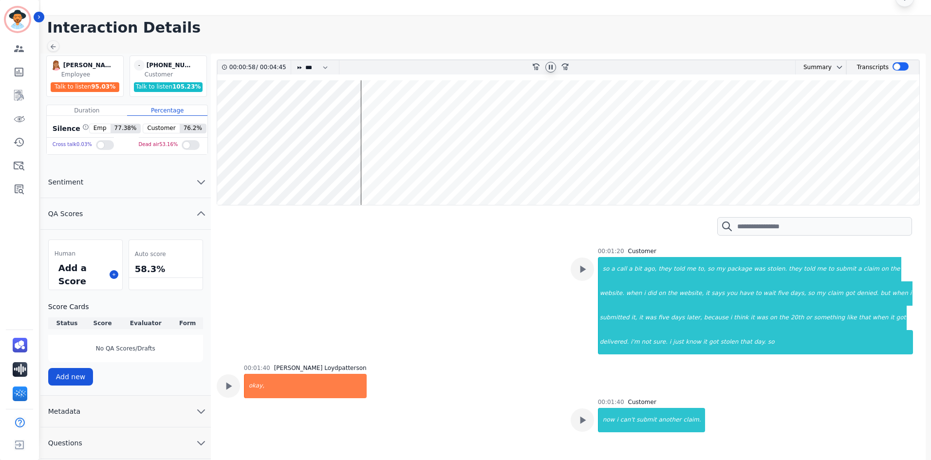
scroll to position [390, 0]
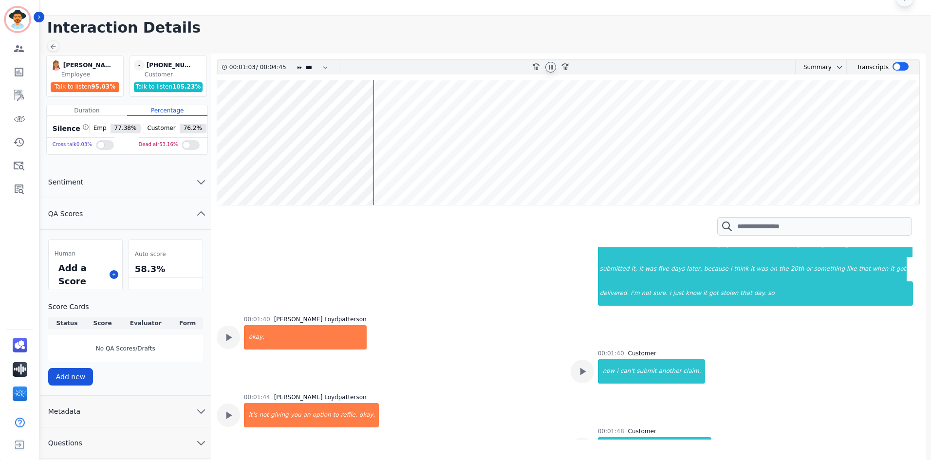
click at [442, 176] on wave at bounding box center [568, 142] width 702 height 125
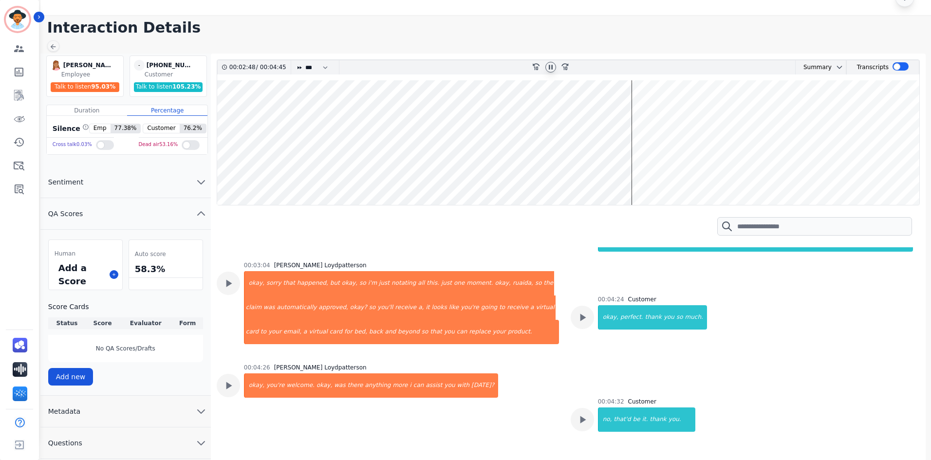
scroll to position [955, 0]
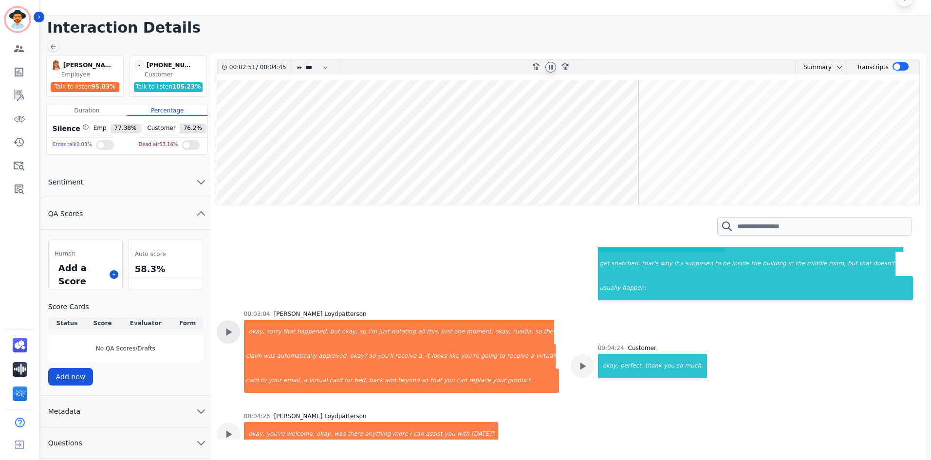
click at [229, 326] on icon at bounding box center [228, 332] width 13 height 13
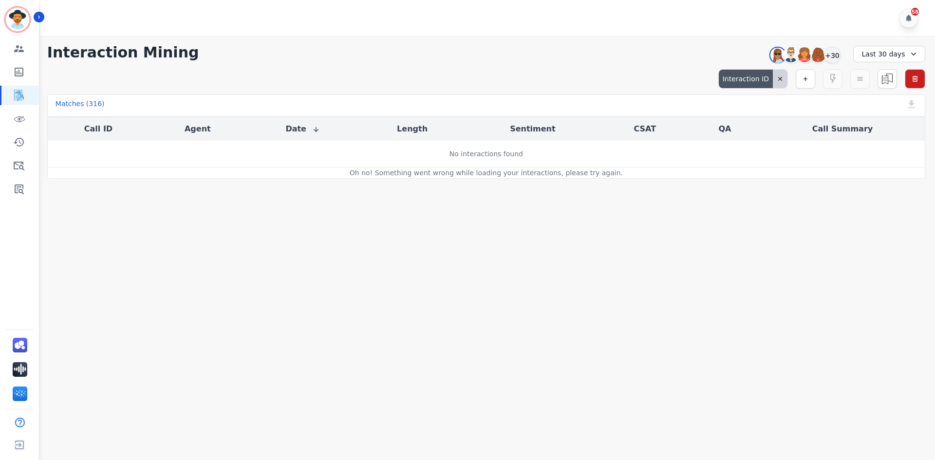
click at [746, 78] on div "Interaction ID" at bounding box center [746, 79] width 54 height 19
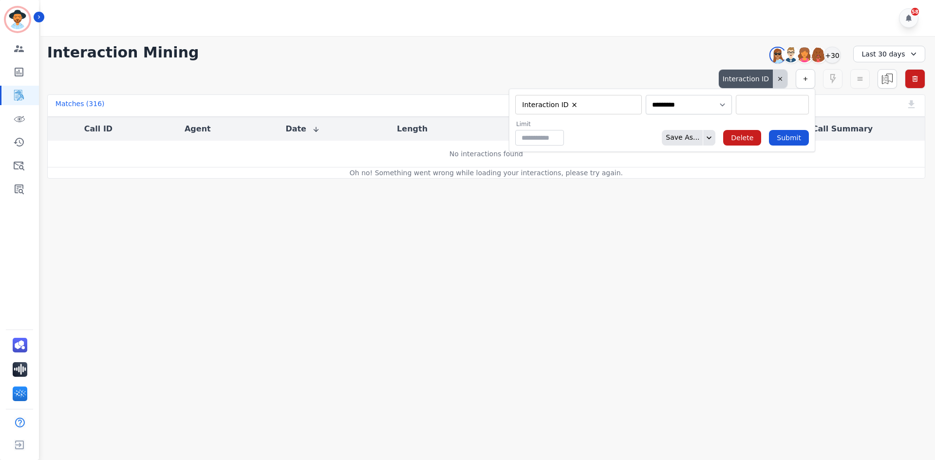
click at [747, 105] on input "selected options" at bounding box center [772, 105] width 68 height 10
paste input "**********"
type input "**********"
click at [792, 137] on button "Submit" at bounding box center [789, 138] width 40 height 16
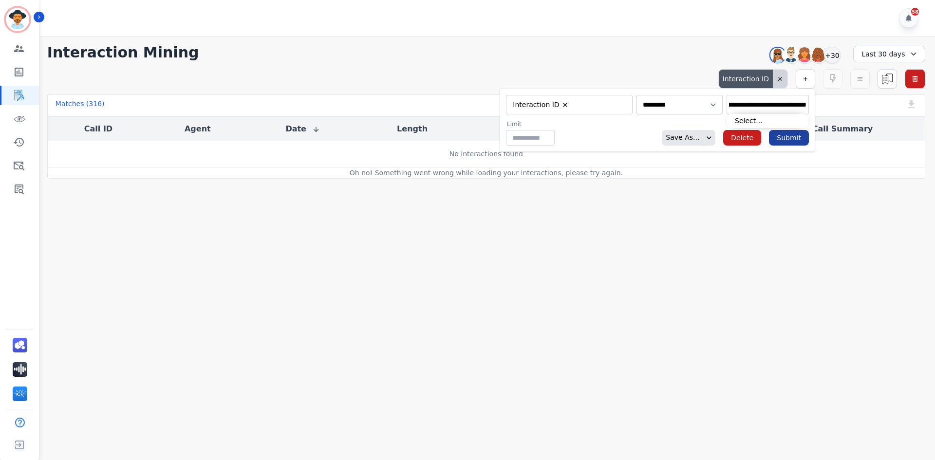
scroll to position [0, 0]
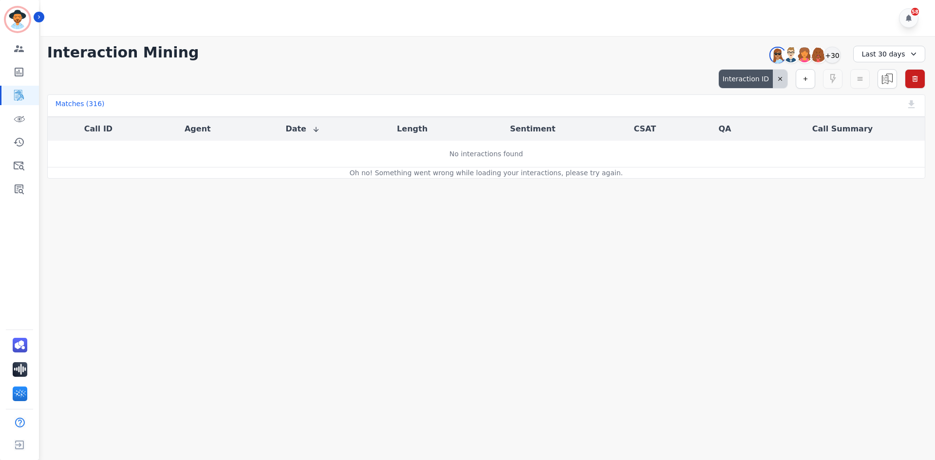
click at [779, 78] on icon at bounding box center [780, 78] width 7 height 7
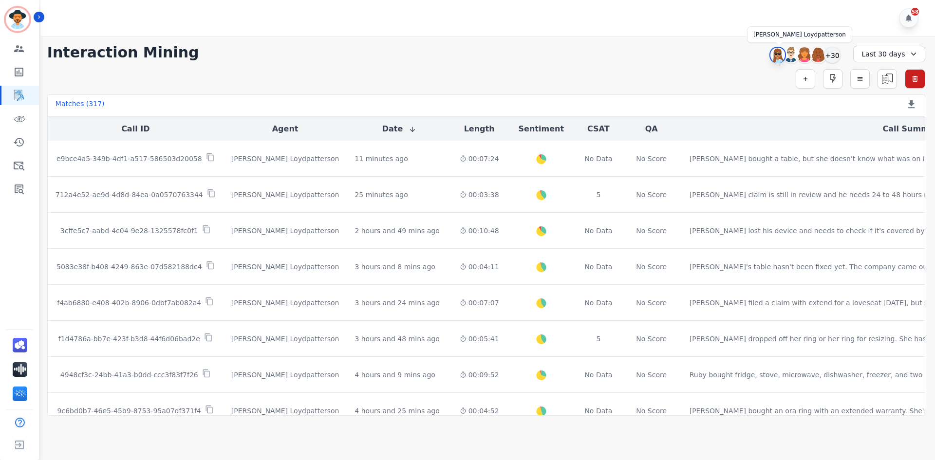
click at [778, 55] on img at bounding box center [777, 56] width 15 height 16
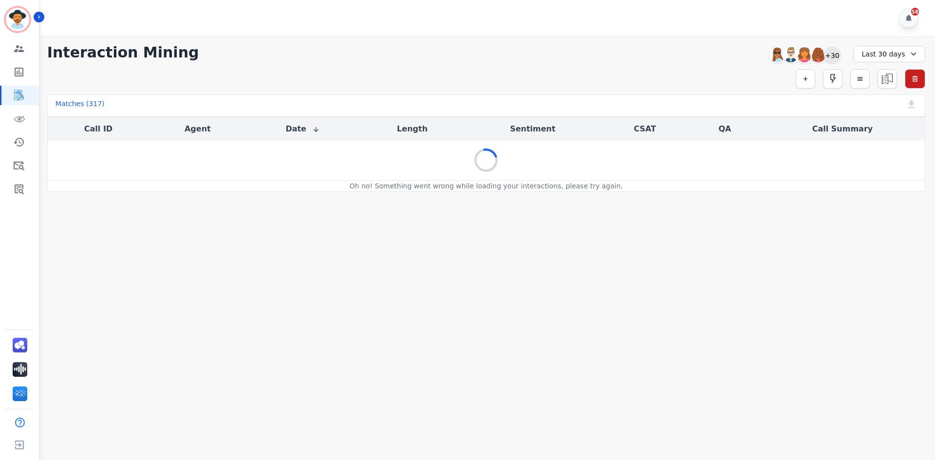
click at [832, 56] on div "+30" at bounding box center [832, 55] width 17 height 17
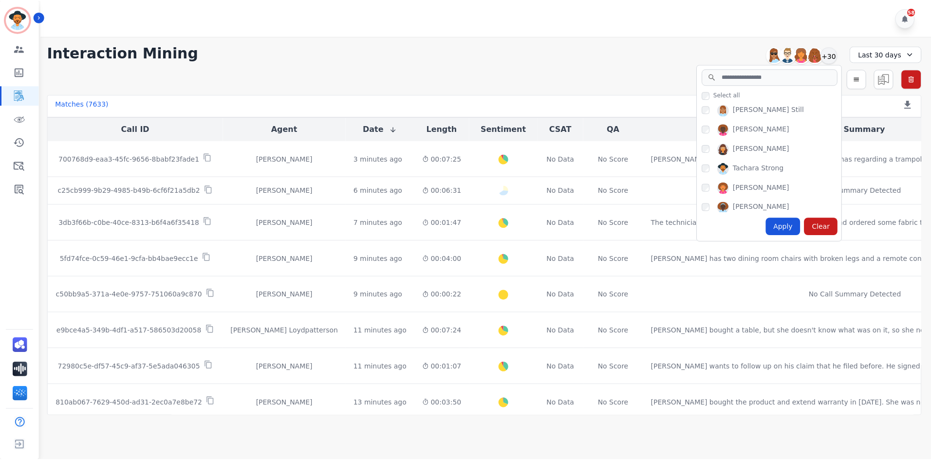
scroll to position [552, 0]
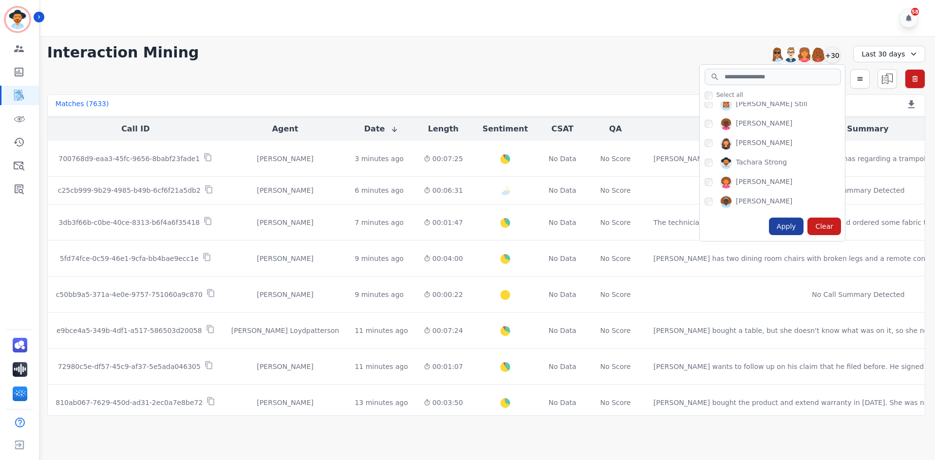
click at [786, 224] on div "Apply" at bounding box center [786, 227] width 35 height 18
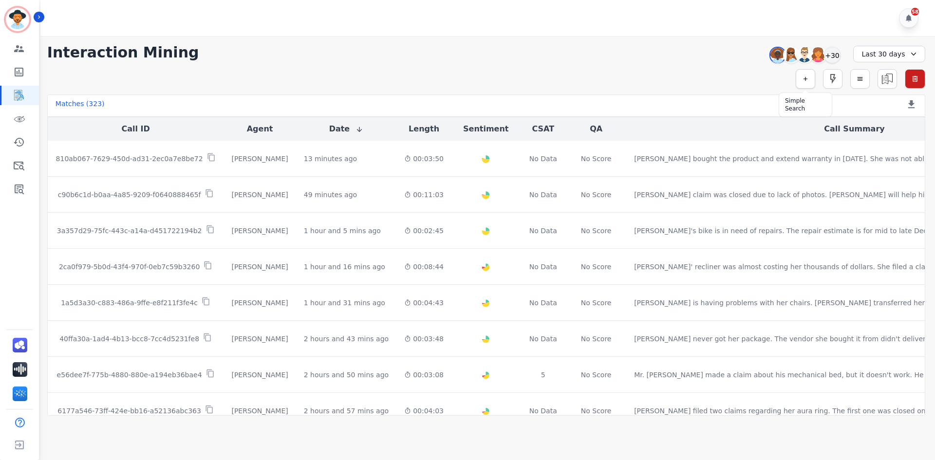
click at [798, 79] on button "button" at bounding box center [805, 78] width 19 height 19
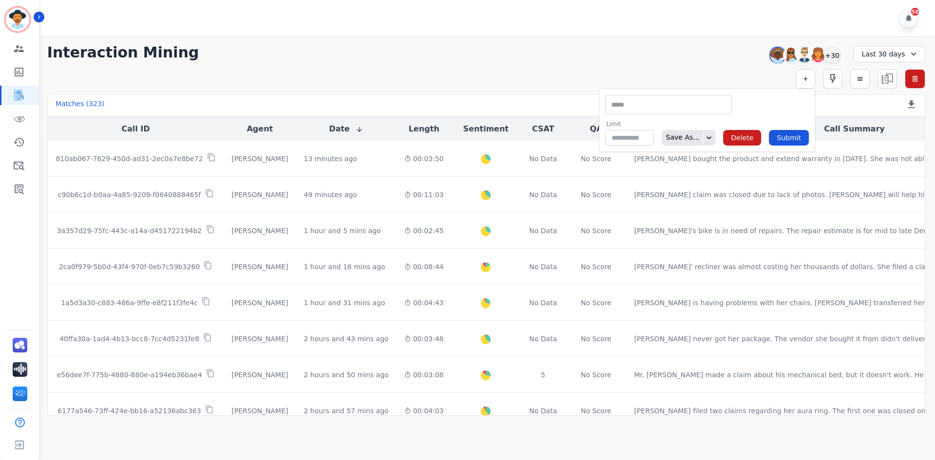
click at [658, 110] on input "selected options" at bounding box center [669, 105] width 122 height 10
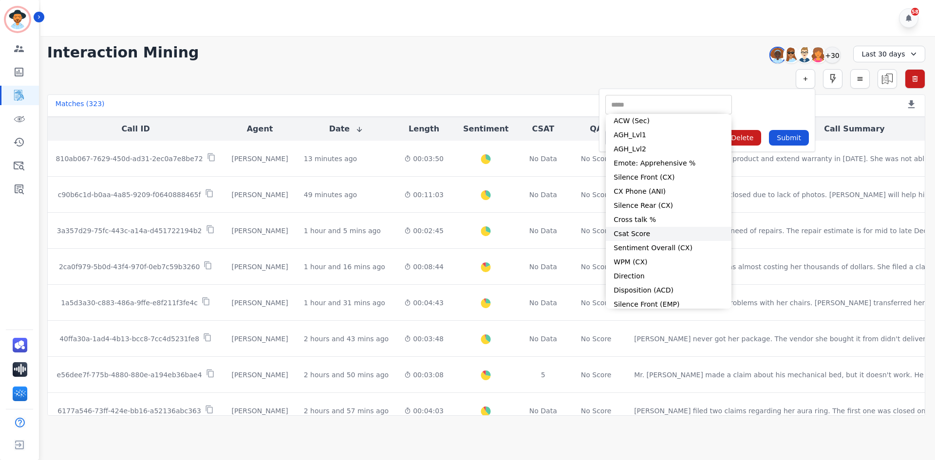
click at [646, 229] on li "Csat Score" at bounding box center [669, 234] width 126 height 14
type input "**********"
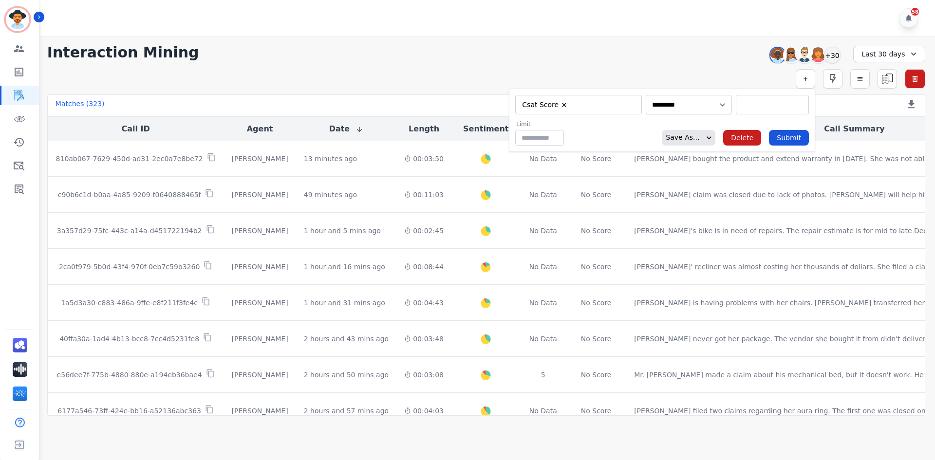
click at [747, 105] on input "selected options" at bounding box center [772, 105] width 68 height 10
click at [746, 124] on li "1" at bounding box center [772, 121] width 72 height 14
click at [752, 125] on li "2" at bounding box center [772, 121] width 72 height 14
type input "**********"
click at [598, 133] on div "Limit ** Save As... Delete Submit" at bounding box center [656, 132] width 305 height 25
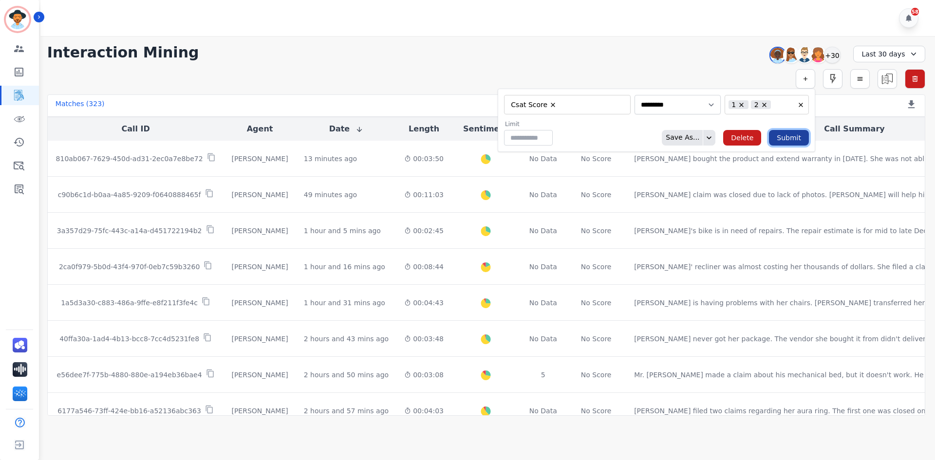
click at [794, 137] on button "Submit" at bounding box center [789, 138] width 40 height 16
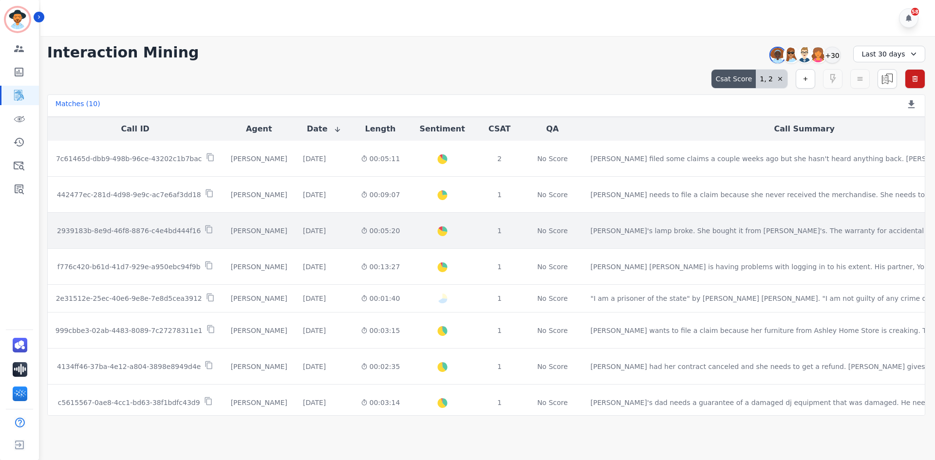
click at [133, 235] on p "2939183b-8e9d-46f8-8876-c4e4bd444f16" at bounding box center [129, 231] width 144 height 10
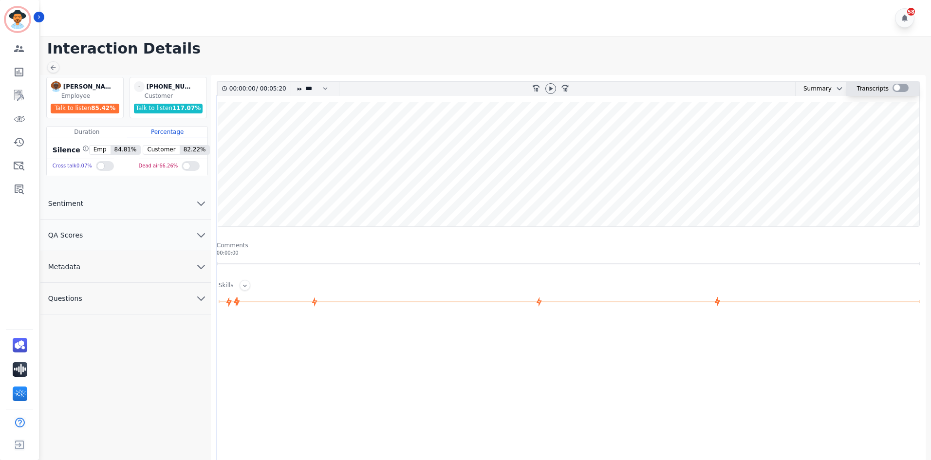
click at [893, 89] on div at bounding box center [901, 88] width 16 height 8
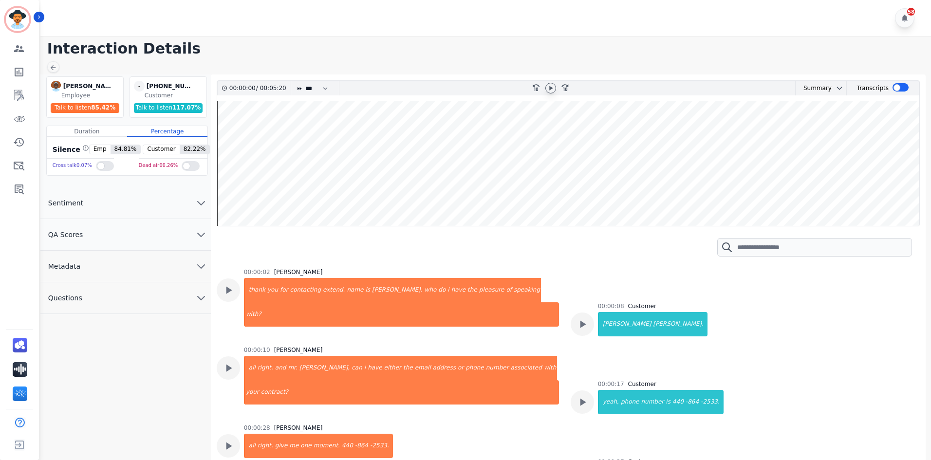
click at [549, 86] on icon at bounding box center [551, 88] width 8 height 8
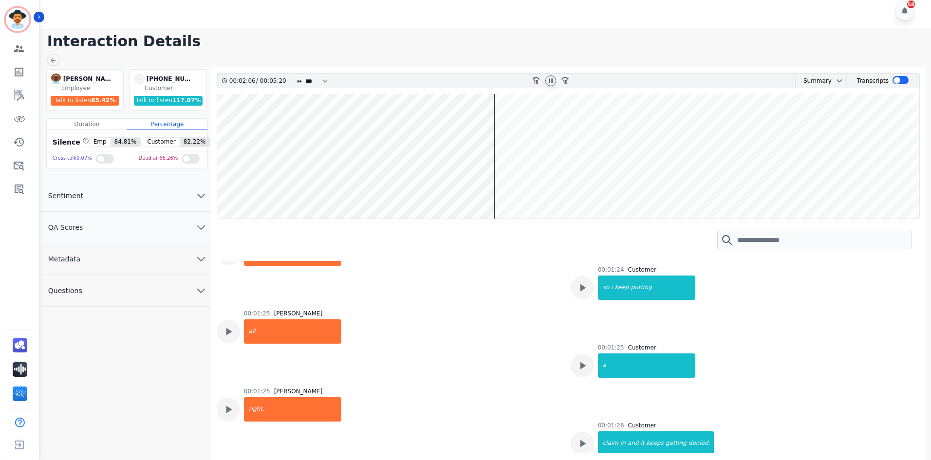
scroll to position [584, 0]
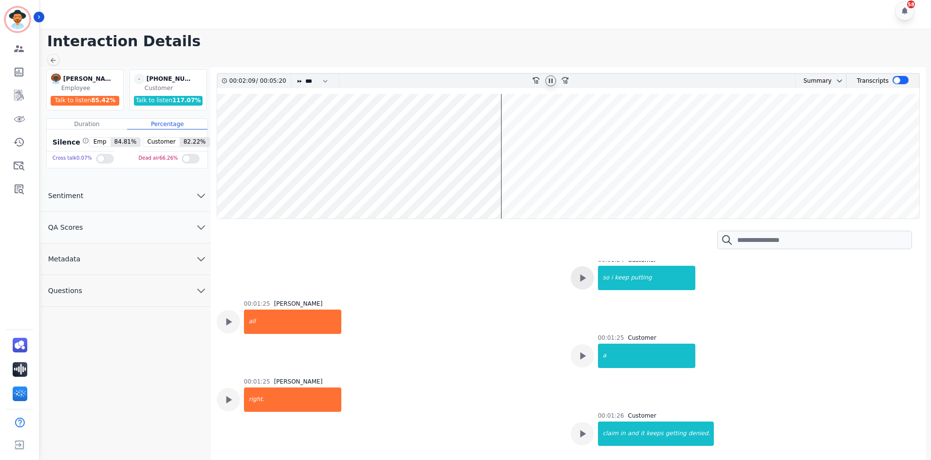
click at [583, 274] on icon at bounding box center [582, 278] width 13 height 13
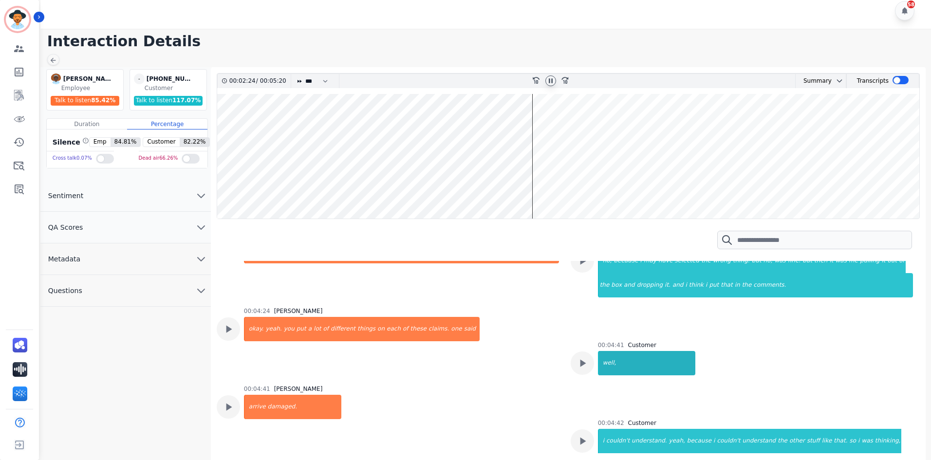
scroll to position [1704, 0]
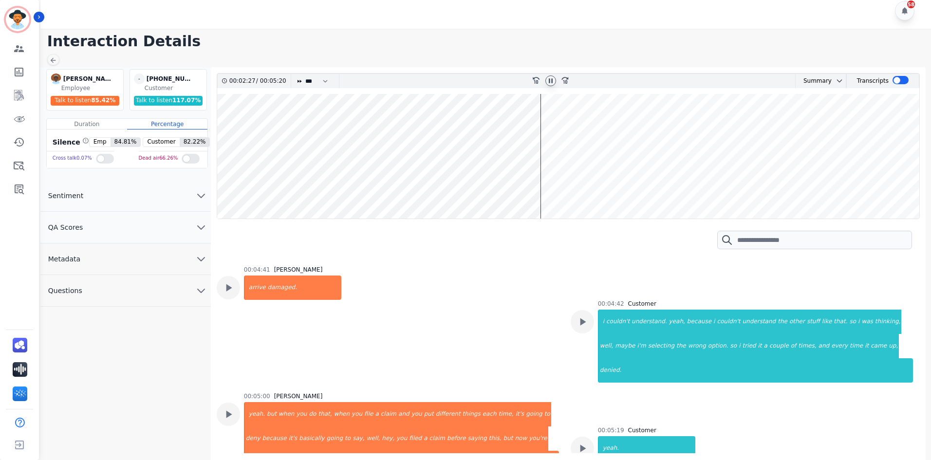
drag, startPoint x: 228, startPoint y: 290, endPoint x: 323, endPoint y: 312, distance: 97.6
click at [228, 290] on icon at bounding box center [229, 287] width 6 height 7
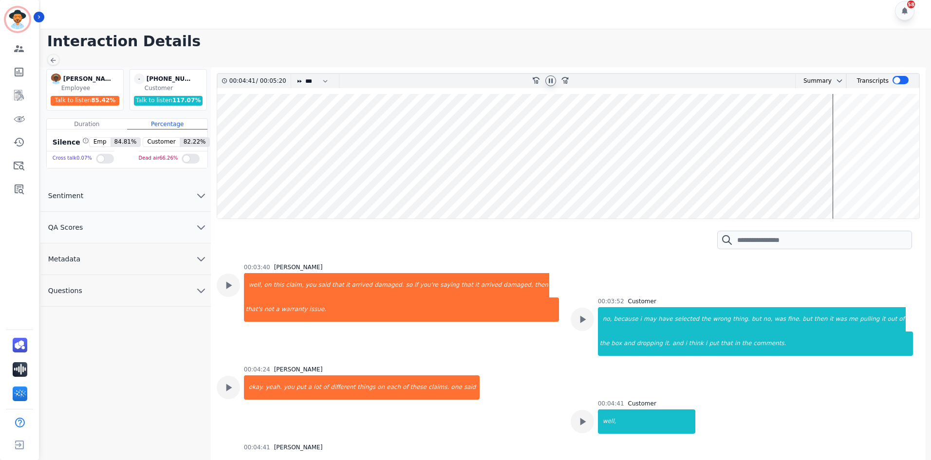
scroll to position [1510, 0]
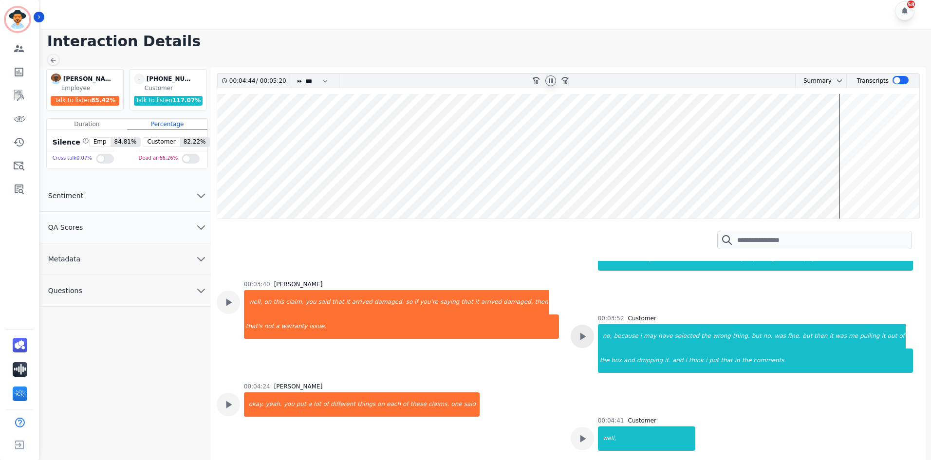
click at [583, 338] on icon at bounding box center [582, 336] width 13 height 13
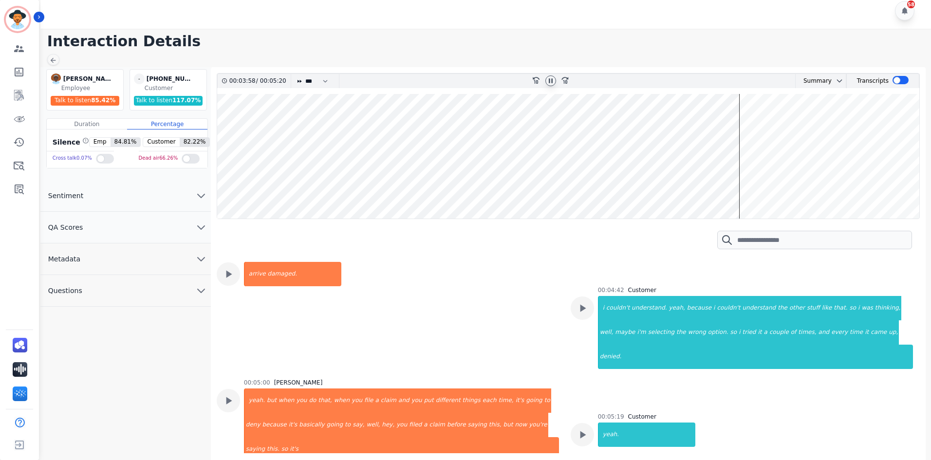
scroll to position [1739, 0]
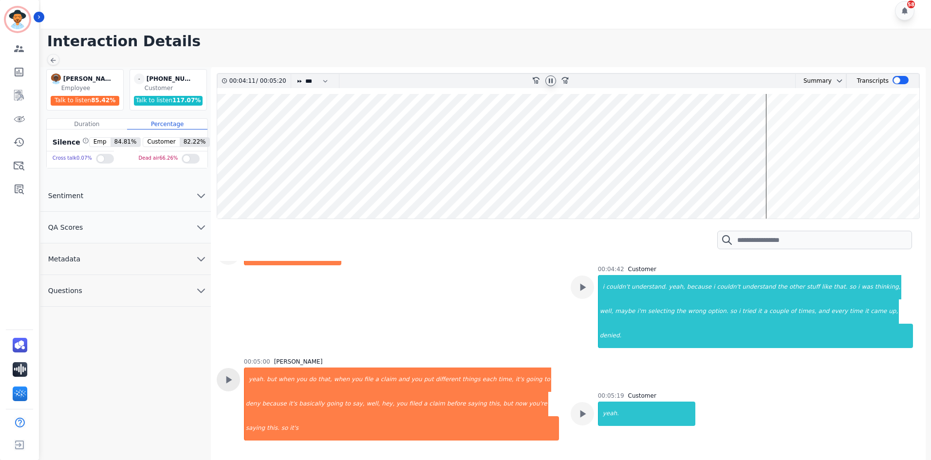
click at [222, 374] on icon at bounding box center [228, 380] width 13 height 13
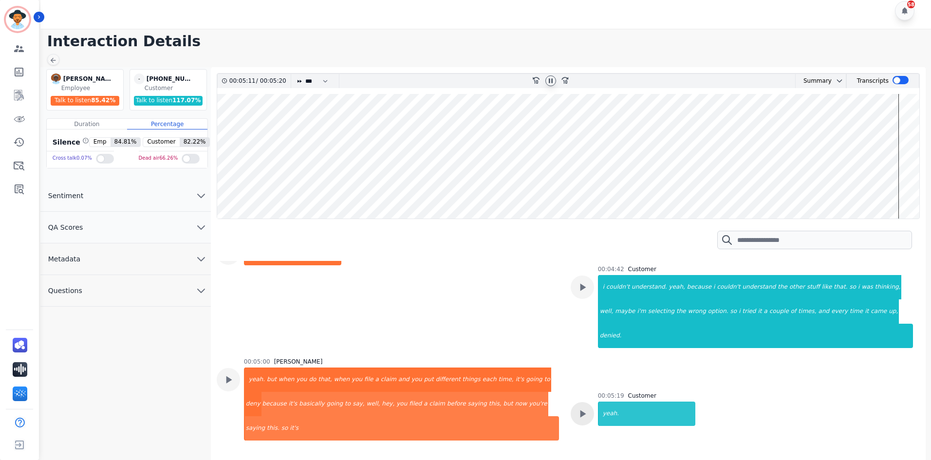
click at [580, 411] on icon at bounding box center [583, 414] width 6 height 7
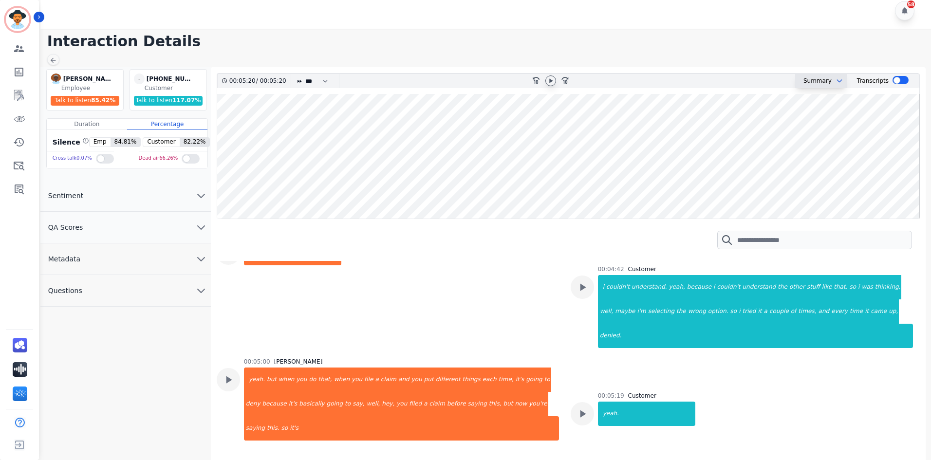
click at [832, 77] on button at bounding box center [838, 81] width 12 height 8
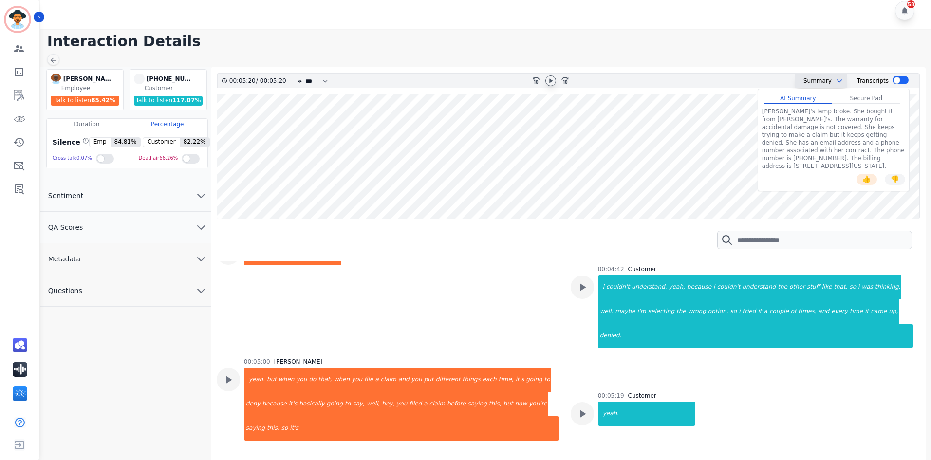
click at [832, 77] on button at bounding box center [838, 81] width 12 height 8
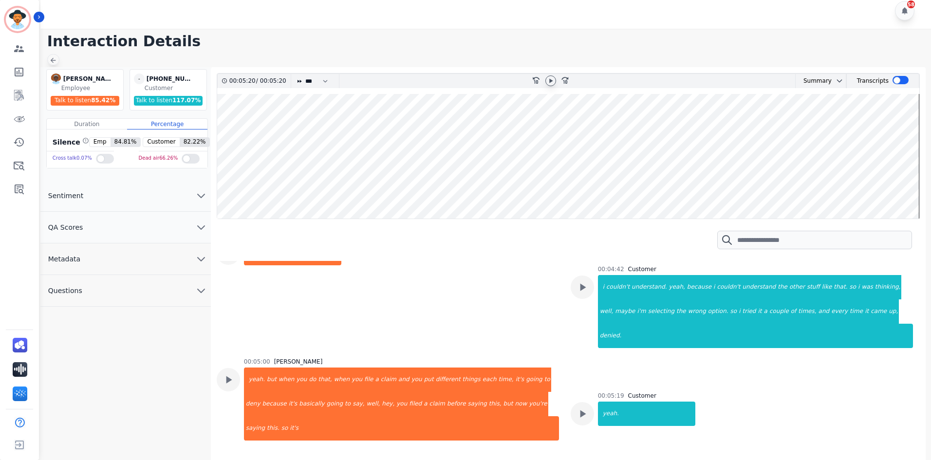
click at [52, 58] on icon at bounding box center [53, 60] width 8 height 8
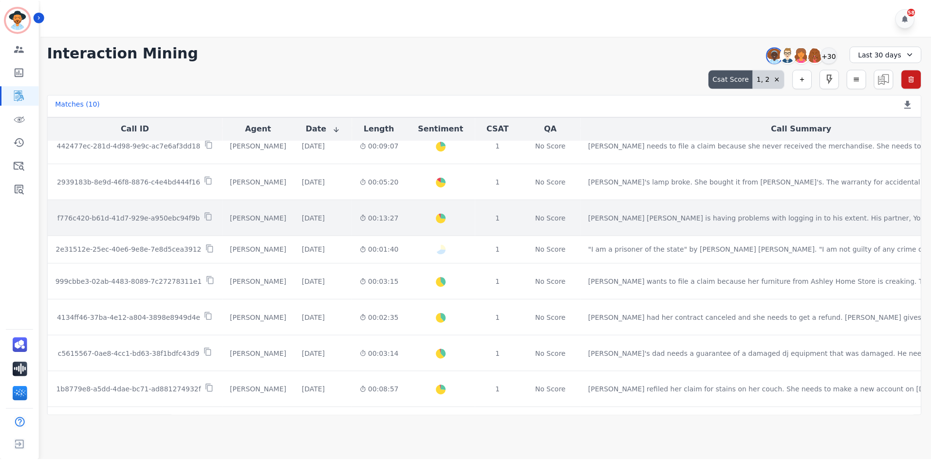
scroll to position [97, 0]
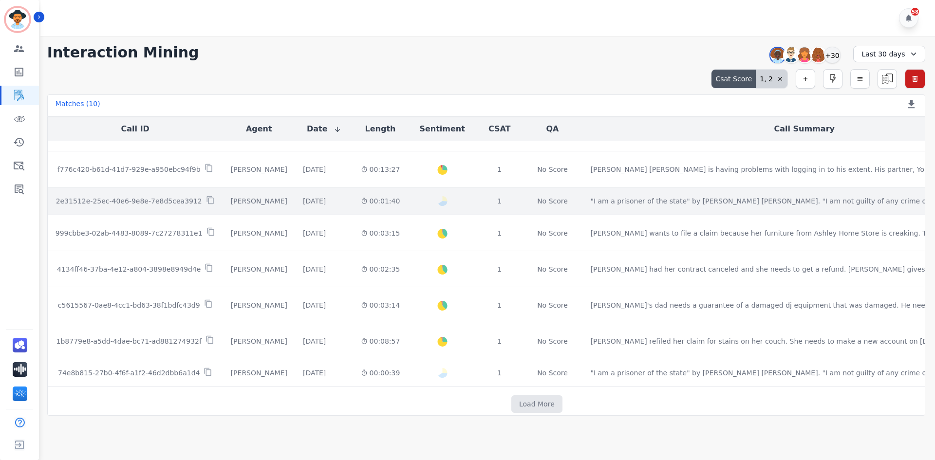
click at [138, 203] on p "2e31512e-25ec-40e6-9e8e-7e8d5cea3912" at bounding box center [129, 201] width 146 height 10
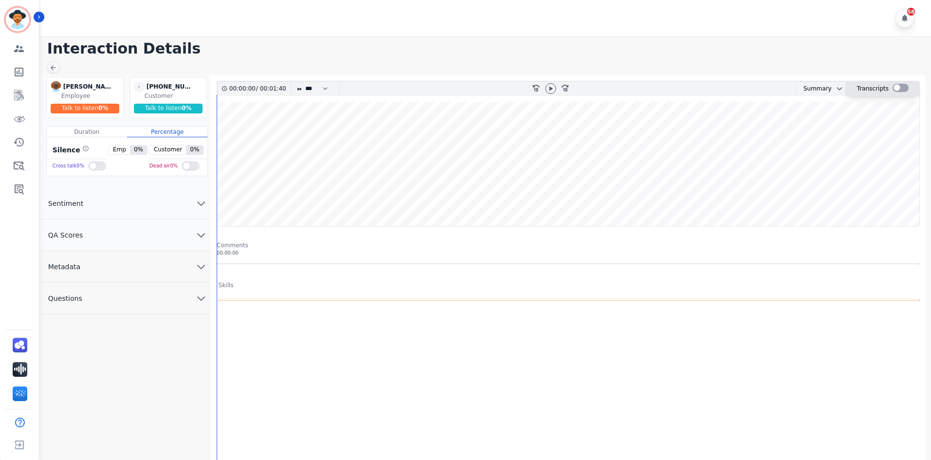
click at [902, 86] on div at bounding box center [901, 88] width 16 height 8
click at [553, 91] on icon at bounding box center [552, 88] width 8 height 8
drag, startPoint x: 321, startPoint y: 180, endPoint x: 426, endPoint y: 179, distance: 105.2
click at [426, 179] on wave at bounding box center [570, 163] width 706 height 125
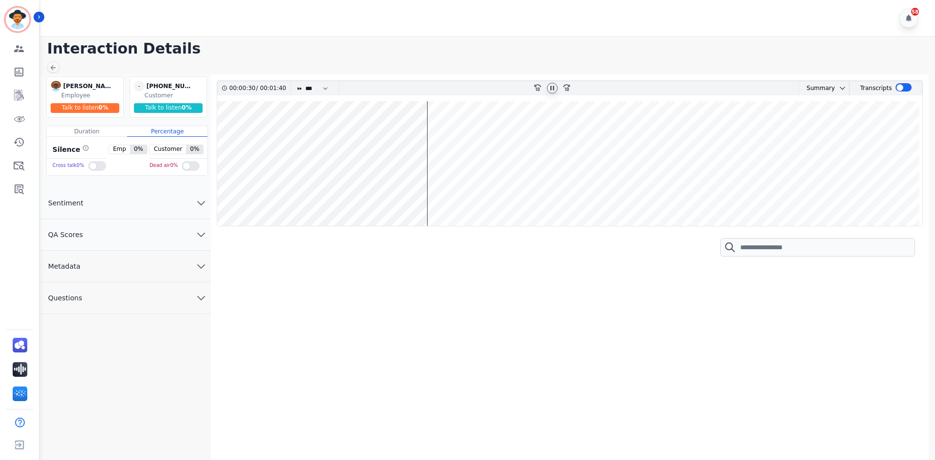
click at [656, 176] on wave at bounding box center [570, 163] width 706 height 125
click at [798, 176] on wave at bounding box center [570, 163] width 706 height 125
click at [917, 176] on wave at bounding box center [570, 163] width 706 height 125
click at [166, 206] on button "Sentiment" at bounding box center [125, 203] width 170 height 32
click at [122, 280] on button "QA Scores" at bounding box center [125, 267] width 170 height 32
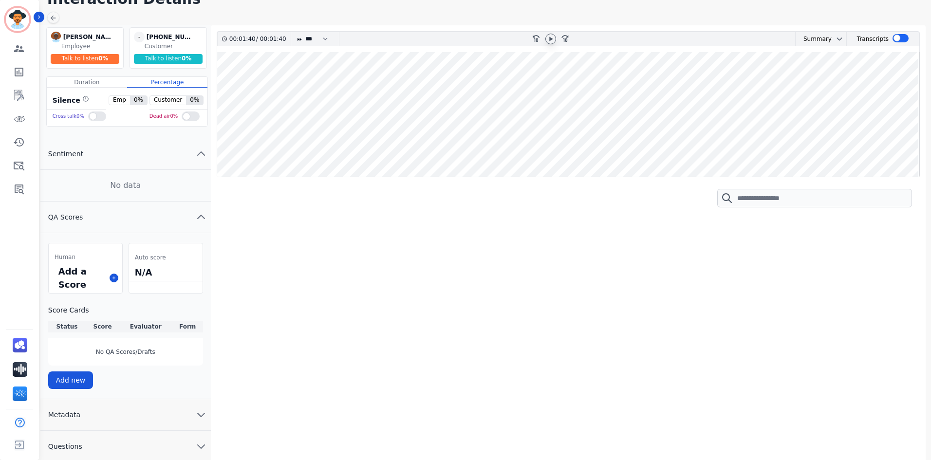
scroll to position [53, 0]
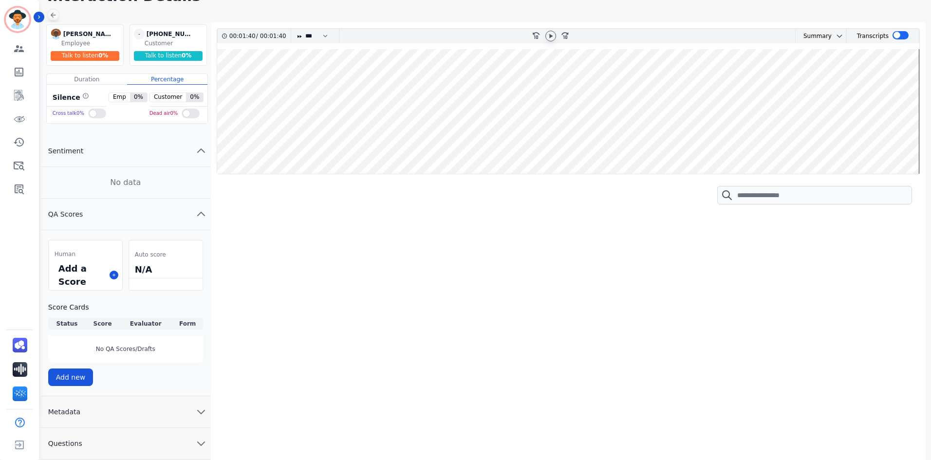
click at [54, 17] on icon at bounding box center [53, 15] width 8 height 8
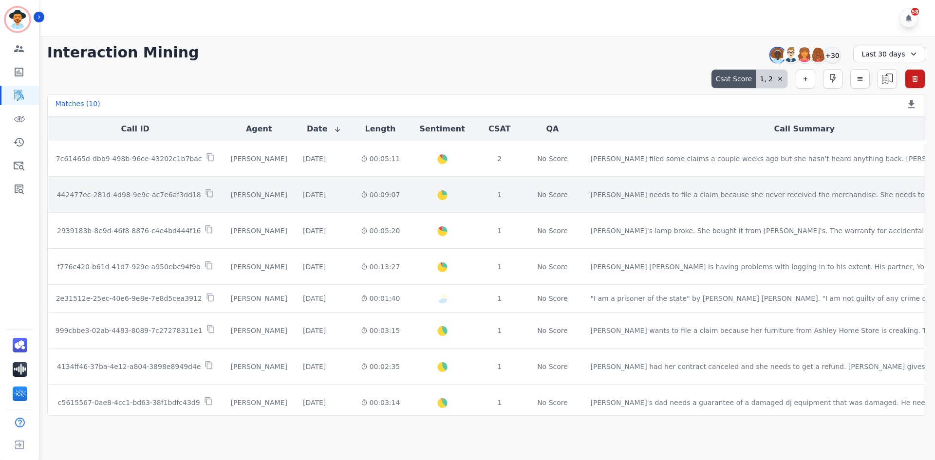
click at [119, 205] on td "442477ec-281d-4d98-9e9c-ac7e6af3dd18" at bounding box center [135, 195] width 175 height 36
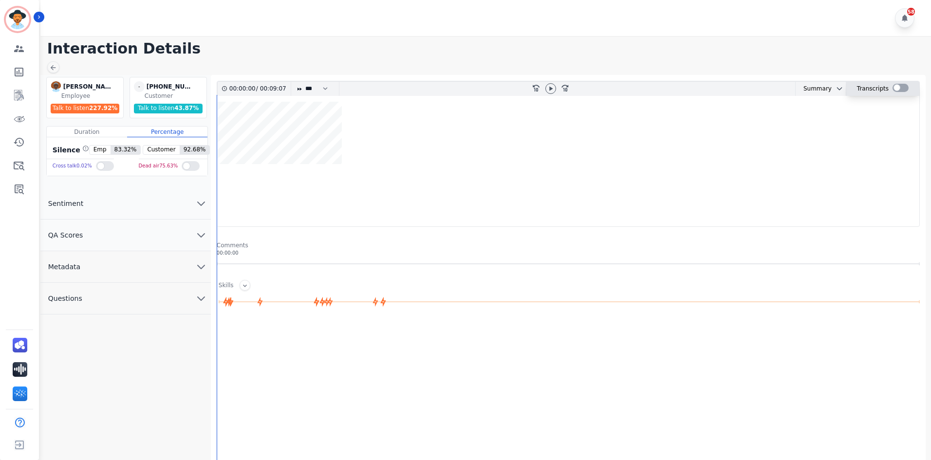
click at [894, 88] on div at bounding box center [901, 88] width 16 height 8
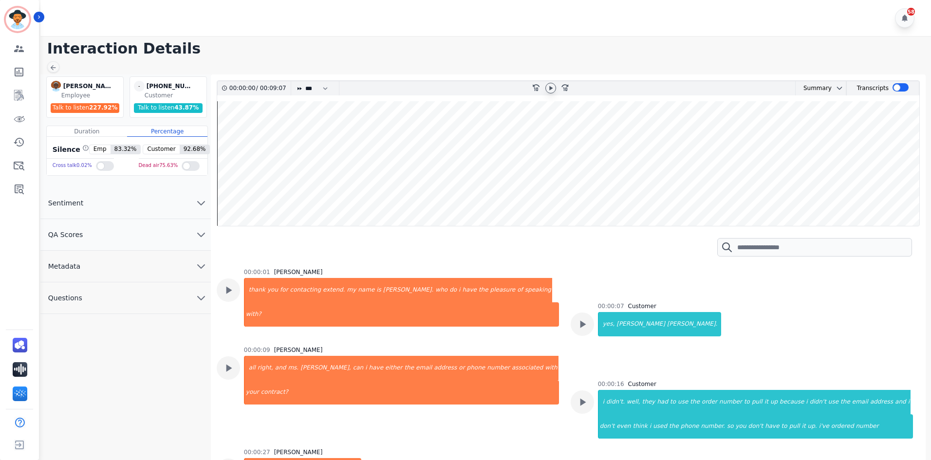
click at [549, 89] on icon at bounding box center [551, 88] width 8 height 8
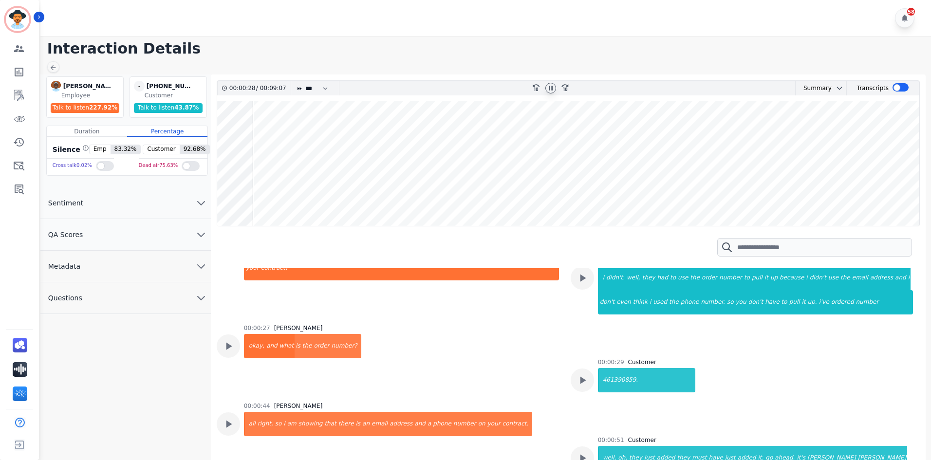
scroll to position [146, 0]
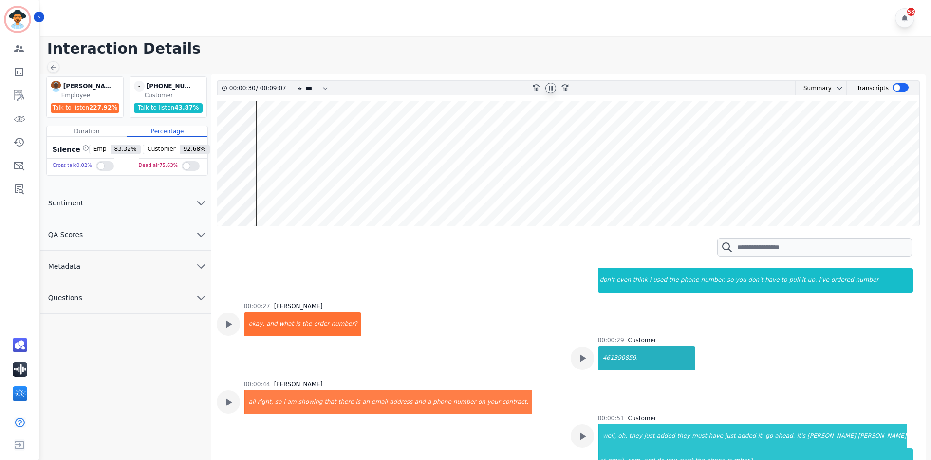
click at [632, 359] on div "461390859." at bounding box center [647, 358] width 96 height 24
drag, startPoint x: 601, startPoint y: 360, endPoint x: 626, endPoint y: 359, distance: 24.8
click at [626, 359] on div "461390859." at bounding box center [647, 358] width 96 height 24
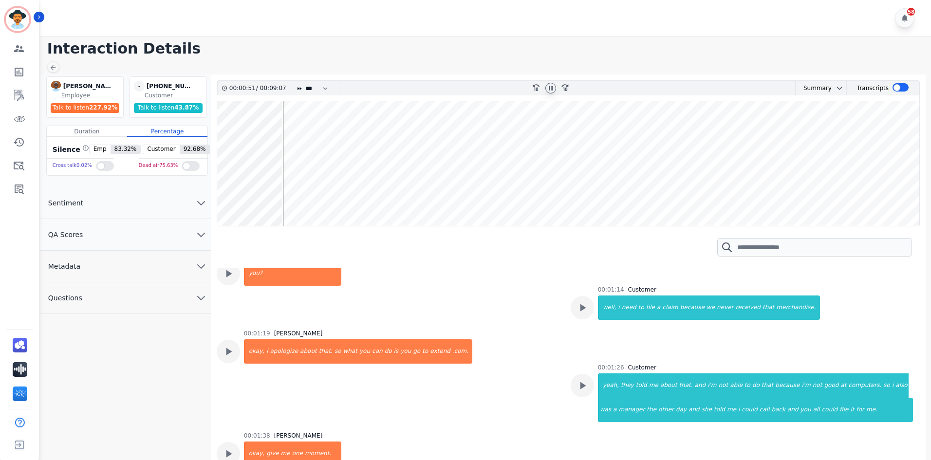
scroll to position [633, 0]
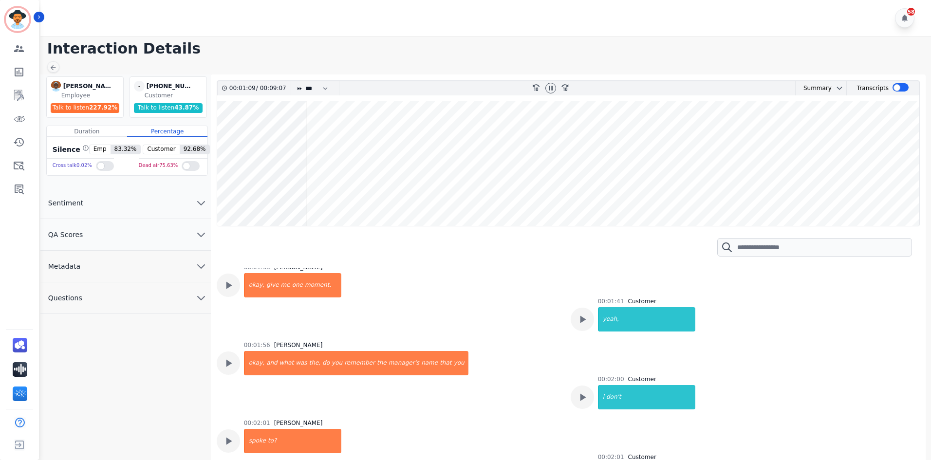
scroll to position [828, 0]
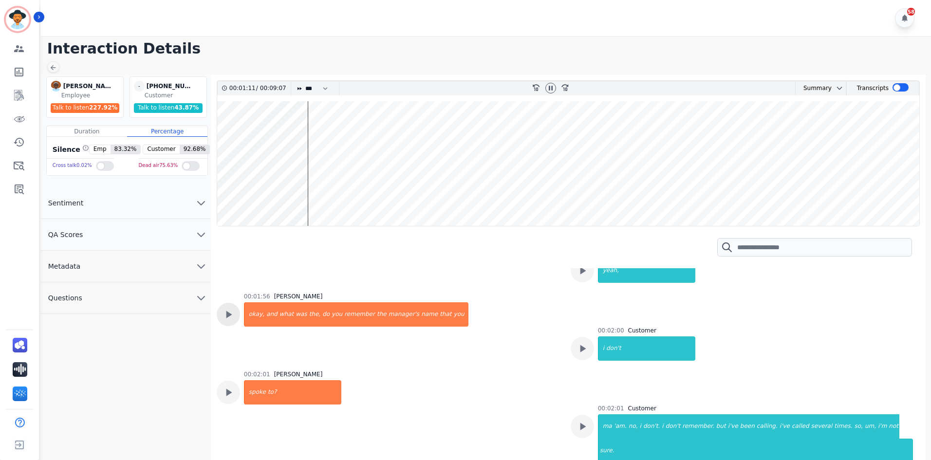
click at [236, 315] on div at bounding box center [228, 314] width 23 height 23
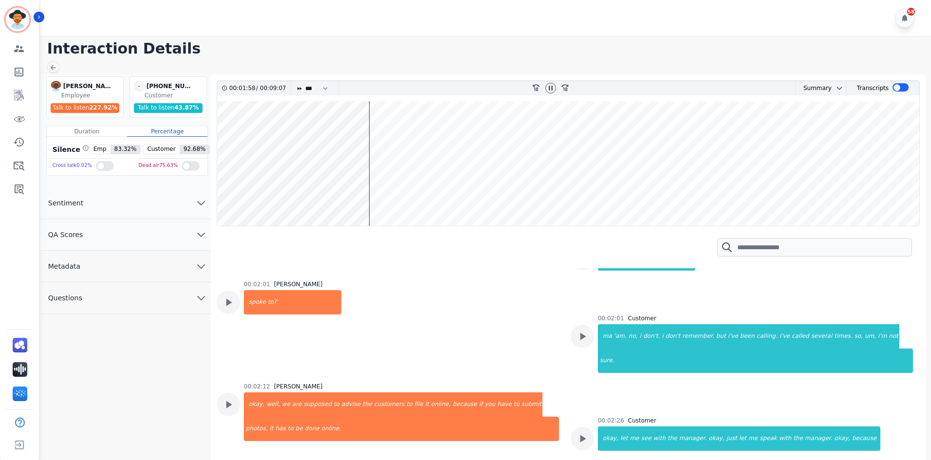
scroll to position [925, 0]
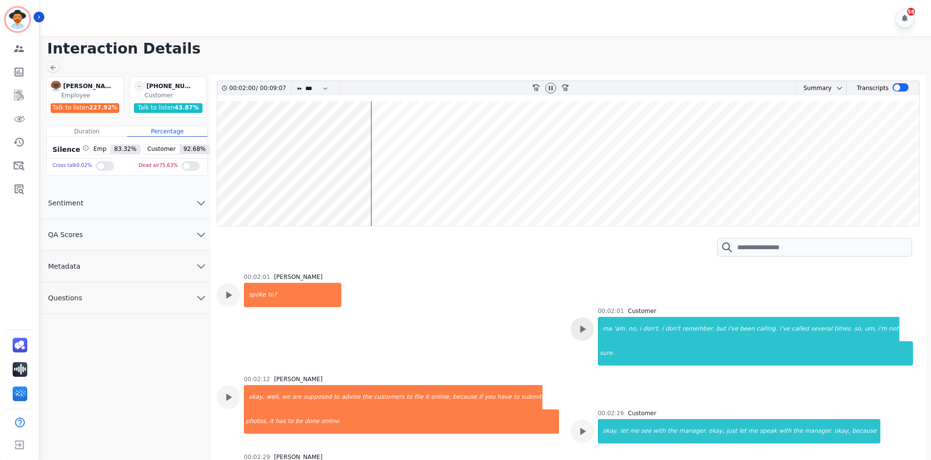
click at [581, 330] on icon at bounding box center [583, 329] width 6 height 7
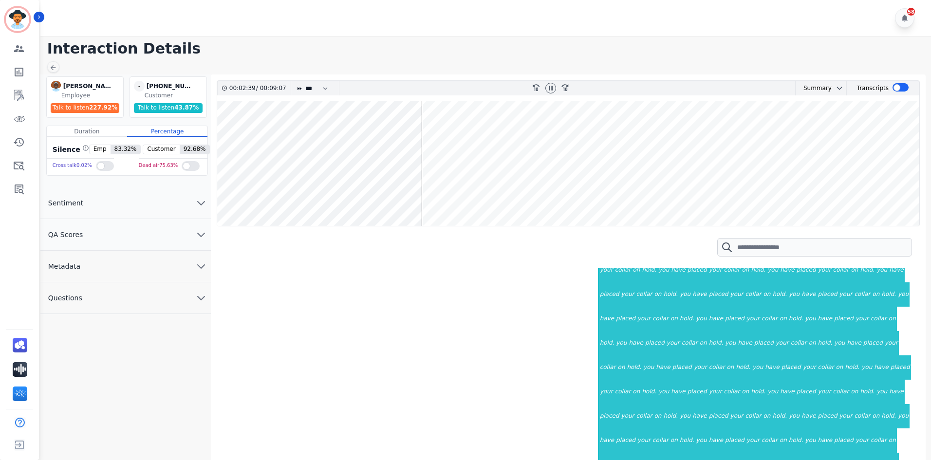
scroll to position [7, 0]
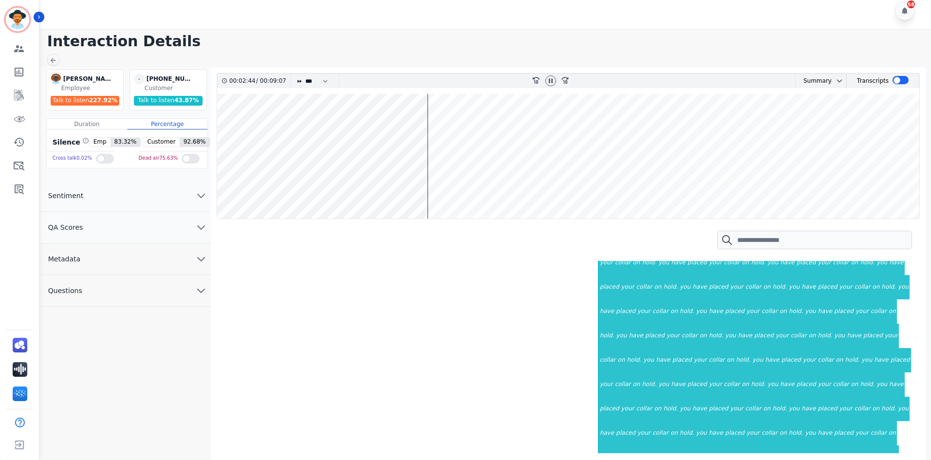
click at [569, 191] on wave at bounding box center [568, 156] width 702 height 125
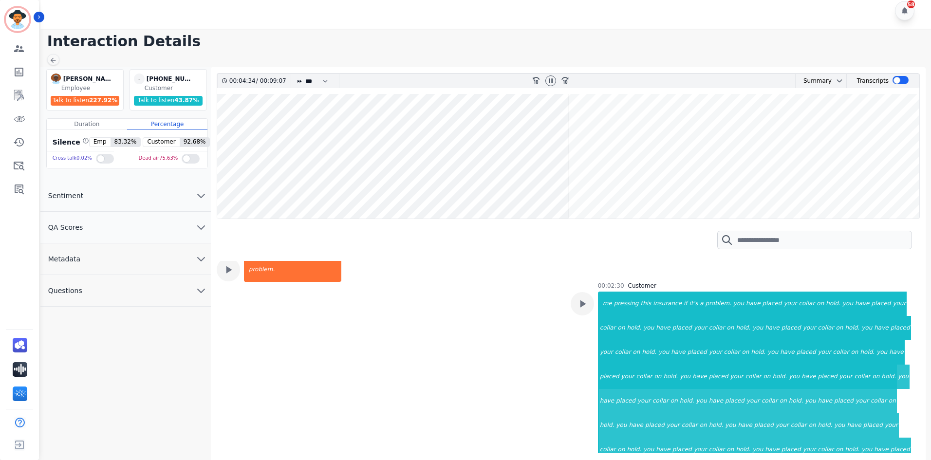
scroll to position [1340, 0]
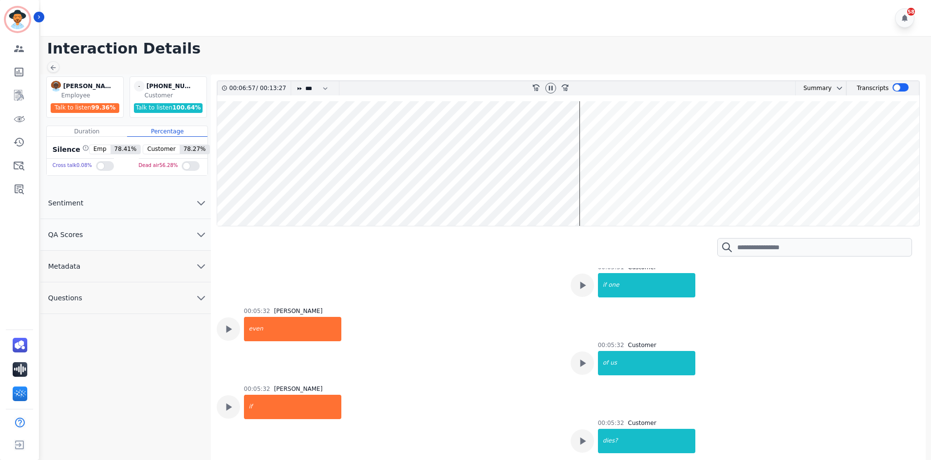
scroll to position [2045, 0]
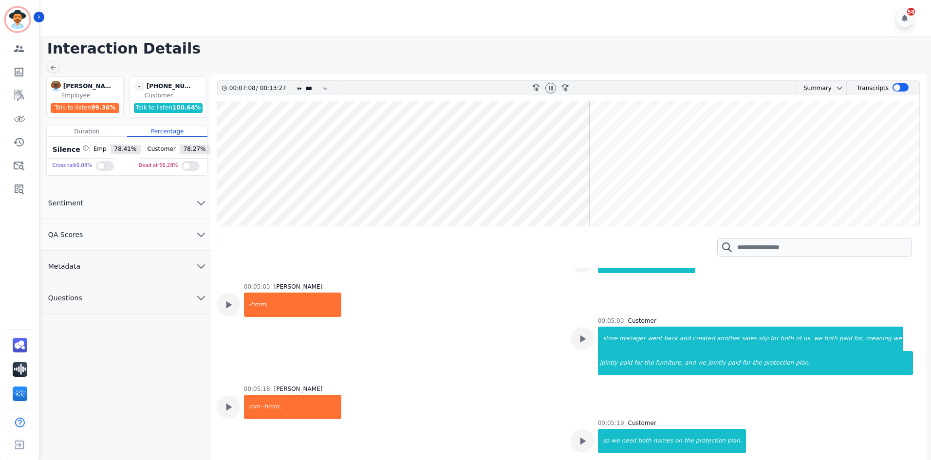
drag, startPoint x: 233, startPoint y: 291, endPoint x: 450, endPoint y: 278, distance: 218.0
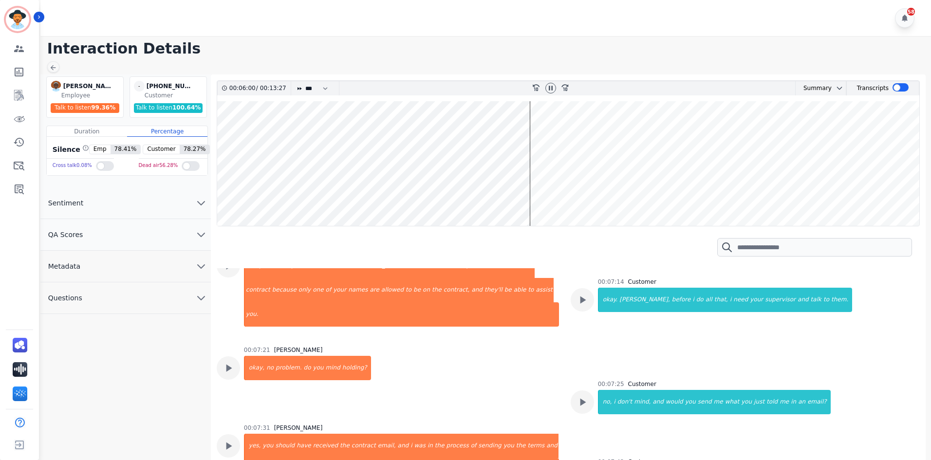
scroll to position [3555, 0]
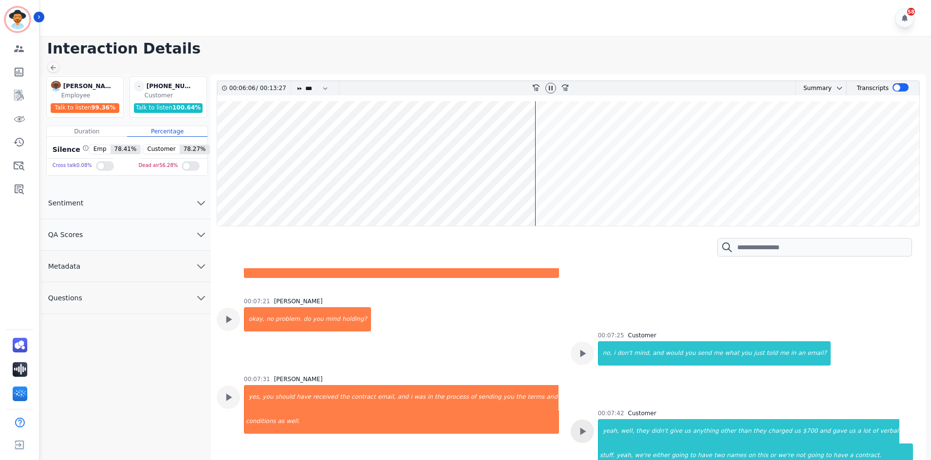
click at [590, 420] on div at bounding box center [582, 431] width 23 height 23
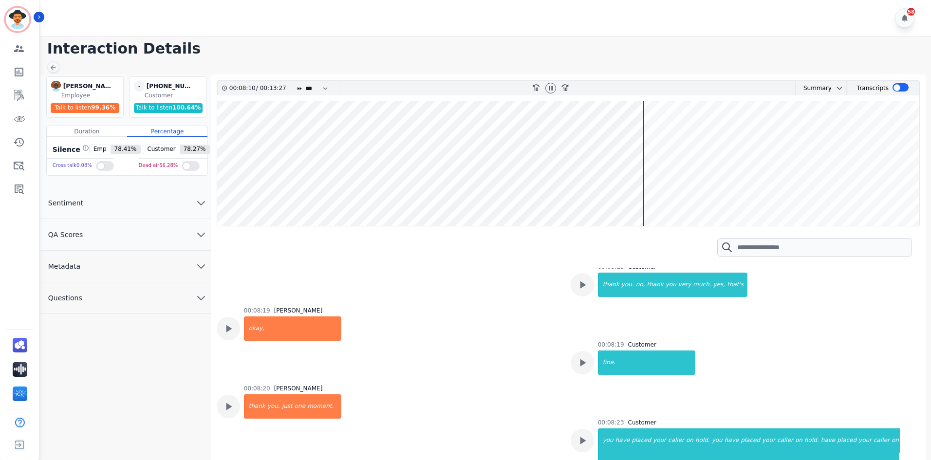
scroll to position [4285, 0]
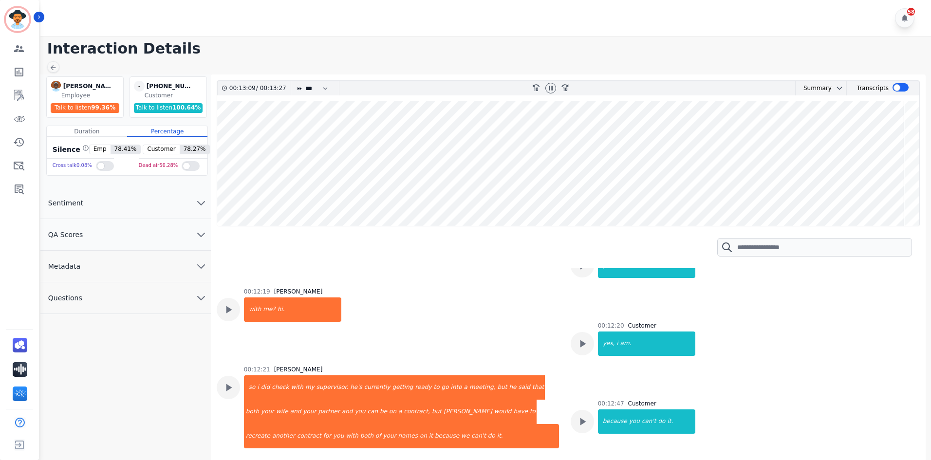
click at [848, 182] on wave at bounding box center [568, 163] width 702 height 125
click at [844, 192] on wave at bounding box center [568, 163] width 702 height 125
drag, startPoint x: 844, startPoint y: 192, endPoint x: 918, endPoint y: 179, distance: 75.2
click at [785, 184] on wave at bounding box center [568, 163] width 702 height 125
click at [845, 174] on wave at bounding box center [568, 163] width 702 height 125
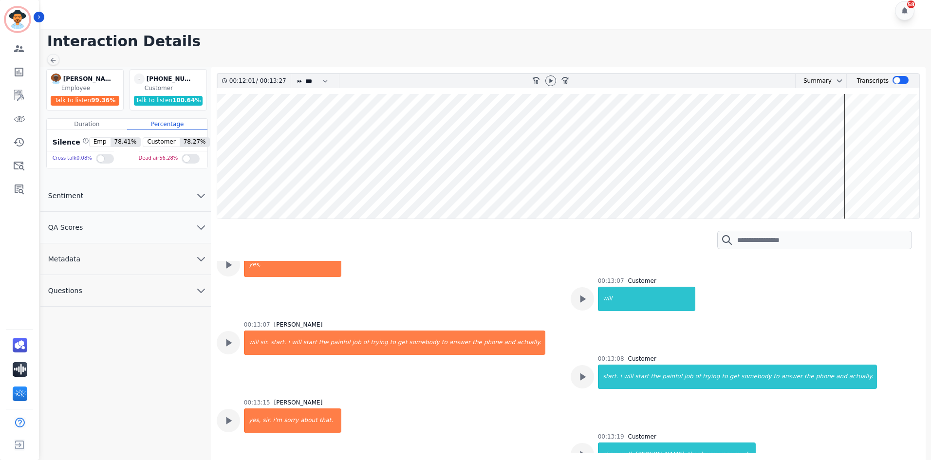
scroll to position [4661, 0]
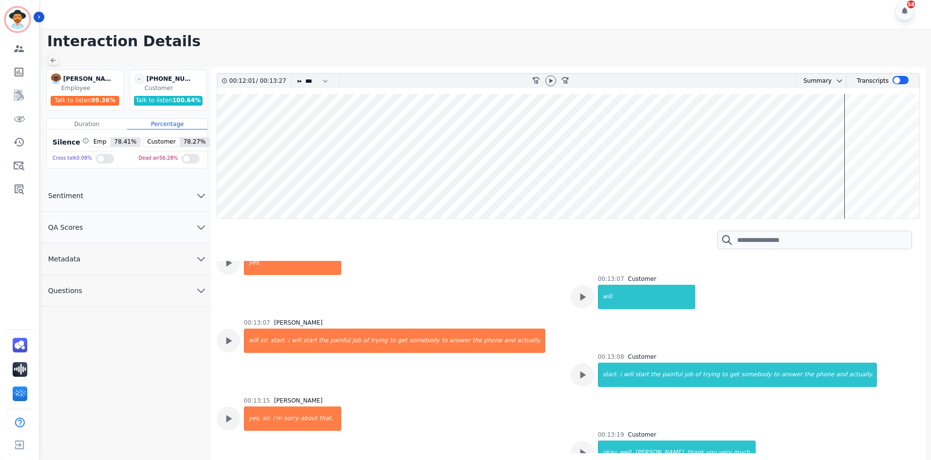
click at [54, 60] on icon at bounding box center [53, 60] width 8 height 8
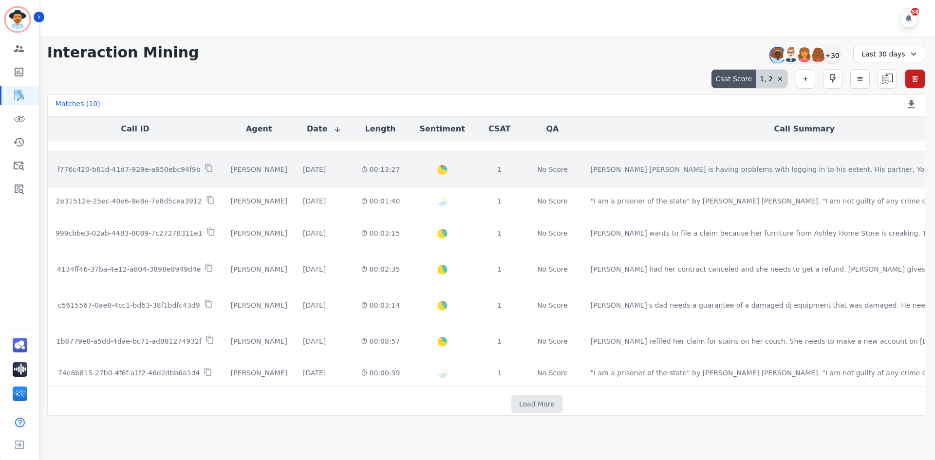
scroll to position [107, 0]
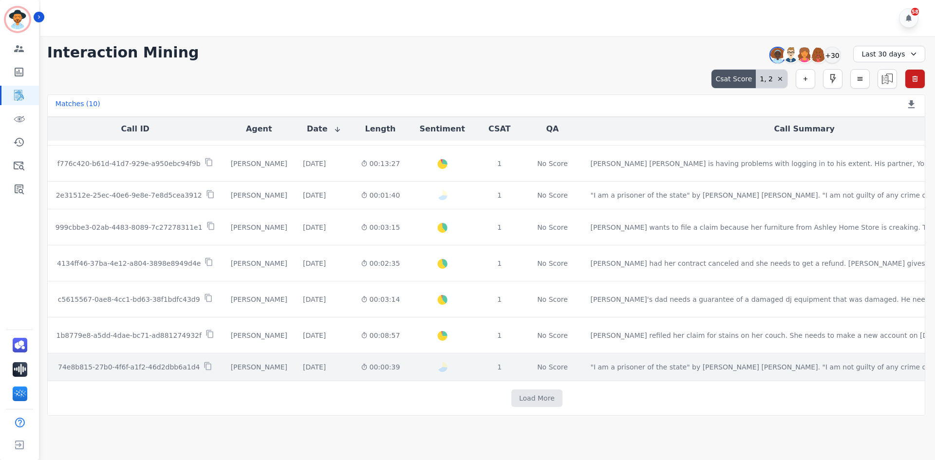
click at [670, 369] on td ""I am a prisoner of the state" by [PERSON_NAME] [PERSON_NAME]. "I am not guilty…" at bounding box center [804, 368] width 443 height 28
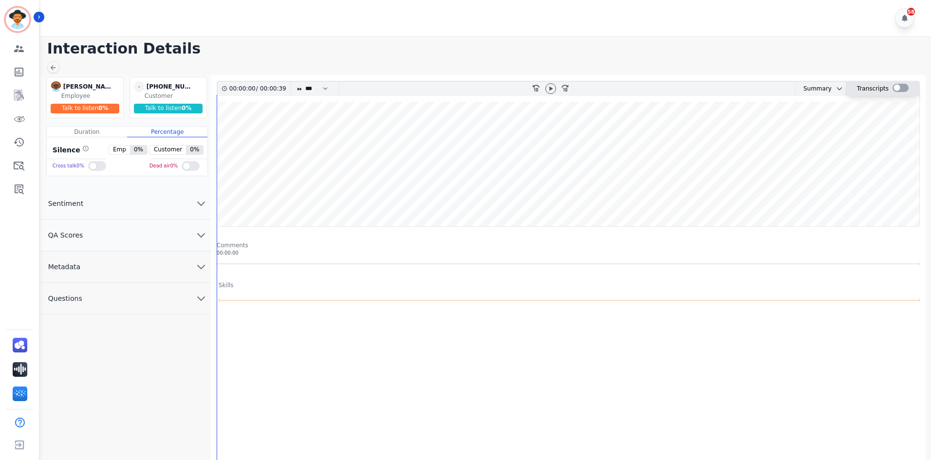
click at [896, 88] on div at bounding box center [901, 88] width 16 height 8
click at [553, 88] on icon at bounding box center [552, 88] width 3 height 4
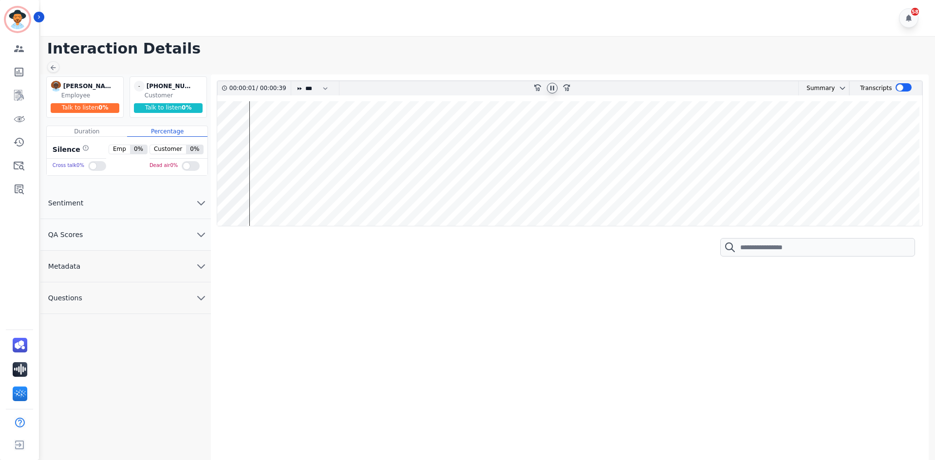
click at [706, 149] on wave at bounding box center [570, 163] width 706 height 125
click at [879, 161] on wave at bounding box center [570, 163] width 706 height 125
click at [839, 86] on icon "chevron down" at bounding box center [843, 88] width 8 height 8
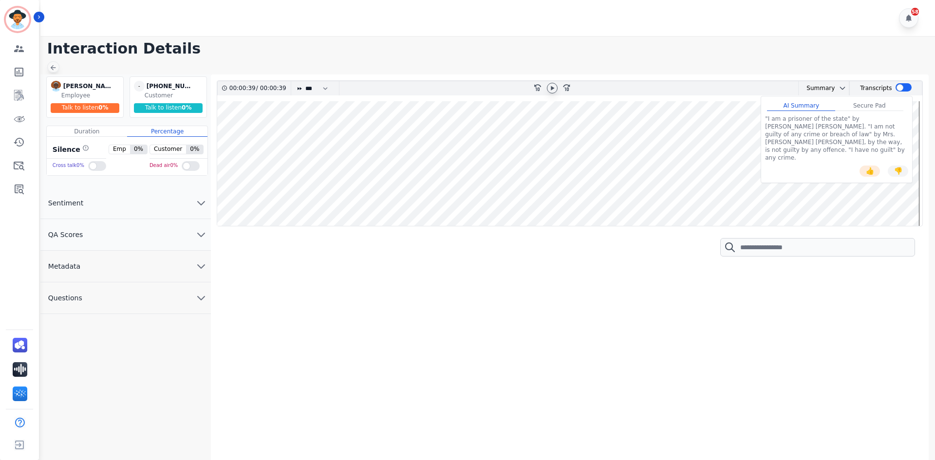
click at [55, 67] on icon at bounding box center [53, 68] width 8 height 8
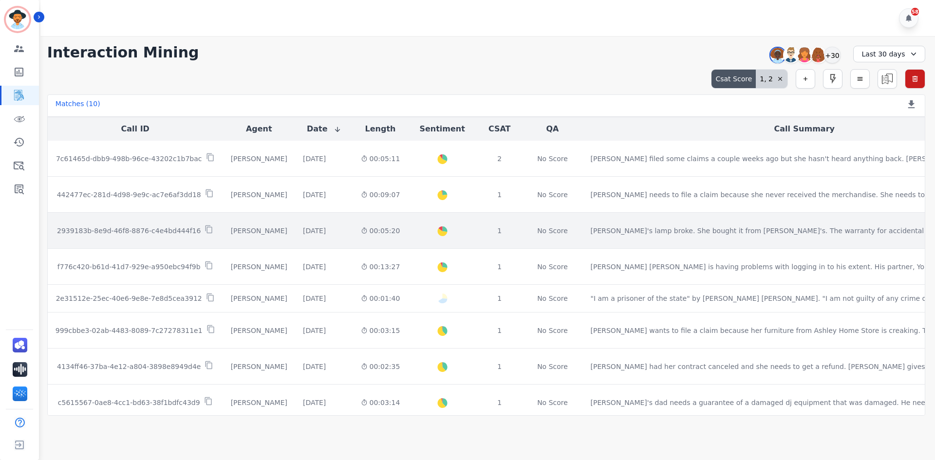
click at [141, 240] on td "2939183b-8e9d-46f8-8876-c4e4bd444f16" at bounding box center [135, 231] width 175 height 36
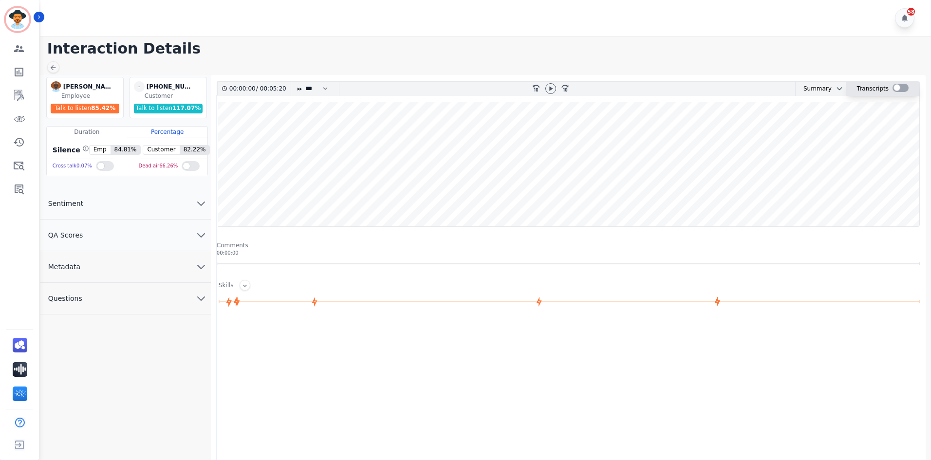
click at [893, 90] on div at bounding box center [901, 88] width 16 height 8
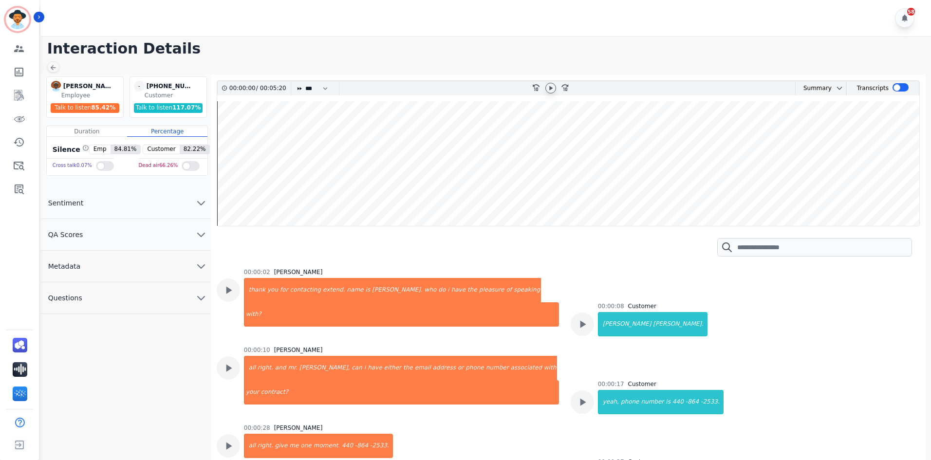
click at [553, 90] on icon at bounding box center [551, 88] width 8 height 8
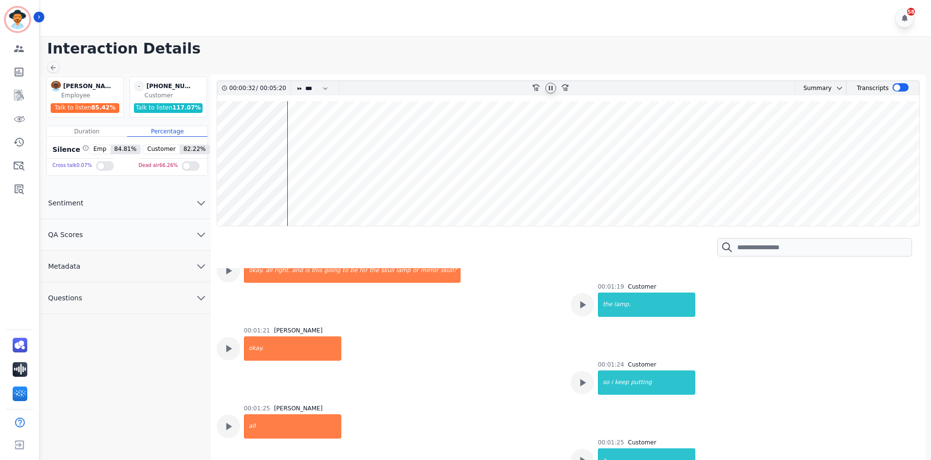
scroll to position [536, 0]
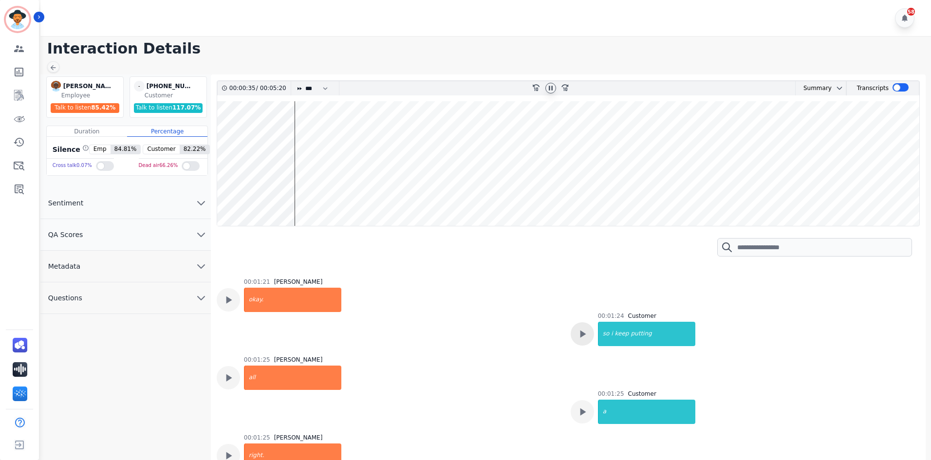
click at [577, 336] on icon at bounding box center [582, 334] width 13 height 13
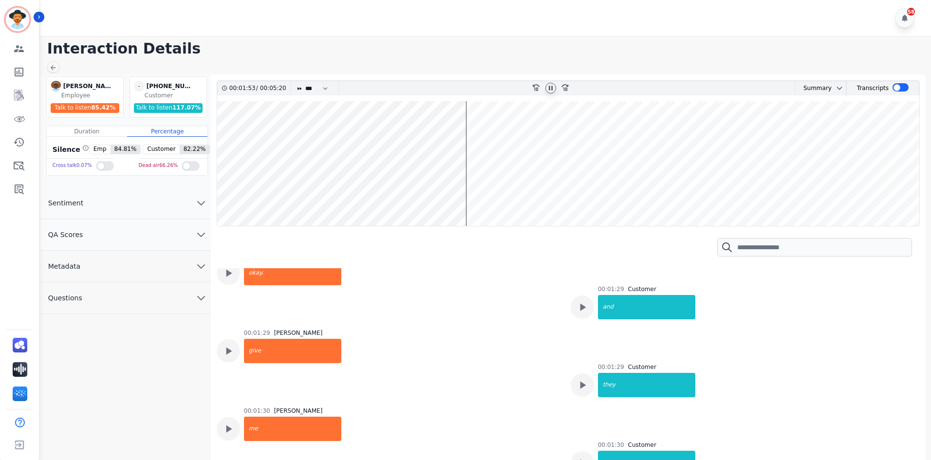
scroll to position [779, 0]
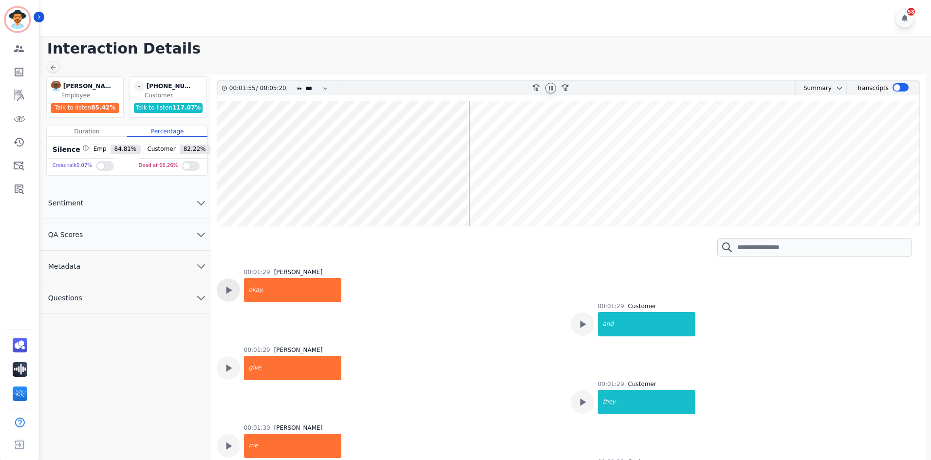
click at [220, 287] on div at bounding box center [228, 290] width 23 height 23
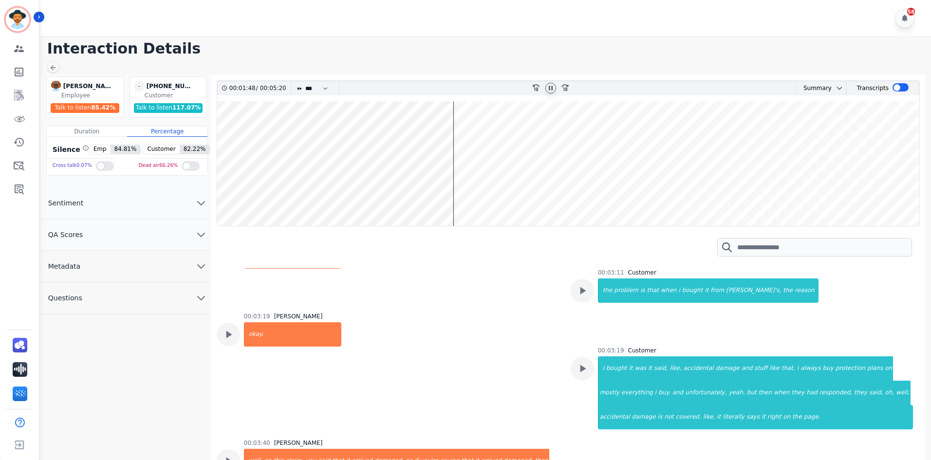
scroll to position [1364, 0]
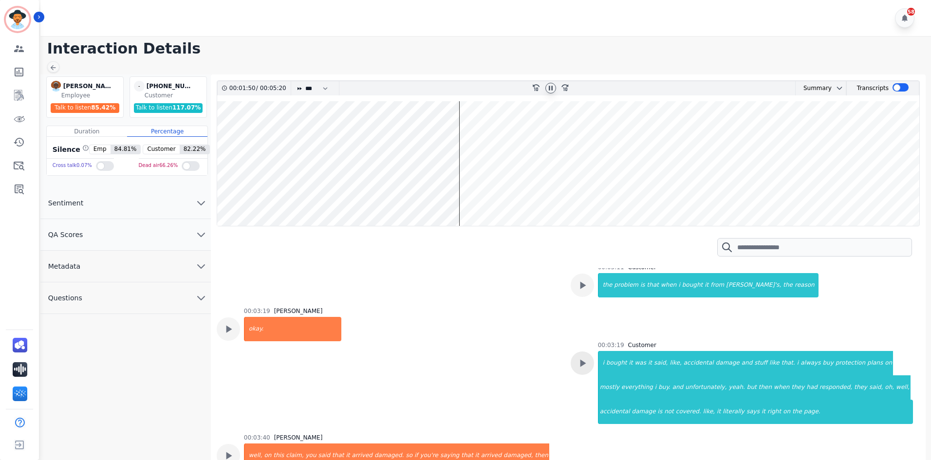
click at [584, 361] on icon at bounding box center [582, 363] width 13 height 13
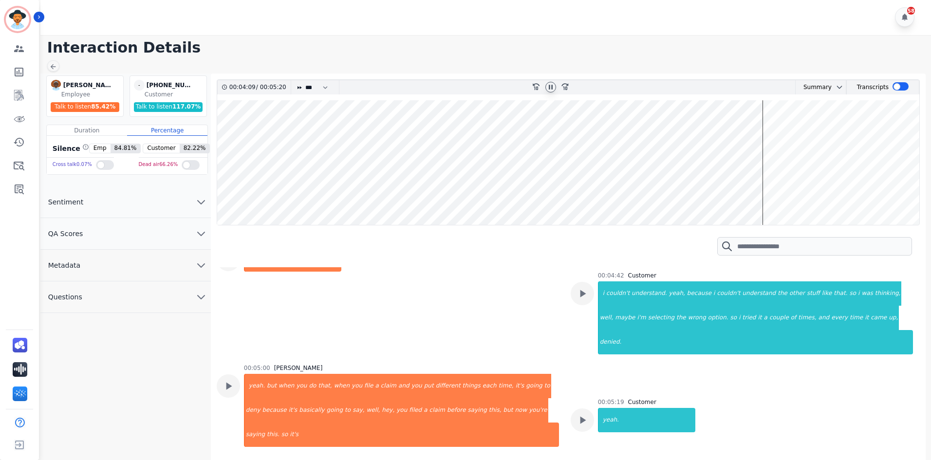
scroll to position [7, 0]
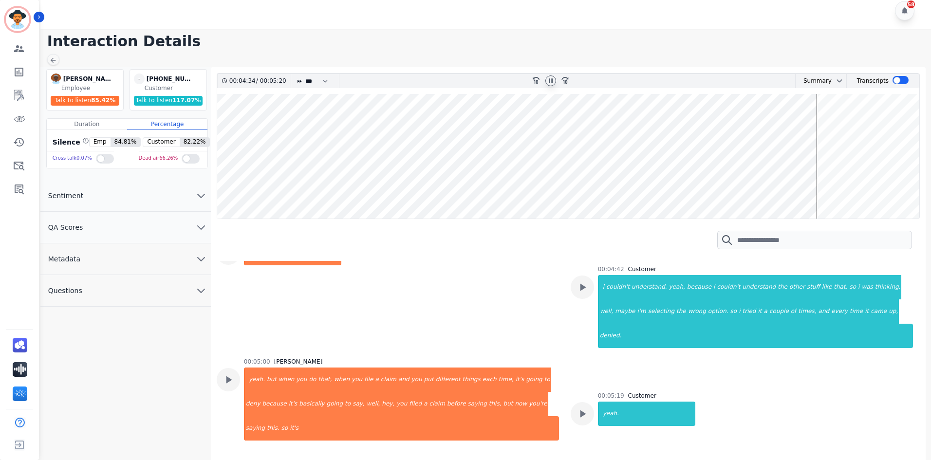
click at [873, 190] on wave at bounding box center [568, 156] width 702 height 125
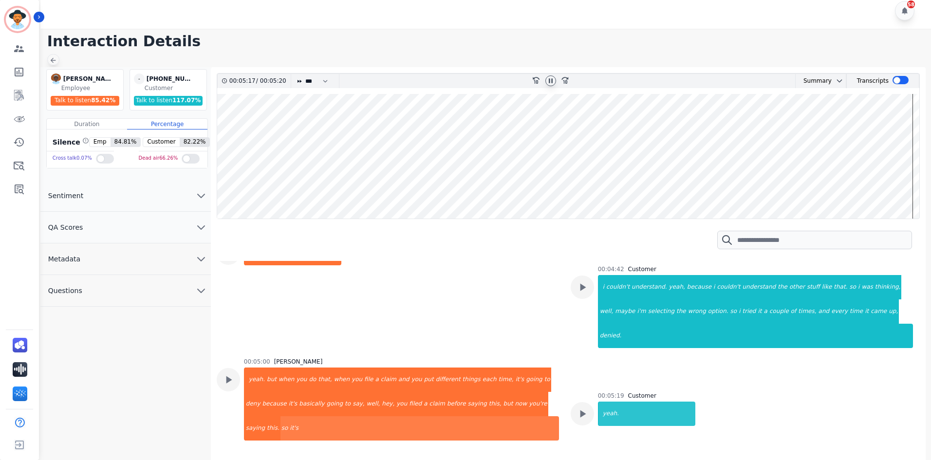
click at [55, 60] on icon at bounding box center [53, 60] width 8 height 8
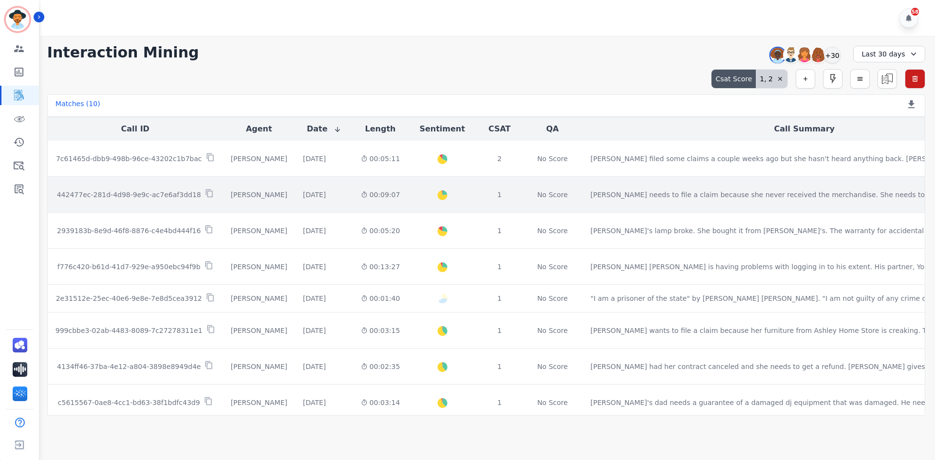
click at [147, 197] on p "442477ec-281d-4d98-9e9c-ac7e6af3dd18" at bounding box center [129, 195] width 144 height 10
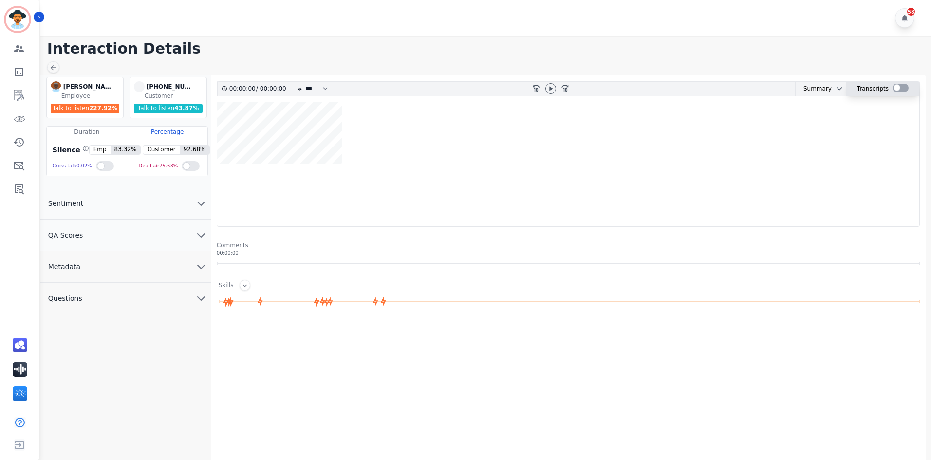
click at [898, 84] on div at bounding box center [901, 88] width 16 height 8
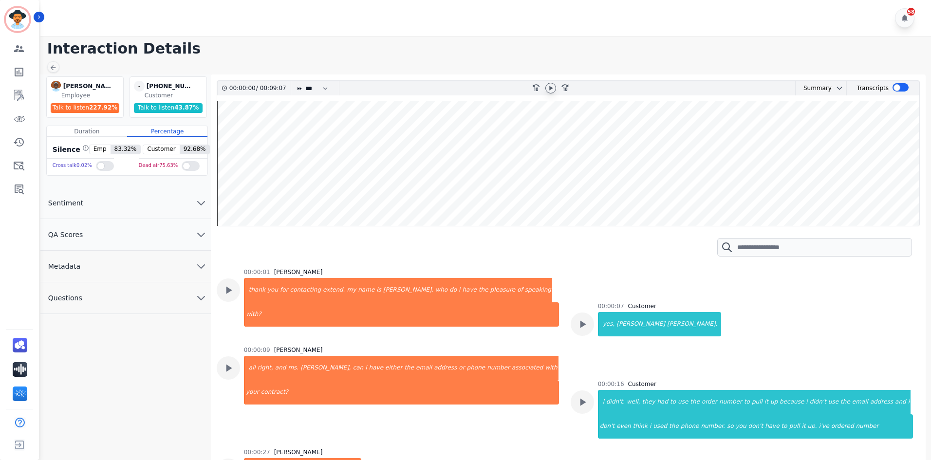
click at [553, 88] on icon at bounding box center [551, 88] width 8 height 8
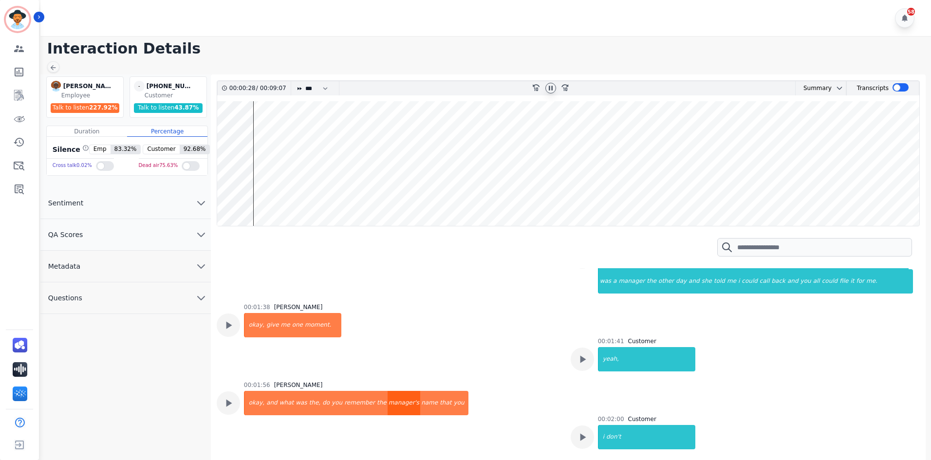
scroll to position [779, 0]
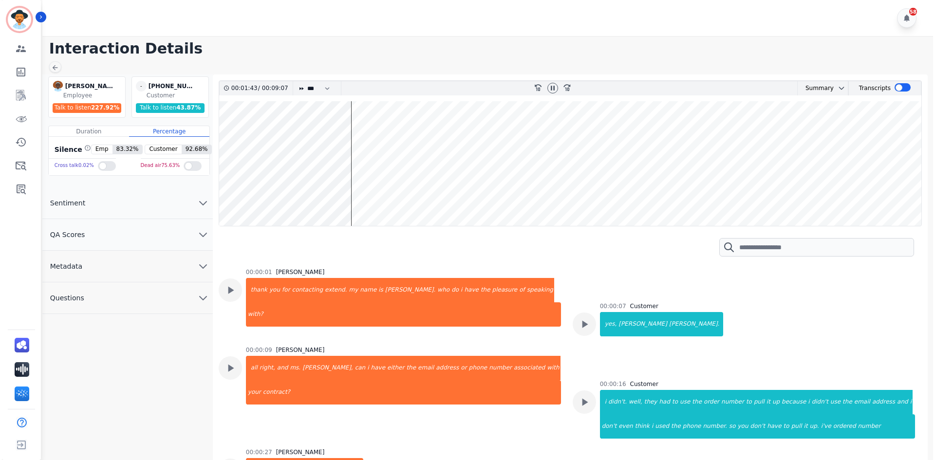
scroll to position [1447, 0]
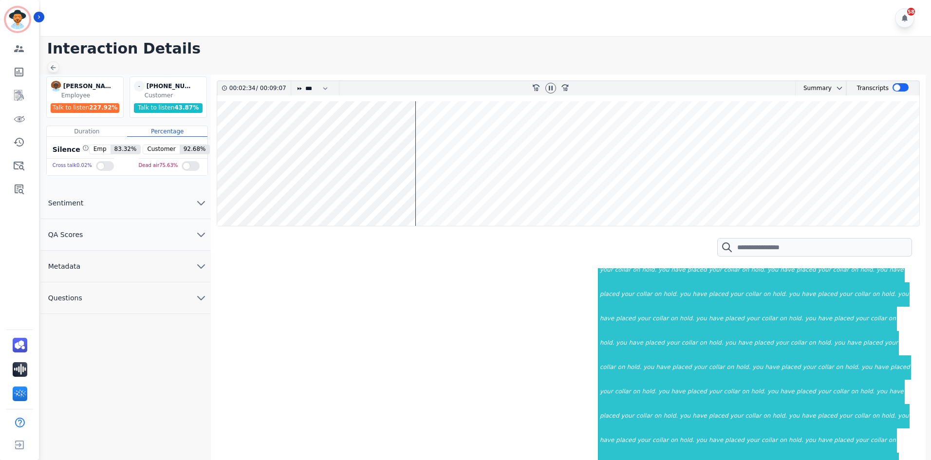
click at [56, 68] on icon at bounding box center [53, 67] width 5 height 5
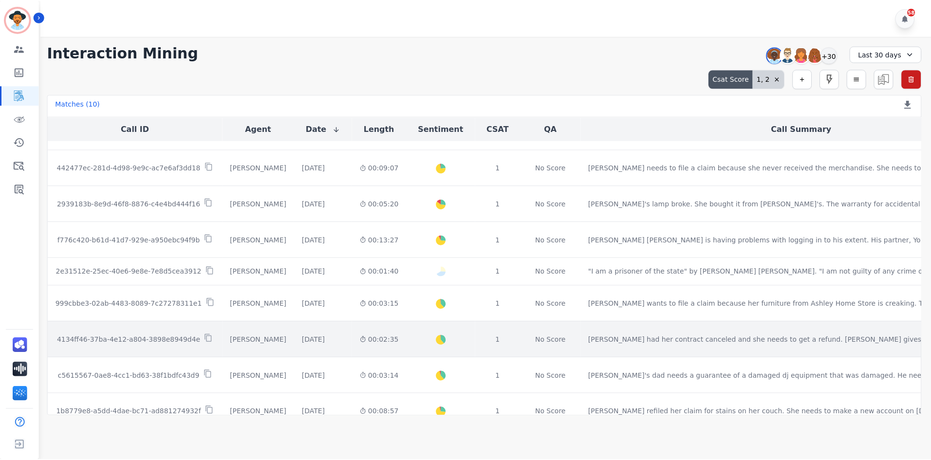
scroll to position [49, 0]
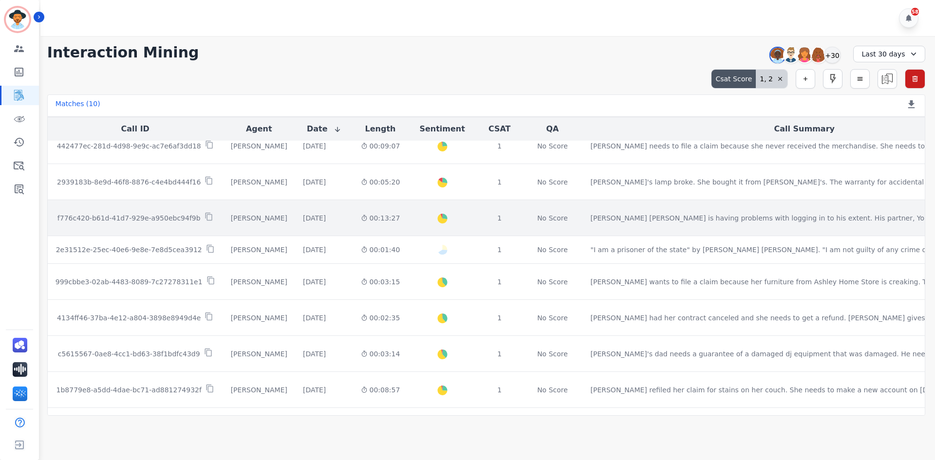
click at [140, 221] on p "f776c420-b61d-41d7-929e-a950ebc94f9b" at bounding box center [128, 218] width 143 height 10
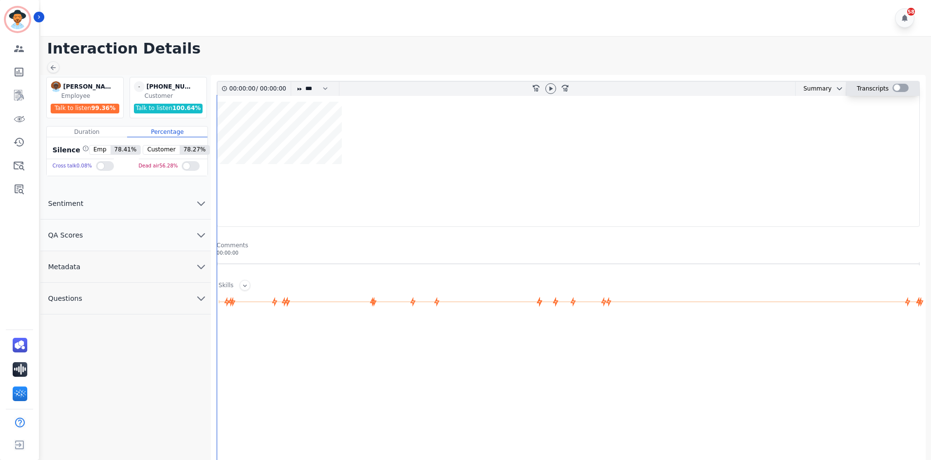
click at [895, 87] on div at bounding box center [901, 88] width 16 height 8
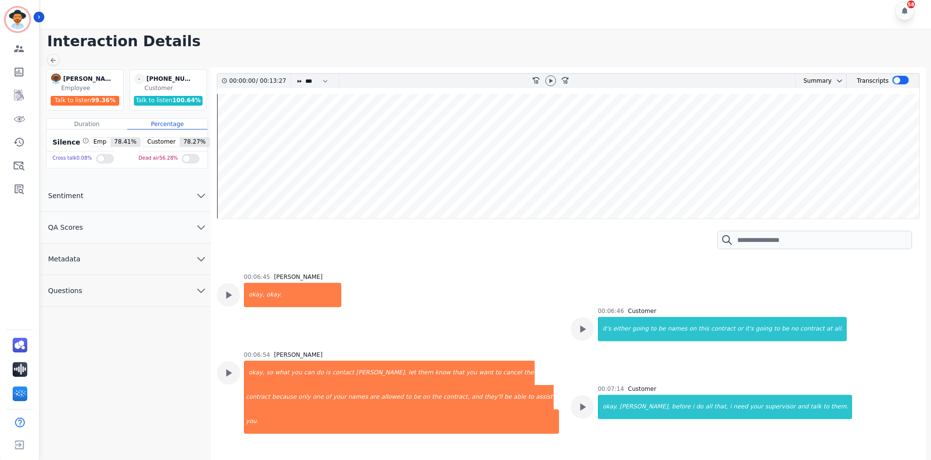
scroll to position [3409, 0]
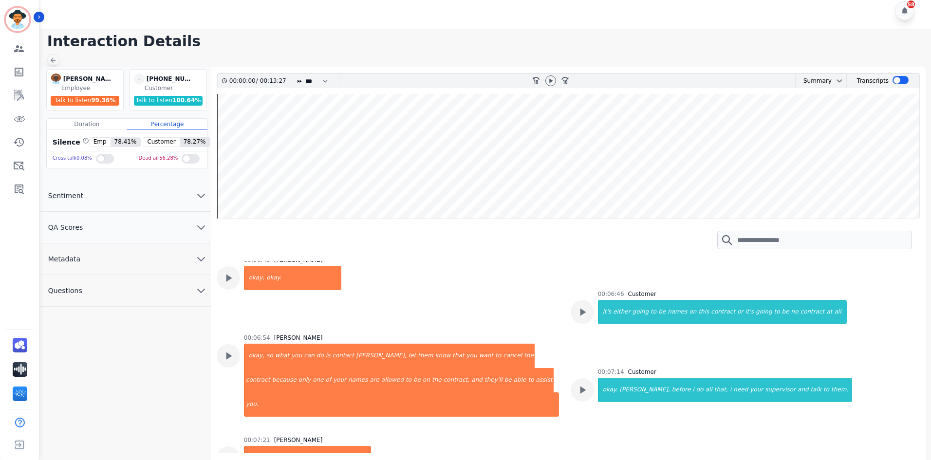
click at [51, 57] on icon at bounding box center [53, 60] width 8 height 8
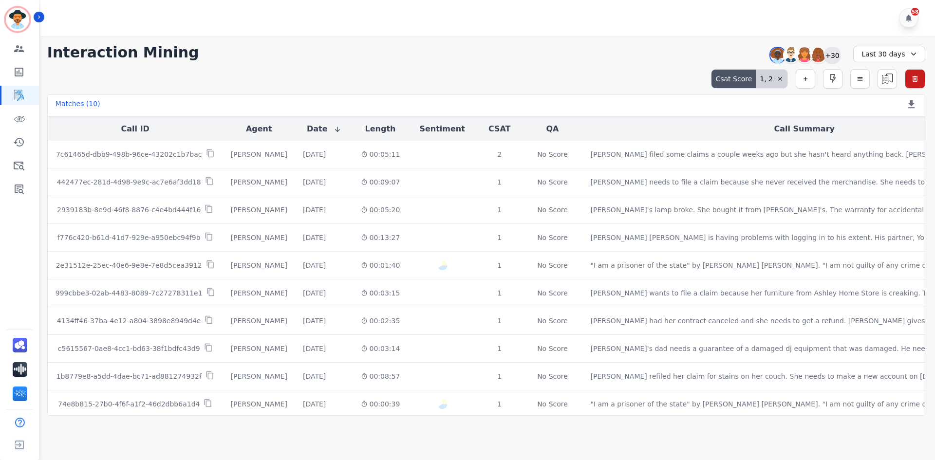
click at [830, 56] on div "+30" at bounding box center [832, 55] width 17 height 17
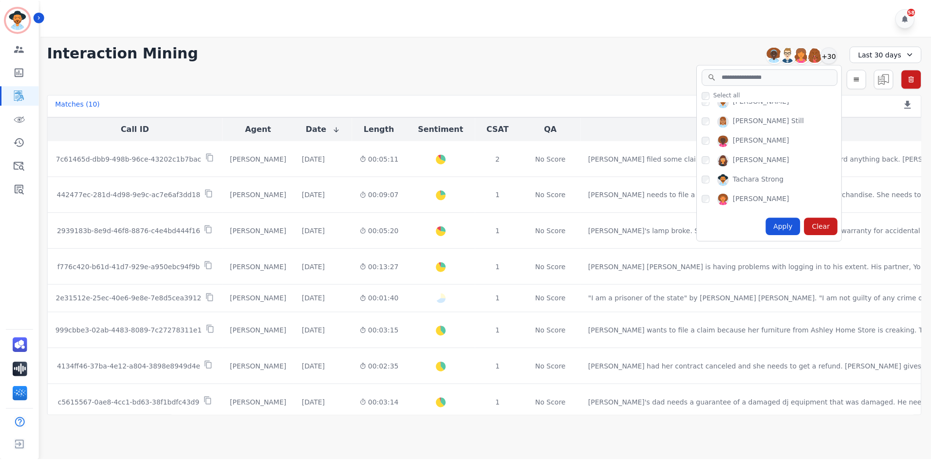
scroll to position [552, 0]
click at [781, 225] on div "Apply" at bounding box center [786, 227] width 35 height 18
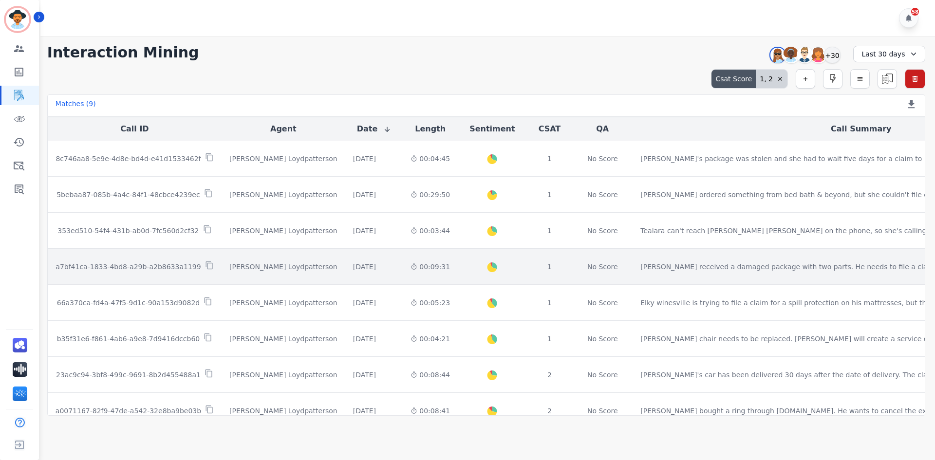
click at [167, 277] on td "a7bf41ca-1833-4bd8-a29b-a2b8633a1199" at bounding box center [135, 267] width 174 height 36
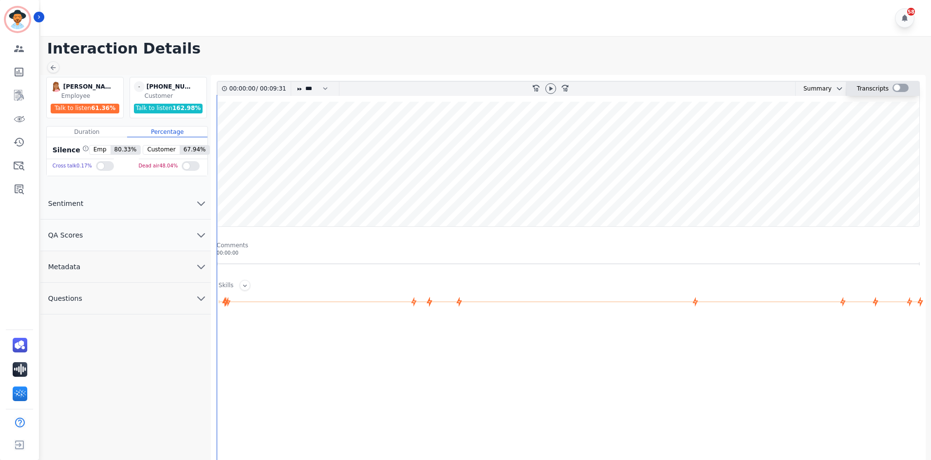
click at [895, 90] on div at bounding box center [901, 88] width 16 height 8
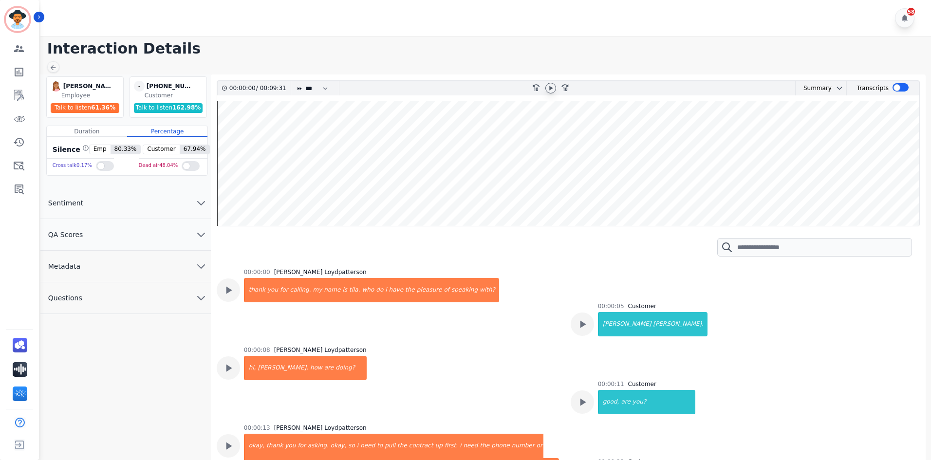
click at [551, 90] on icon at bounding box center [551, 88] width 8 height 8
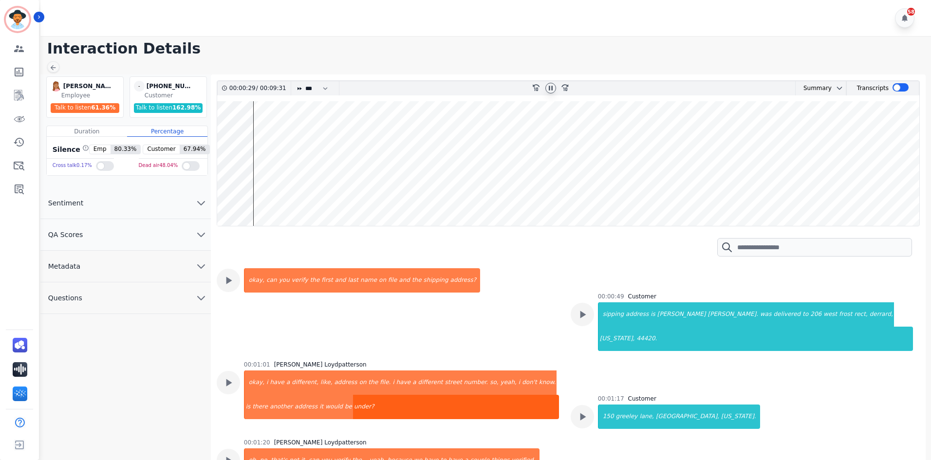
scroll to position [292, 0]
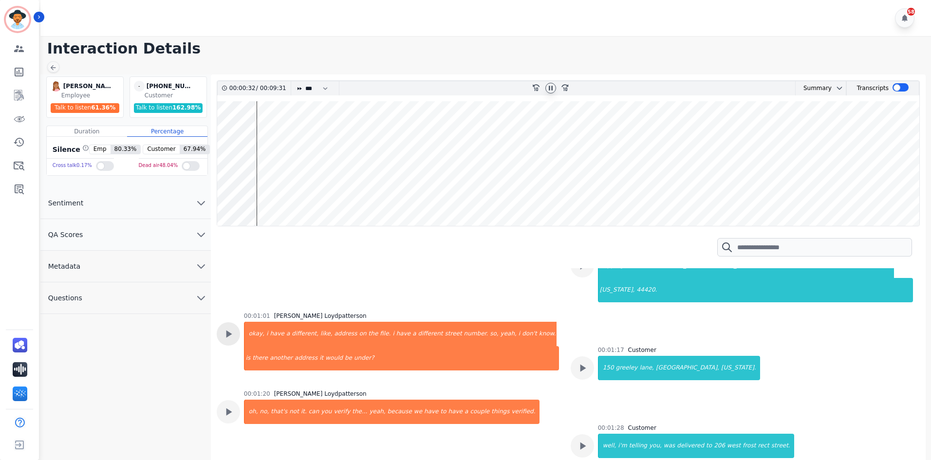
click at [230, 331] on icon at bounding box center [229, 334] width 6 height 7
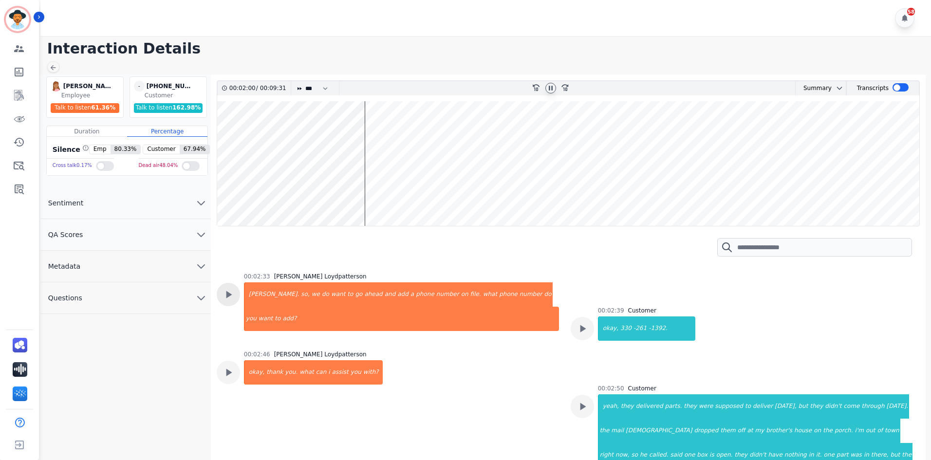
scroll to position [1217, 0]
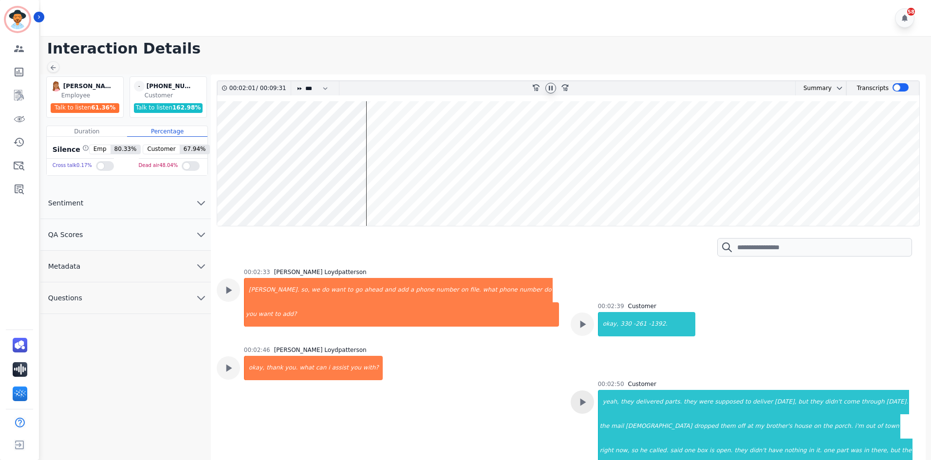
click at [576, 396] on icon at bounding box center [582, 402] width 13 height 13
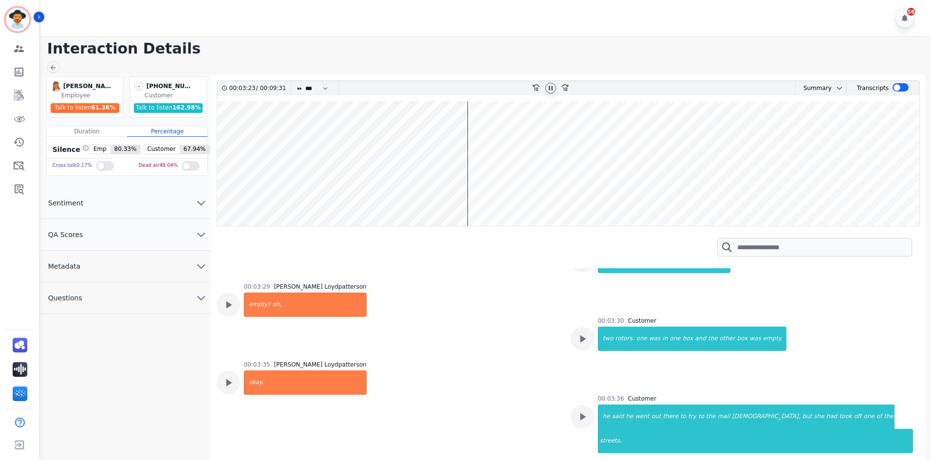
scroll to position [1558, 0]
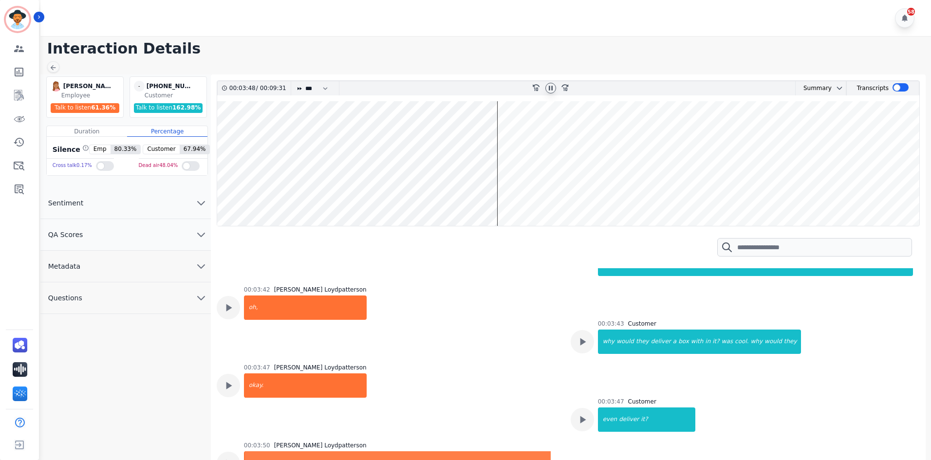
scroll to position [1704, 0]
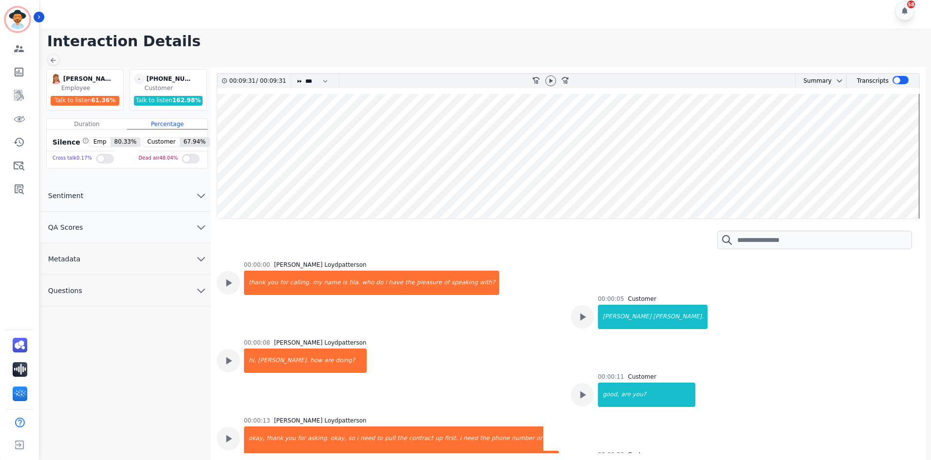
scroll to position [5041, 0]
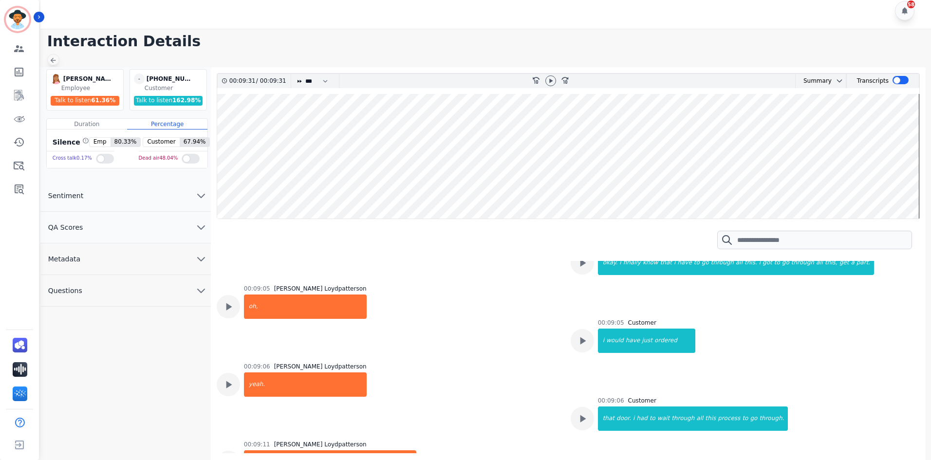
click at [49, 63] on icon at bounding box center [53, 60] width 8 height 8
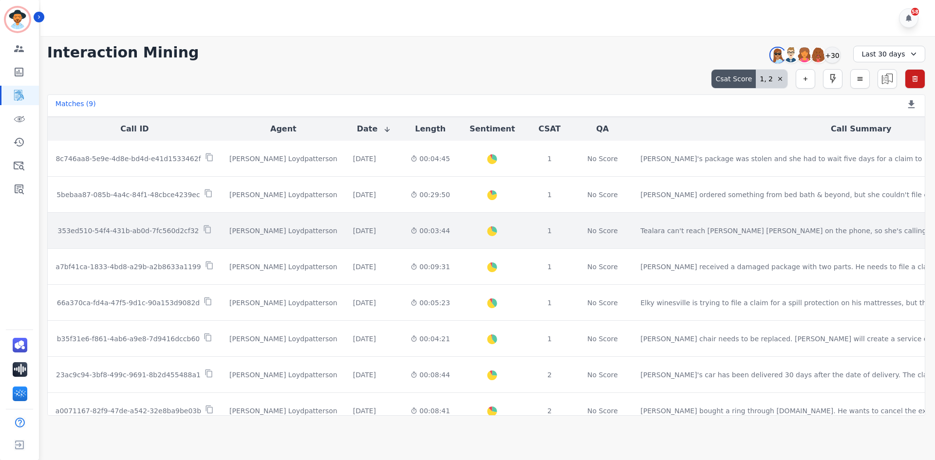
click at [228, 240] on td "[PERSON_NAME] Loydpatterson" at bounding box center [284, 231] width 124 height 36
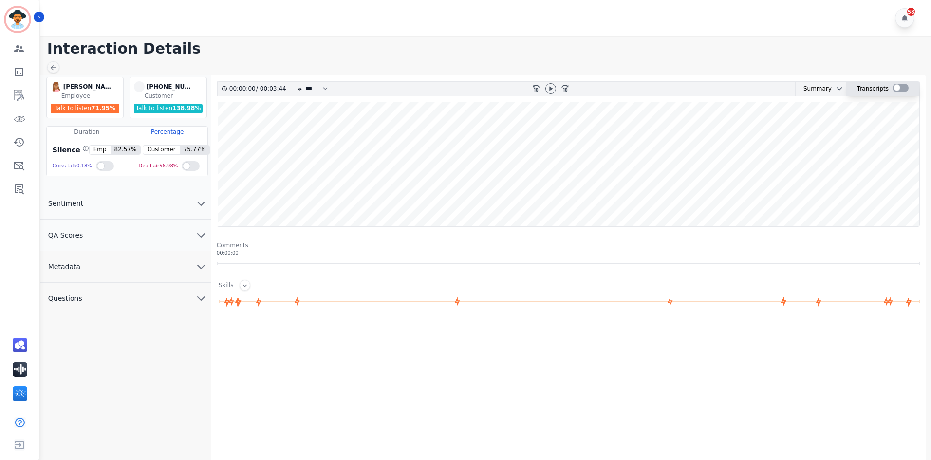
click at [898, 89] on div at bounding box center [901, 88] width 16 height 8
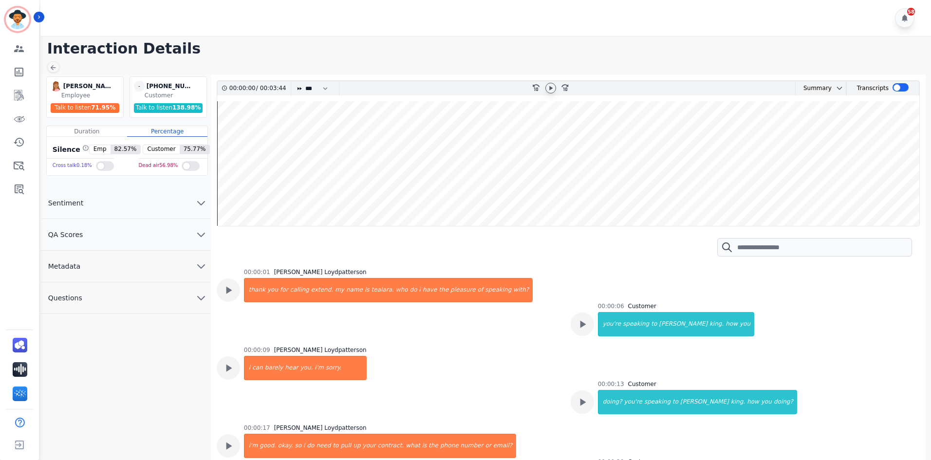
click at [550, 90] on icon at bounding box center [550, 88] width 3 height 4
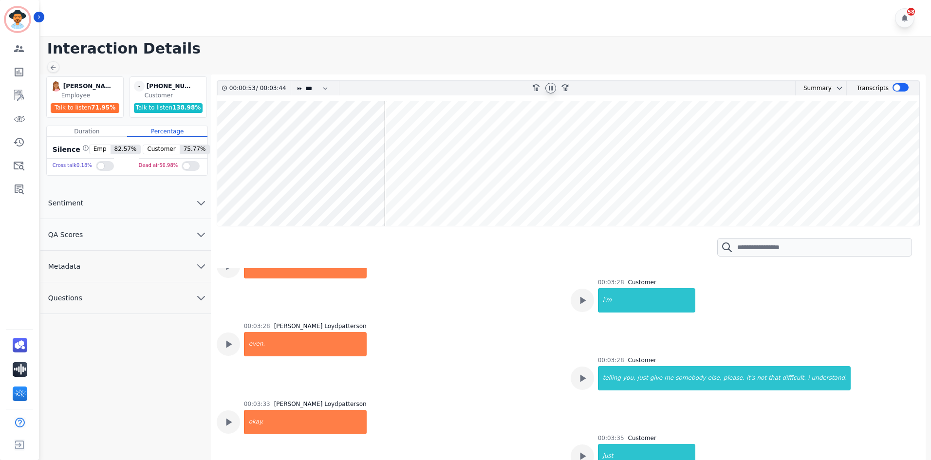
scroll to position [1607, 0]
drag, startPoint x: 550, startPoint y: 87, endPoint x: 541, endPoint y: 96, distance: 13.4
click at [550, 87] on icon at bounding box center [551, 88] width 8 height 8
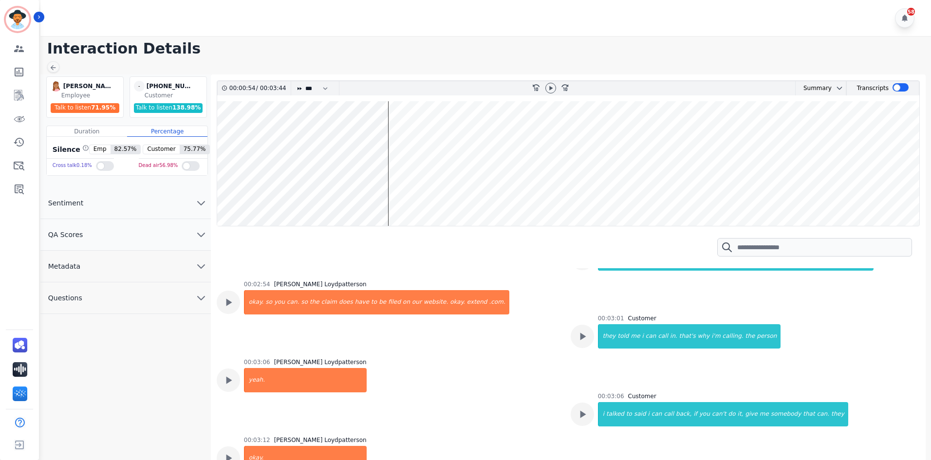
scroll to position [925, 0]
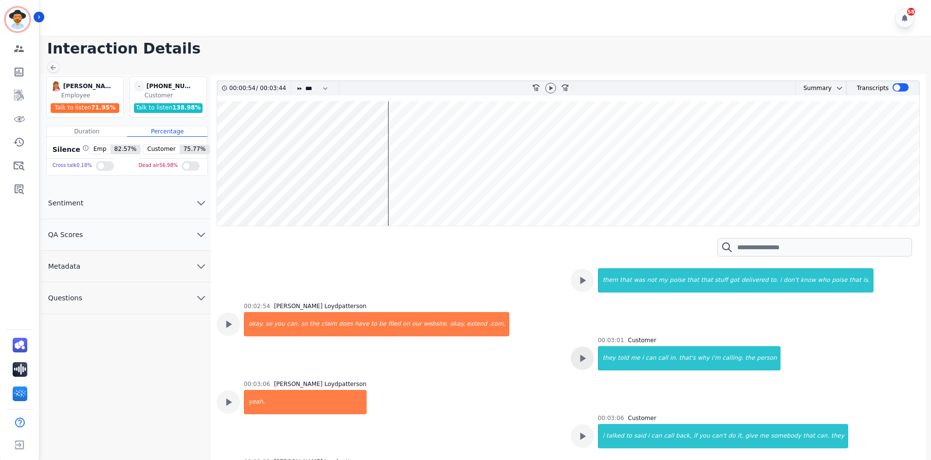
click at [580, 355] on icon at bounding box center [583, 358] width 6 height 7
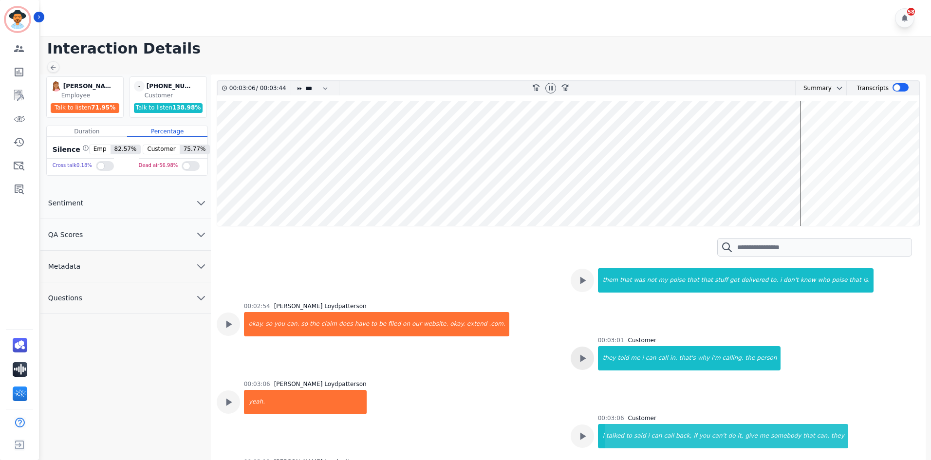
click at [576, 352] on icon at bounding box center [582, 358] width 13 height 13
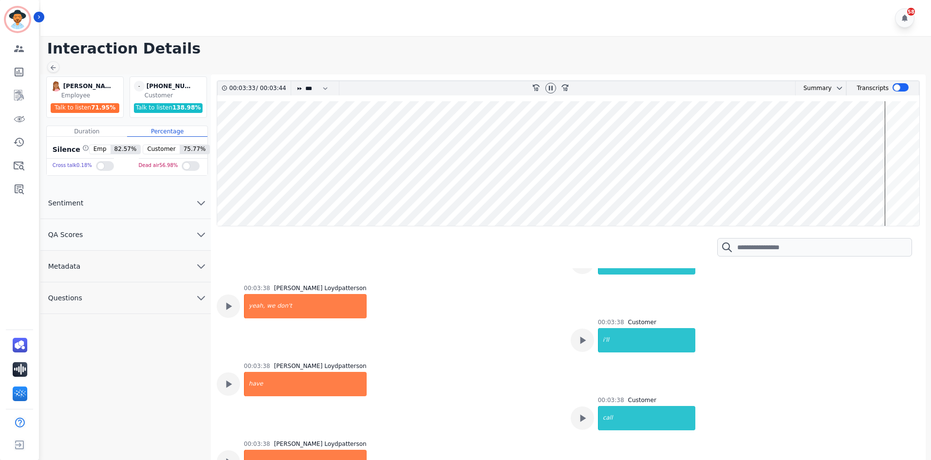
scroll to position [2045, 0]
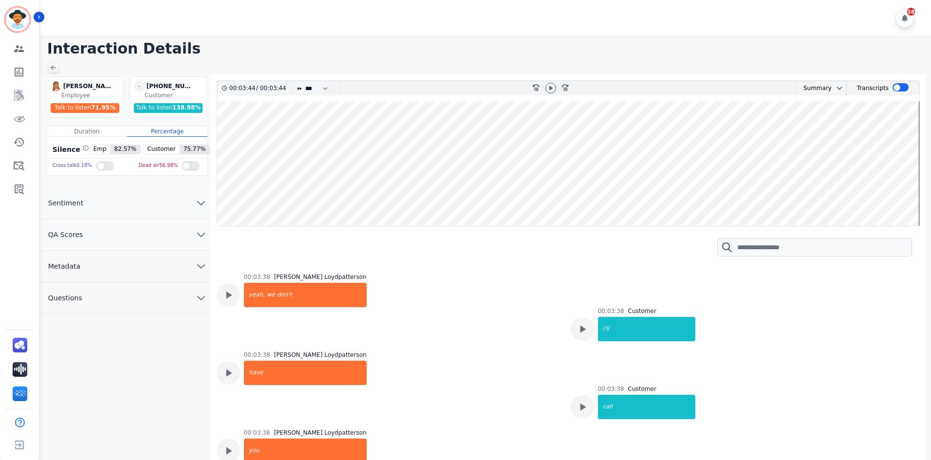
click at [56, 67] on icon at bounding box center [53, 68] width 8 height 8
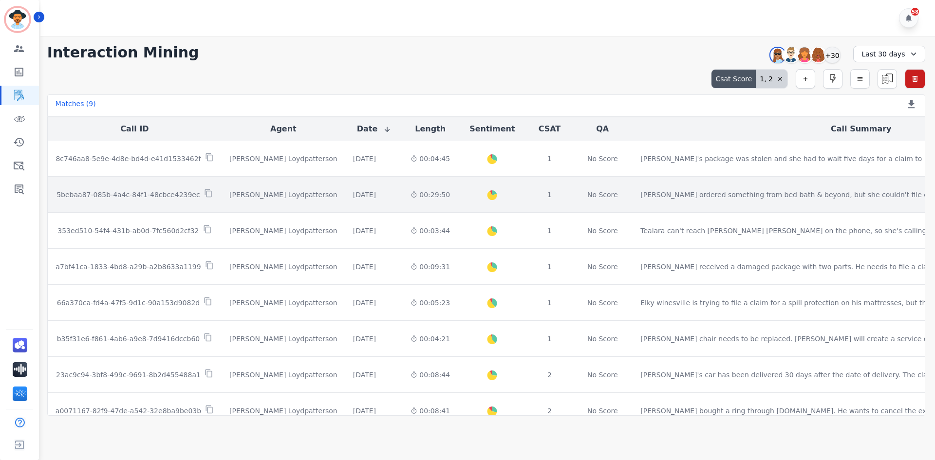
click at [166, 203] on td "5bebaa87-085b-4a4c-84f1-48cbce4239ec" at bounding box center [135, 195] width 174 height 36
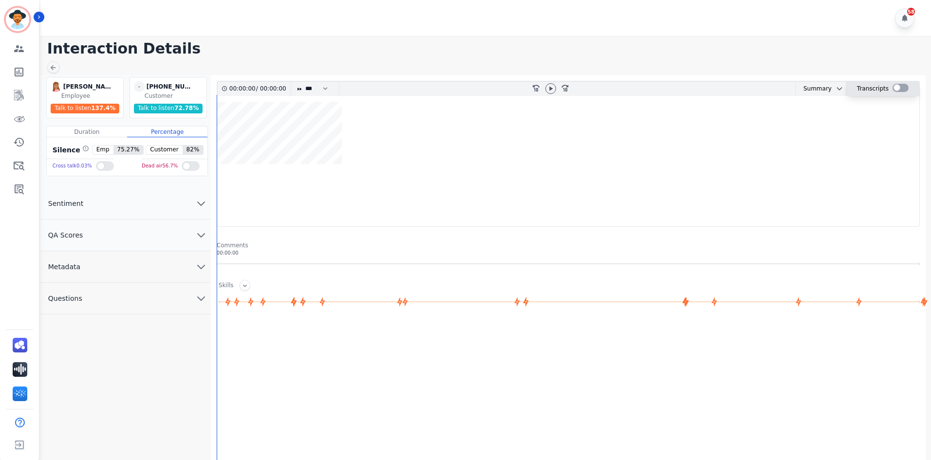
click at [894, 88] on div at bounding box center [901, 88] width 16 height 8
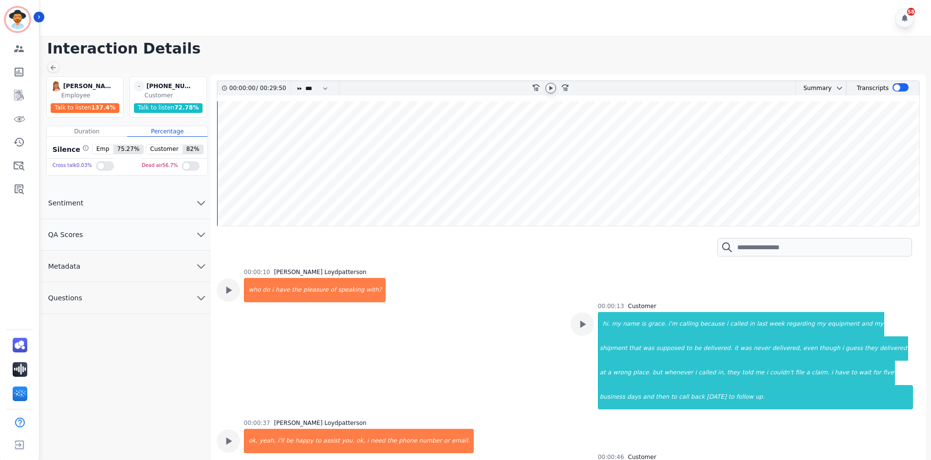
click at [551, 90] on icon at bounding box center [551, 88] width 8 height 8
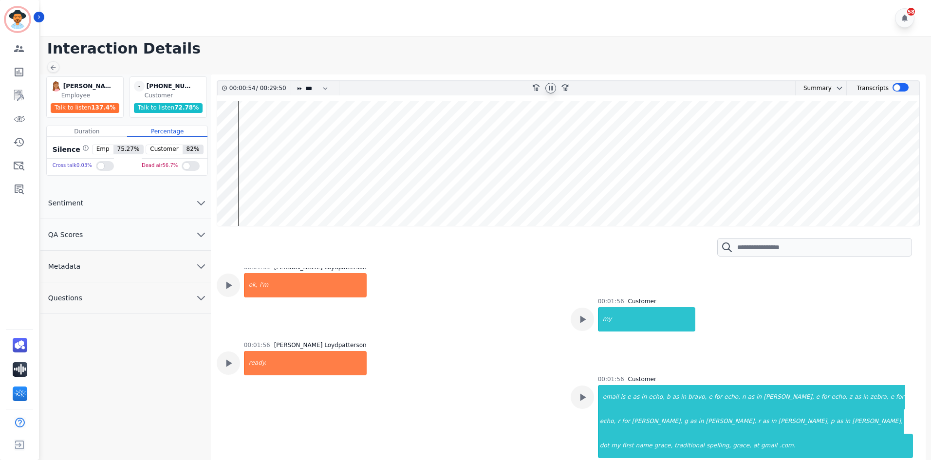
scroll to position [536, 0]
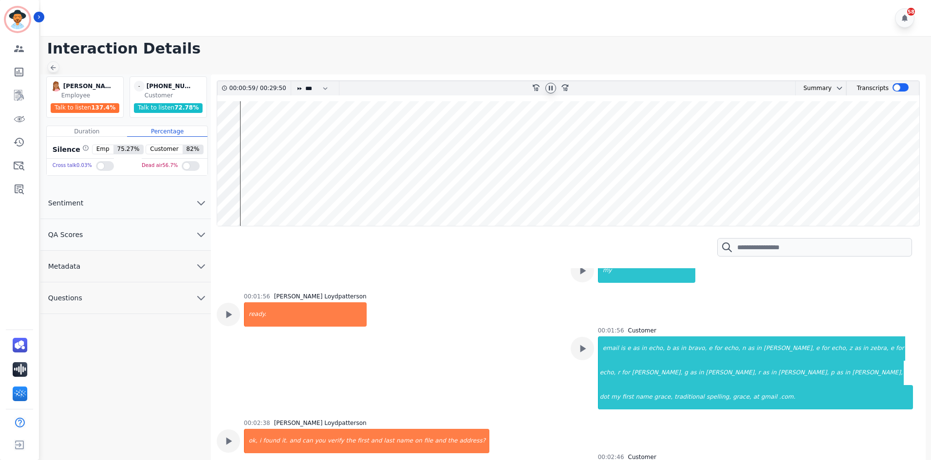
click at [51, 64] on icon at bounding box center [53, 68] width 8 height 8
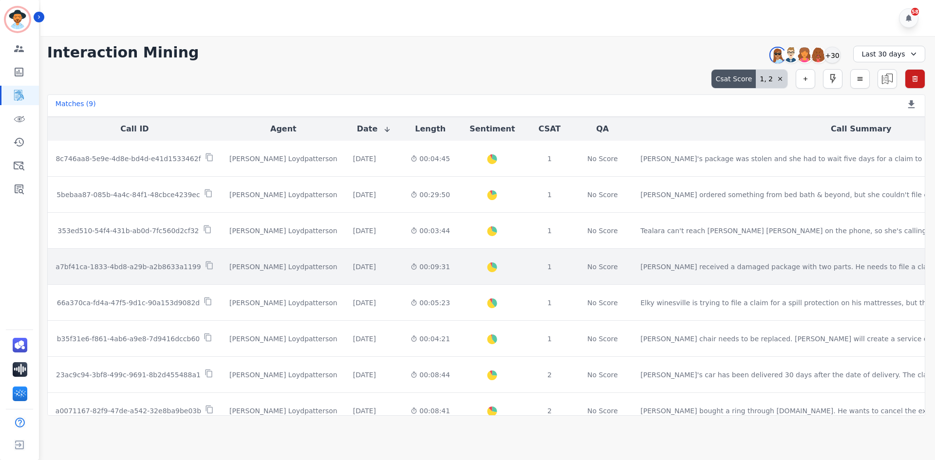
click at [149, 269] on p "a7bf41ca-1833-4bd8-a29b-a2b8633a1199" at bounding box center [128, 267] width 145 height 10
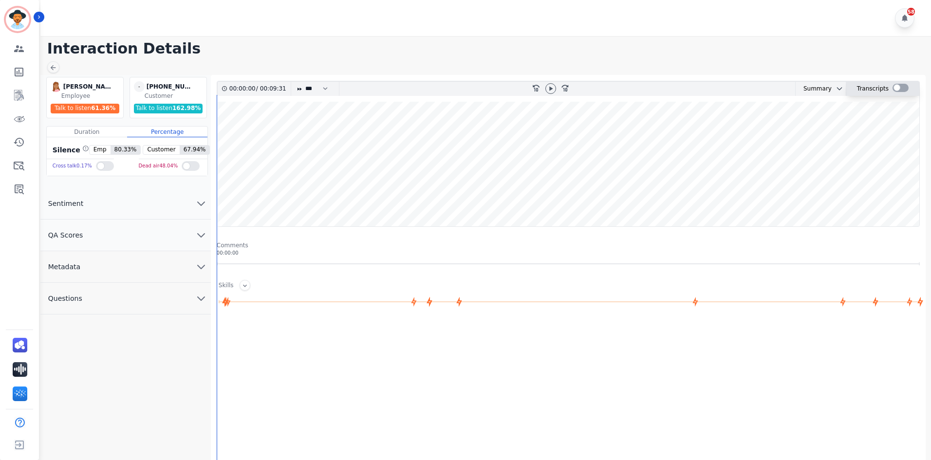
click at [893, 90] on div at bounding box center [901, 88] width 16 height 8
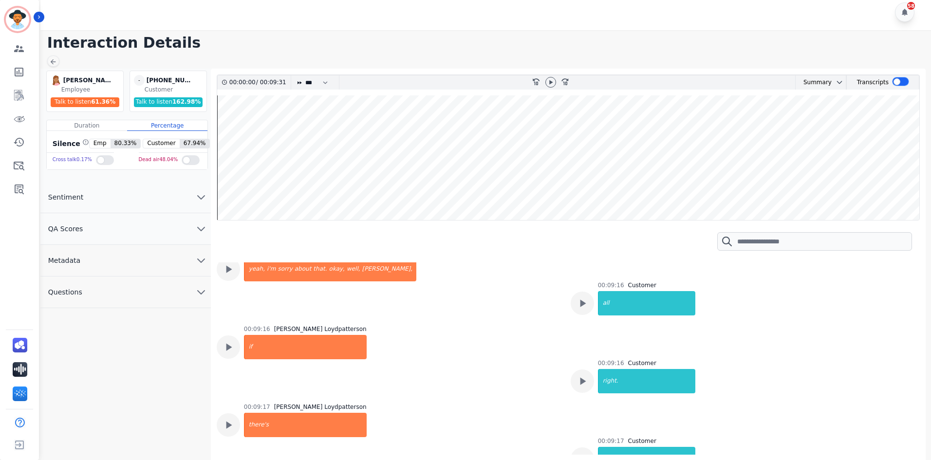
scroll to position [7, 0]
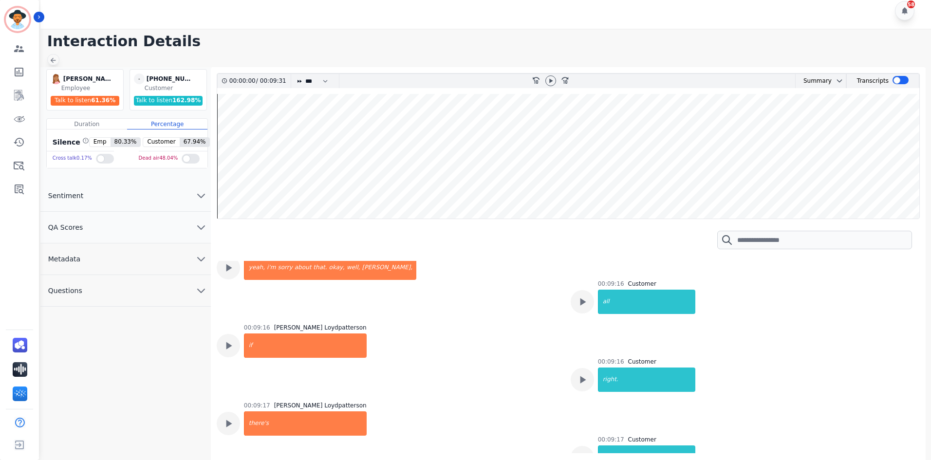
click at [55, 57] on icon at bounding box center [53, 60] width 8 height 8
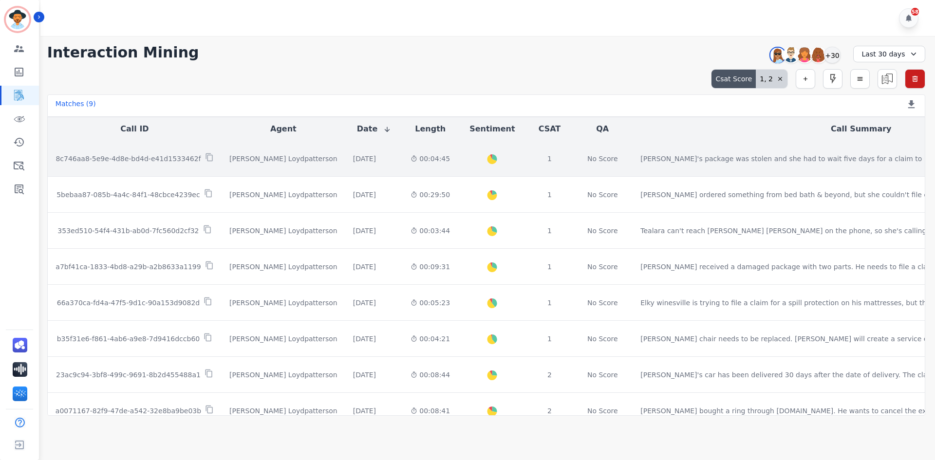
click at [167, 166] on td "8c746aa8-5e9e-4d8e-bd4d-e41d1533462f" at bounding box center [135, 159] width 174 height 36
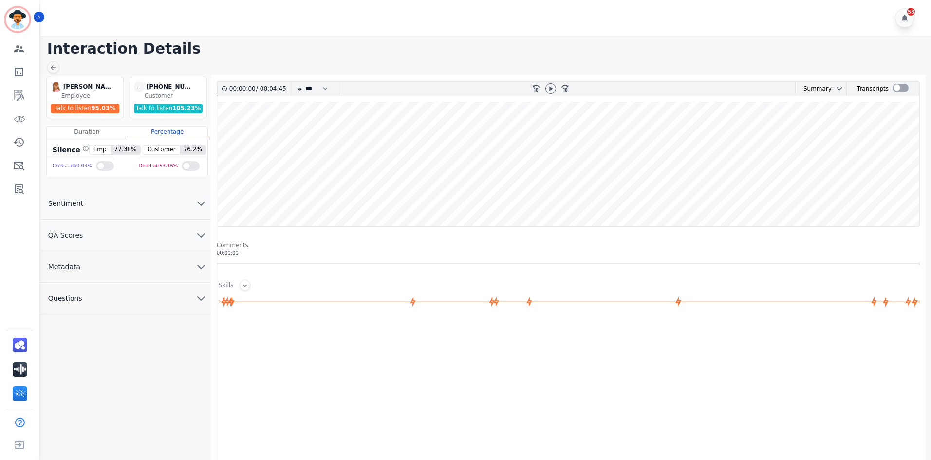
click at [691, 195] on wave at bounding box center [568, 164] width 702 height 125
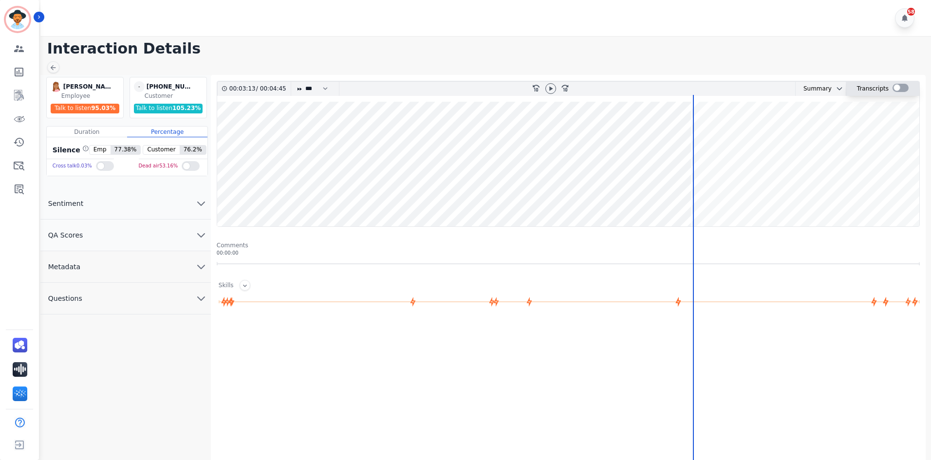
click at [894, 91] on div at bounding box center [901, 88] width 16 height 8
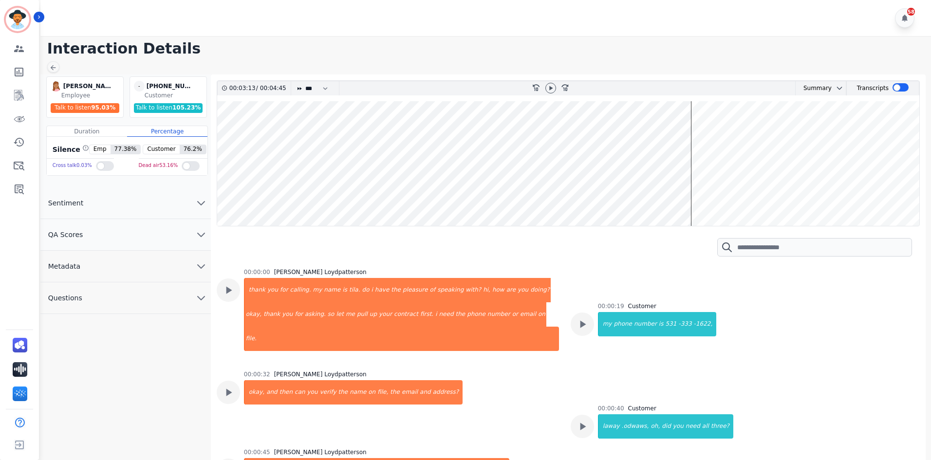
click at [690, 196] on wave at bounding box center [568, 163] width 702 height 125
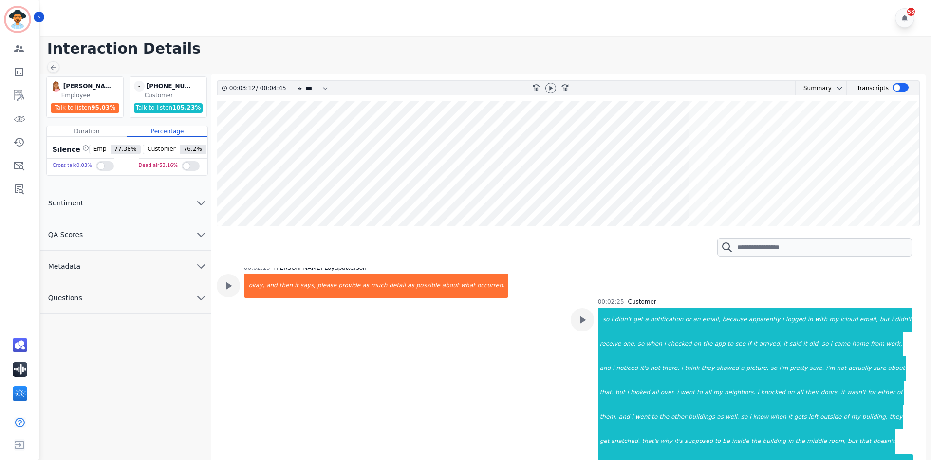
scroll to position [779, 0]
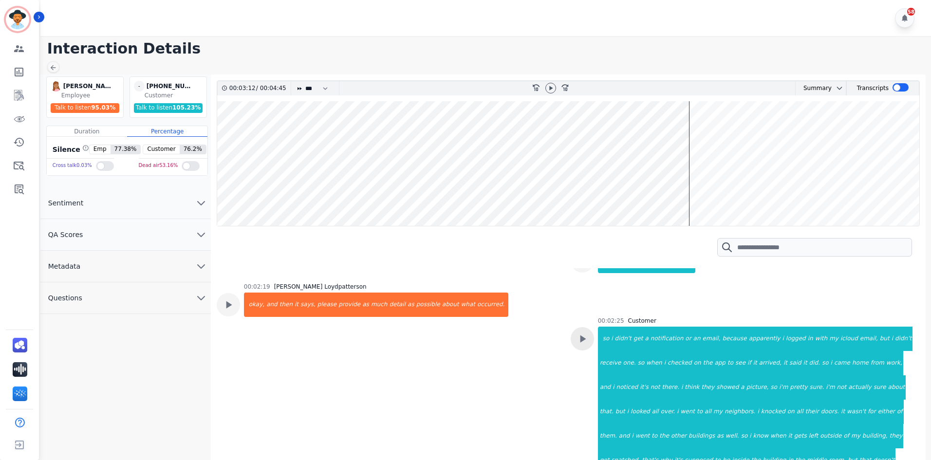
click at [582, 336] on icon at bounding box center [583, 339] width 6 height 7
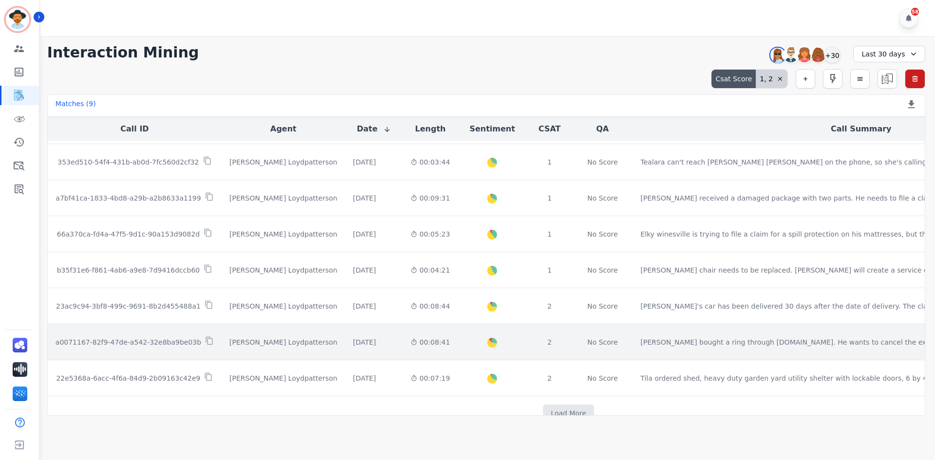
scroll to position [94, 0]
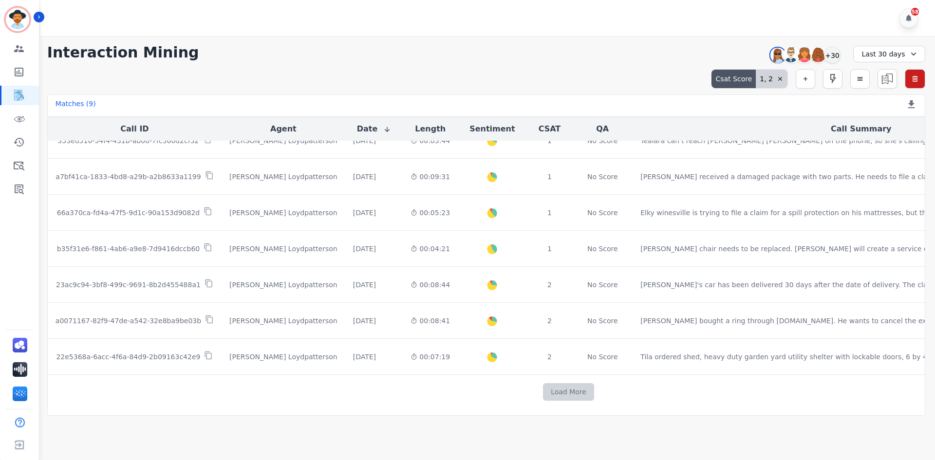
click at [543, 391] on button "Load More" at bounding box center [568, 392] width 51 height 18
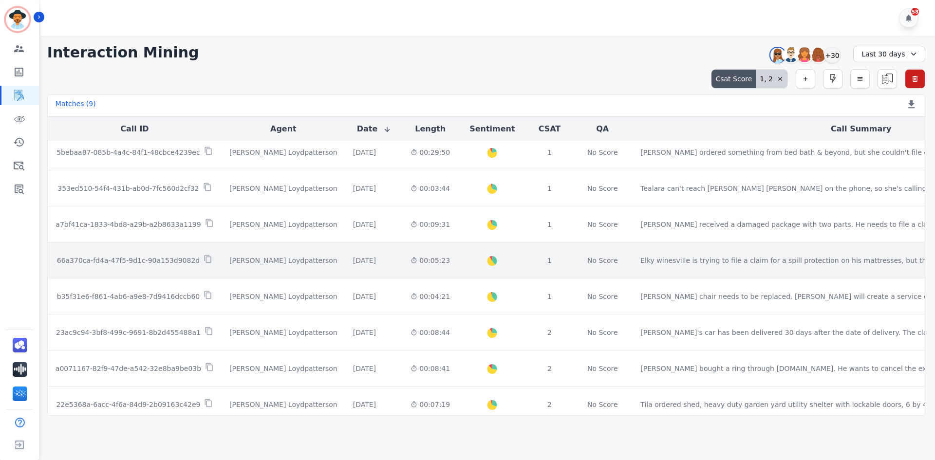
scroll to position [0, 0]
